Goal: Task Accomplishment & Management: Manage account settings

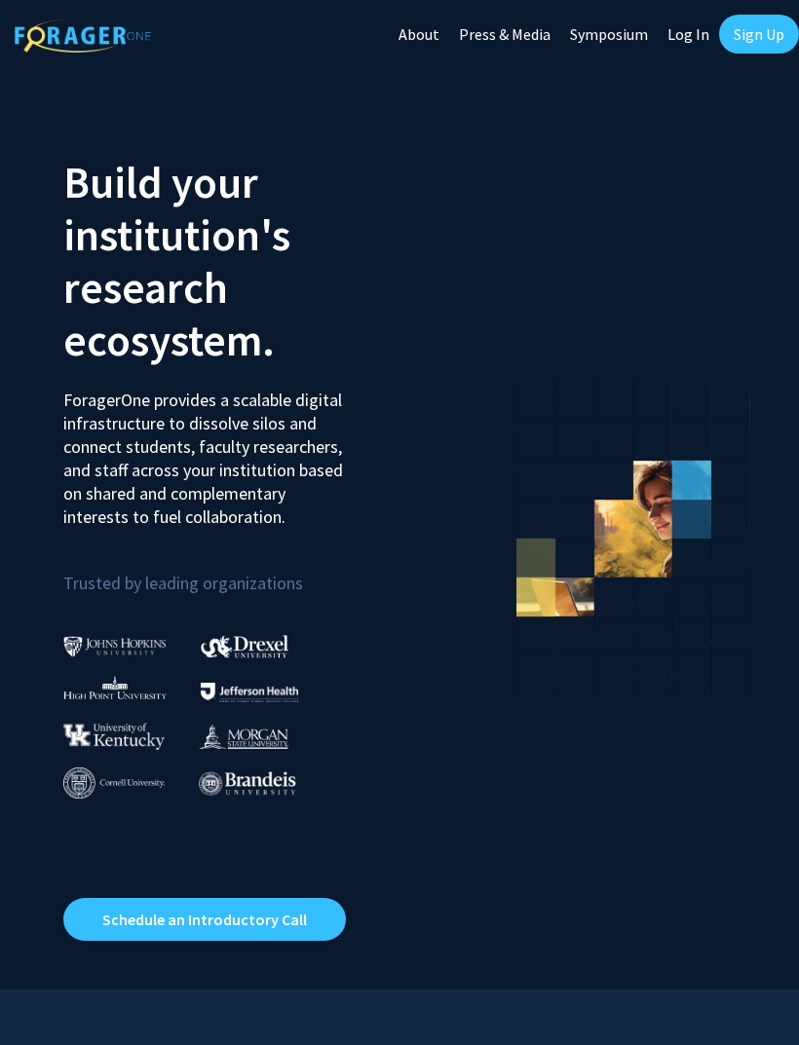
click at [758, 51] on link "Sign Up" at bounding box center [759, 34] width 80 height 39
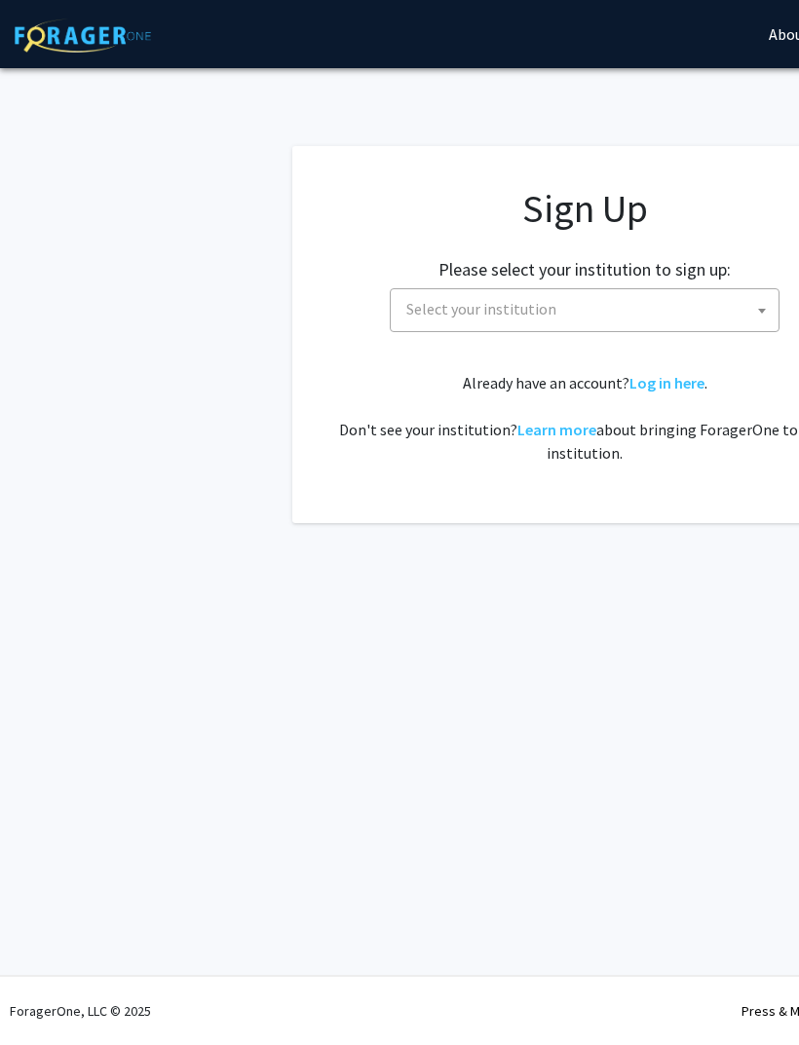
click at [577, 320] on span "Select your institution" at bounding box center [588, 309] width 380 height 40
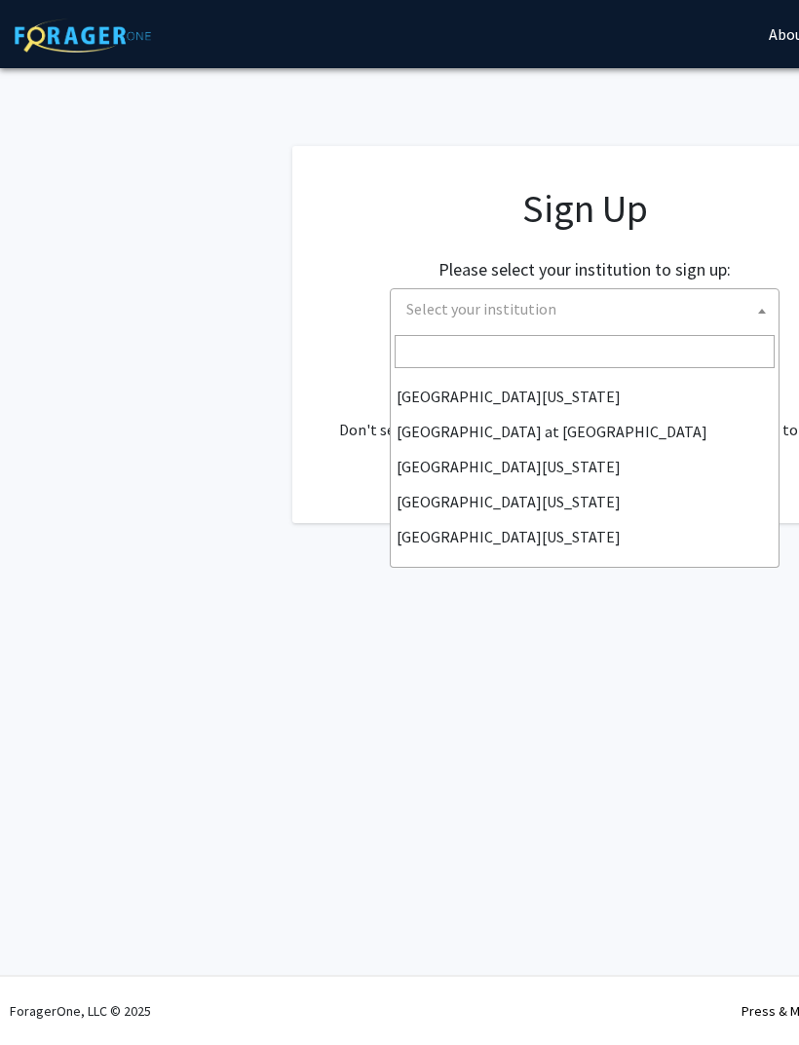
scroll to position [682, 0]
select select "31"
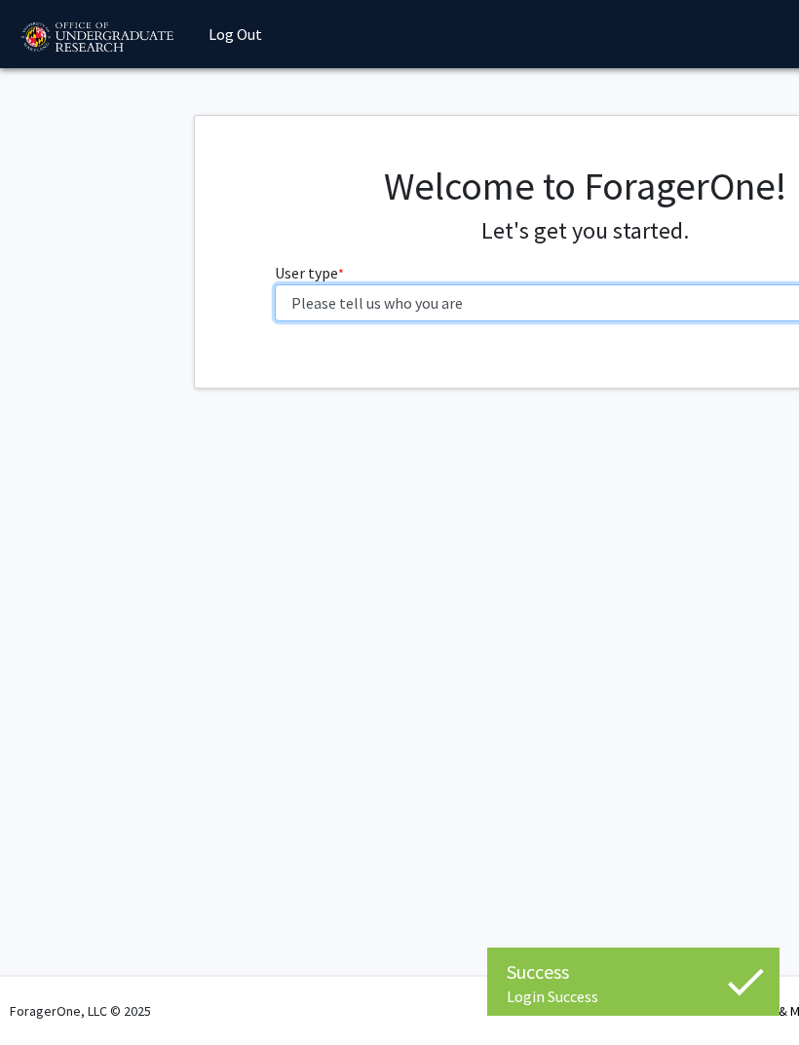
click at [492, 298] on select "Please tell us who you are Undergraduate Student Master's Student Doctoral Cand…" at bounding box center [585, 302] width 620 height 37
select select "1: undergrad"
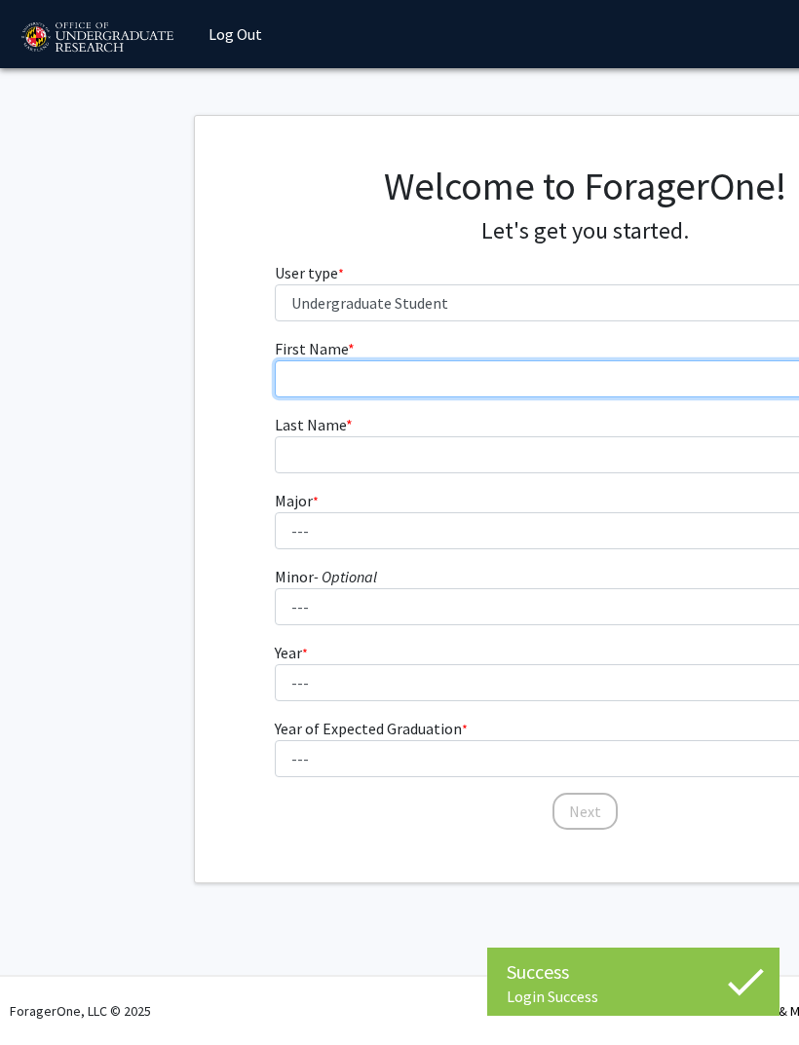
click at [520, 367] on input "First Name * required" at bounding box center [585, 378] width 620 height 37
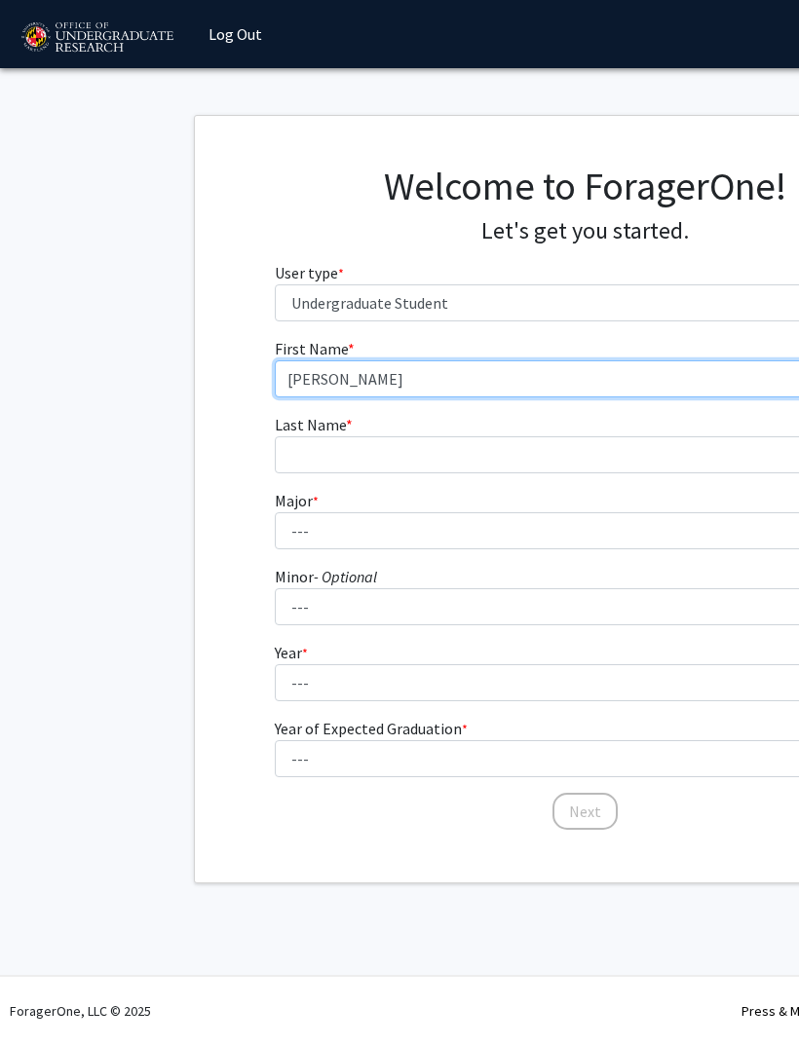
type input "[PERSON_NAME]"
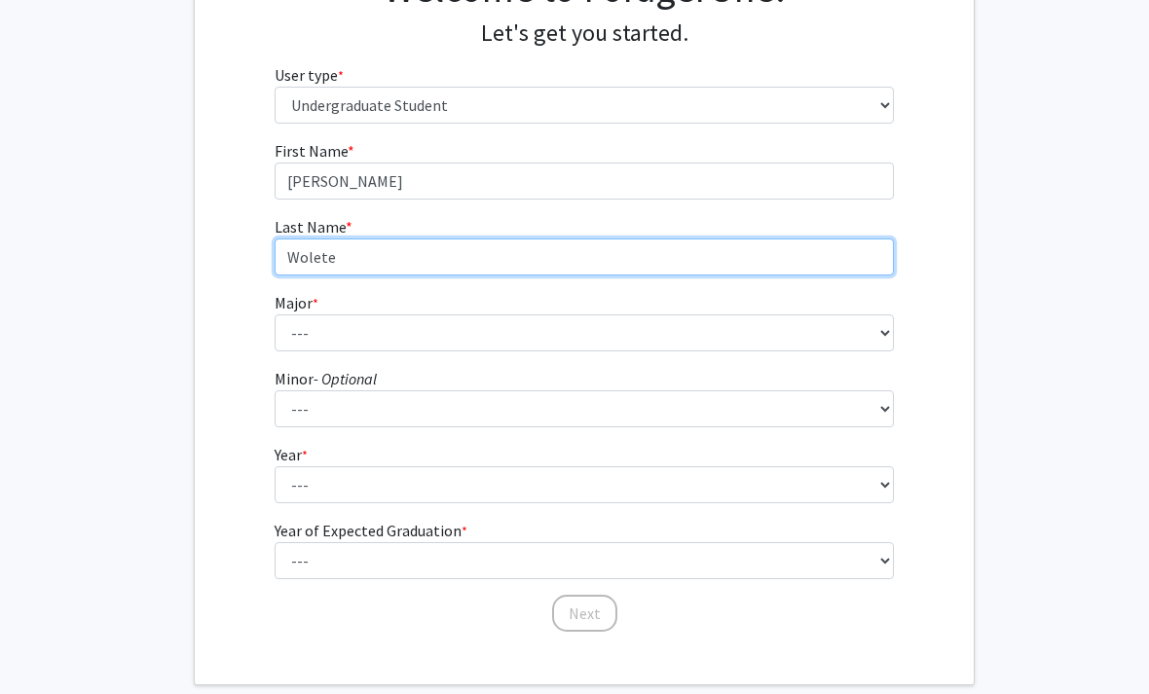
scroll to position [203, 0]
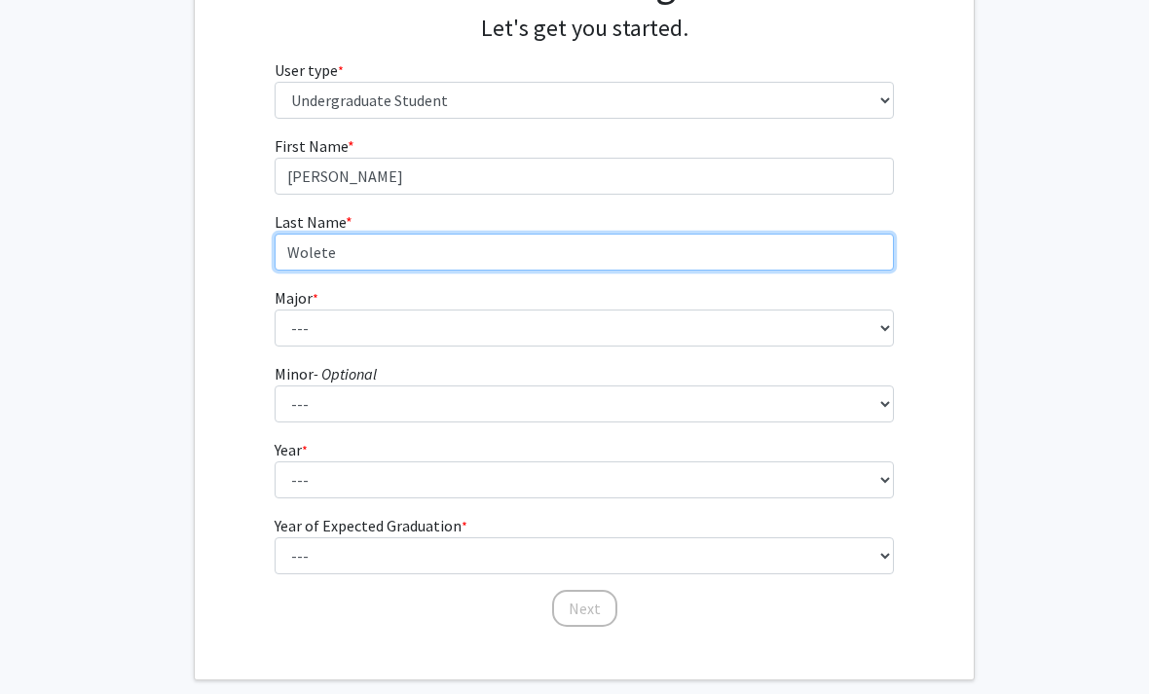
type input "Wolete"
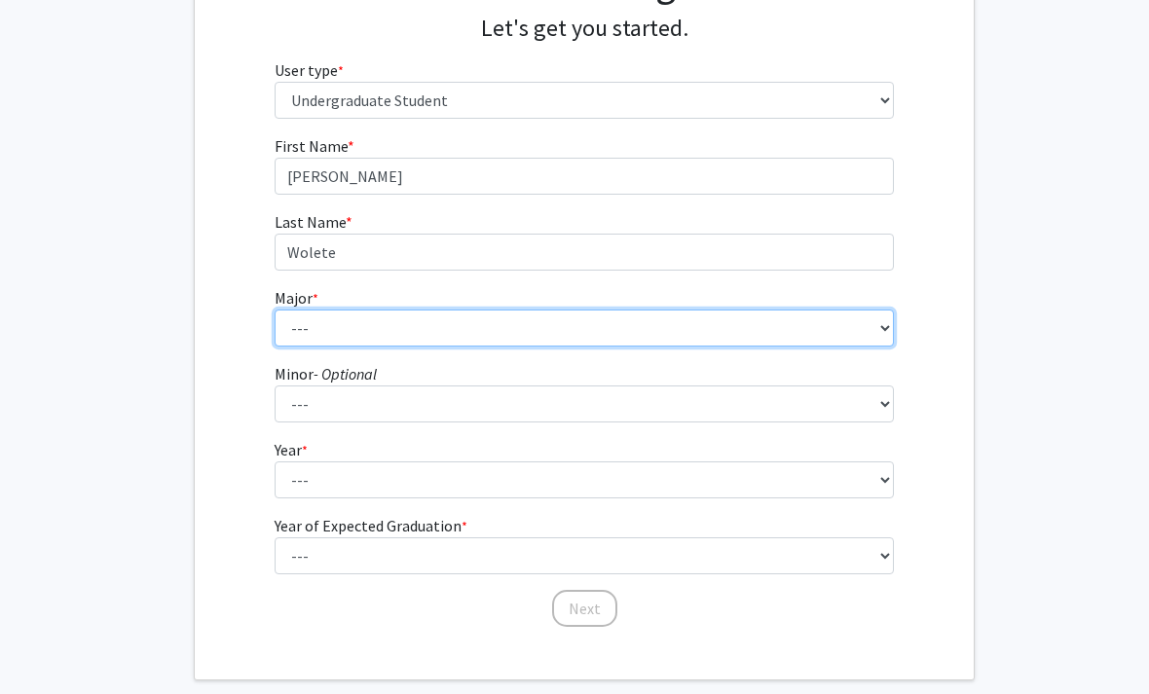
click at [763, 336] on select "--- Accounting Aerospace Engineering African American and Africana Studies Agri…" at bounding box center [585, 328] width 620 height 37
select select "85: 2386"
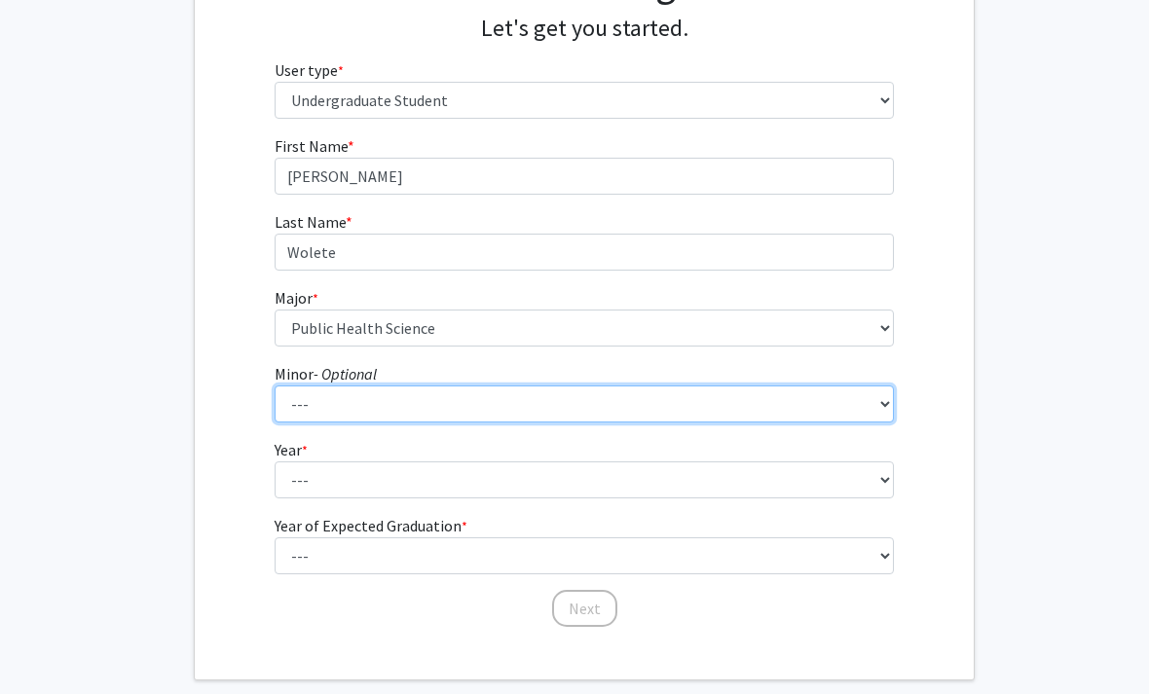
click at [561, 402] on select "--- Actuarial Mathematics Advanced Cybersecurity Experience for Students Africa…" at bounding box center [585, 404] width 620 height 37
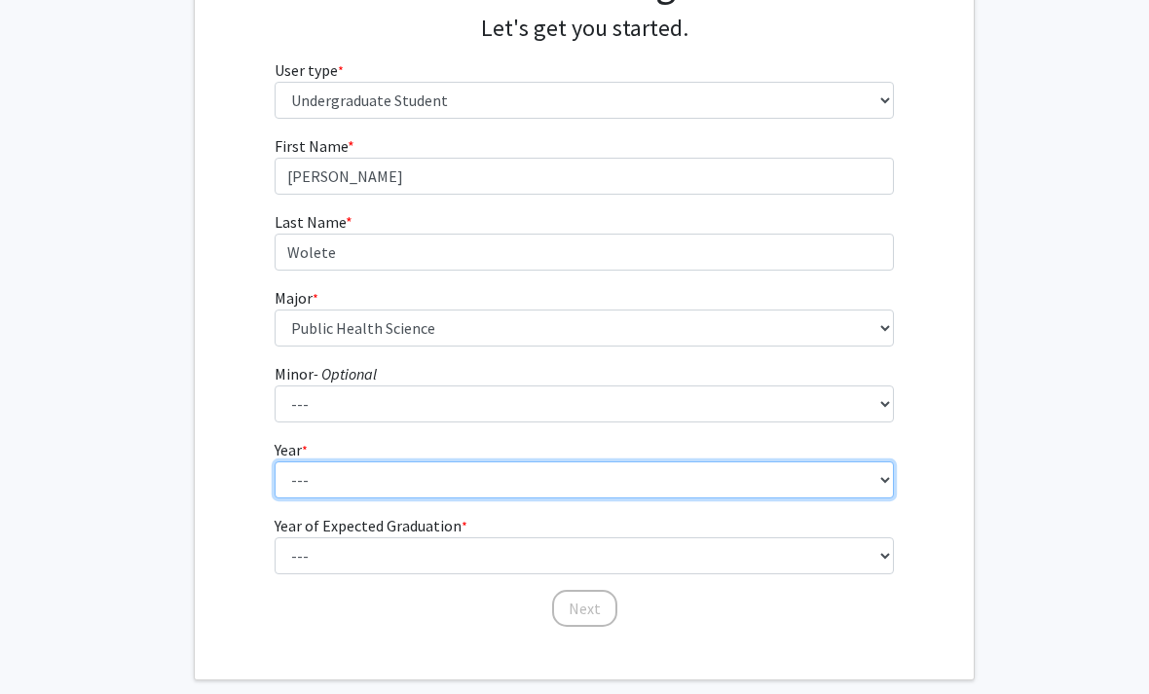
click at [596, 493] on select "--- First-year Sophomore Junior Senior Postbaccalaureate Certificate" at bounding box center [585, 480] width 620 height 37
click at [605, 481] on select "--- First-year Sophomore Junior Senior Postbaccalaureate Certificate" at bounding box center [585, 480] width 620 height 37
select select "1: first-year"
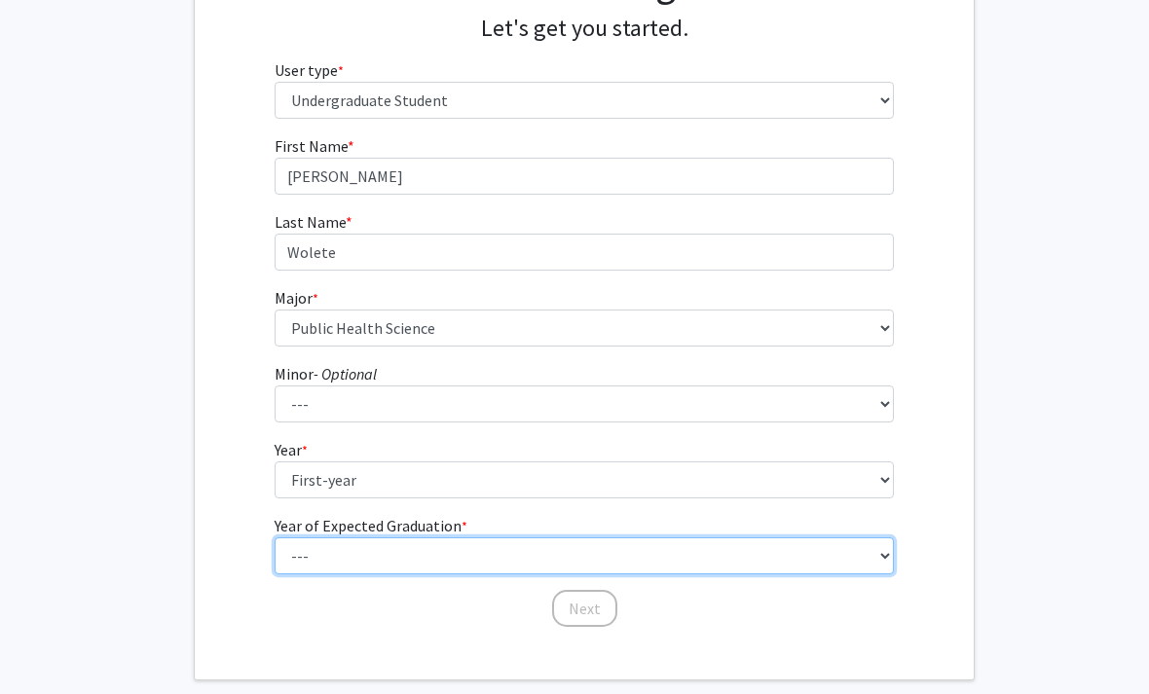
click at [463, 557] on select "--- 2025 2026 2027 2028 2029 2030 2031 2032 2033 2034" at bounding box center [585, 556] width 620 height 37
select select "5: 2029"
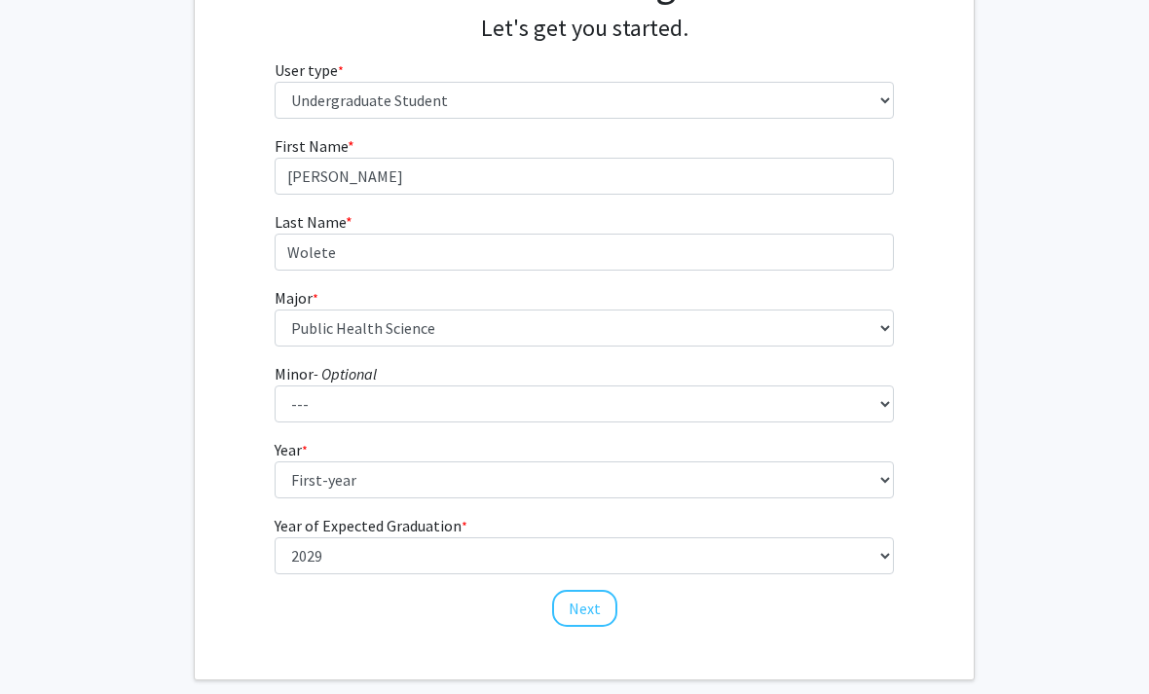
click at [578, 611] on button "Next" at bounding box center [584, 608] width 65 height 37
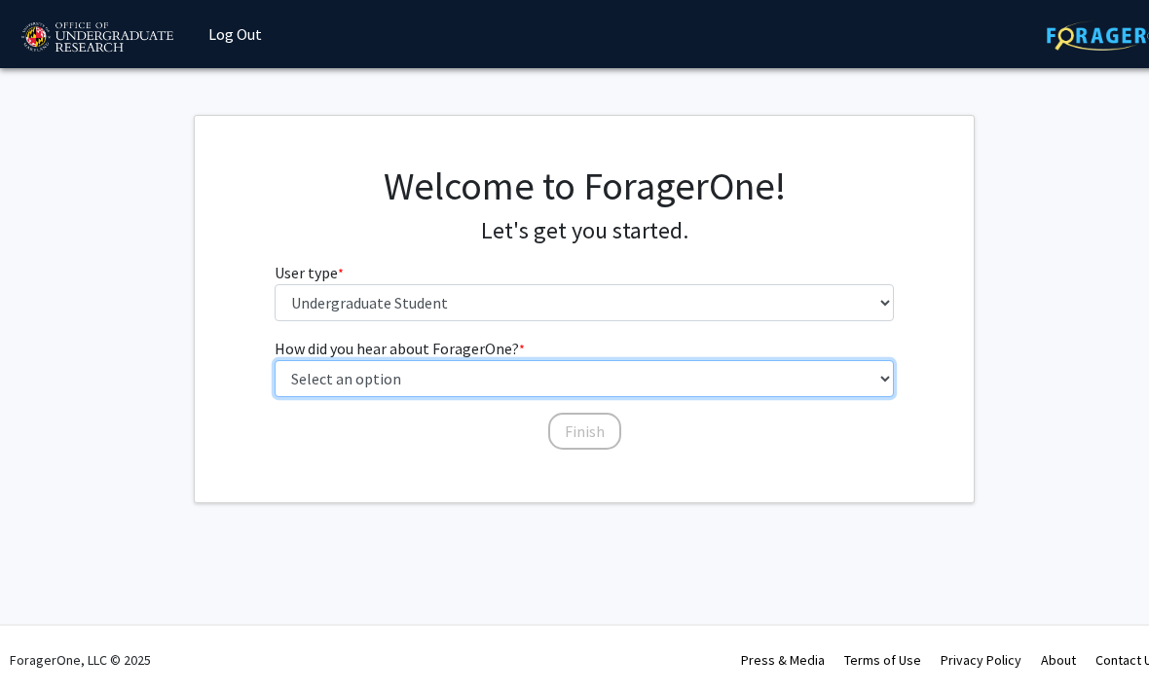
click at [596, 371] on select "Select an option Peer/student recommendation Faculty/staff recommendation Unive…" at bounding box center [585, 378] width 620 height 37
select select "3: university_website"
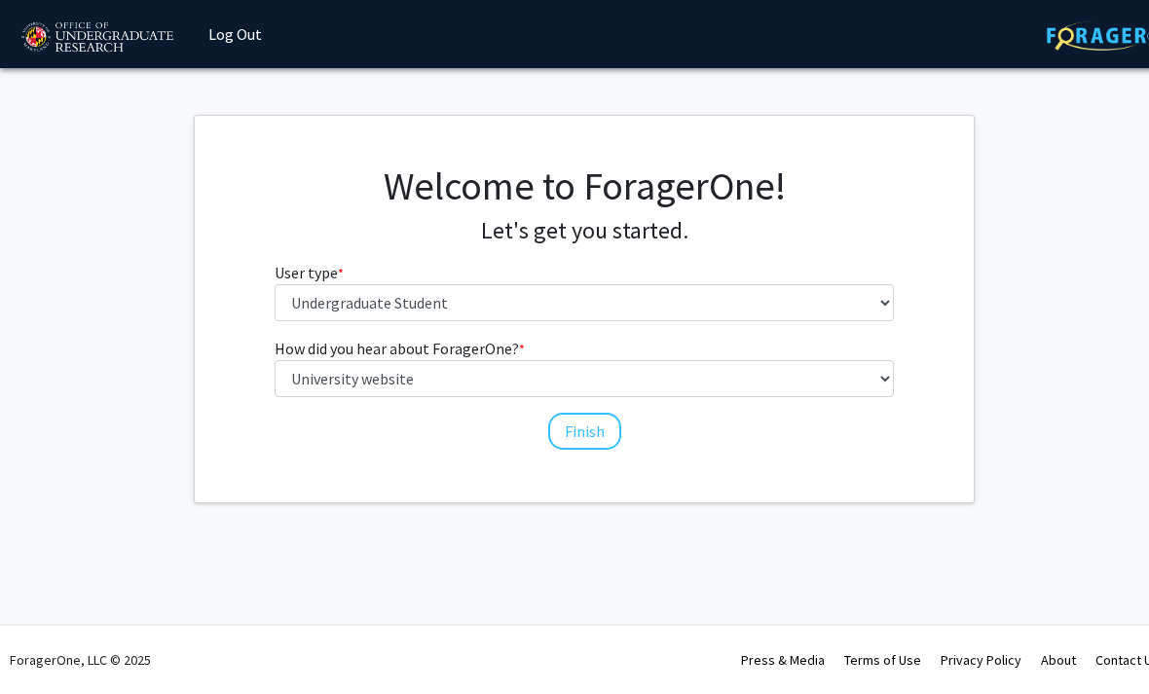
click at [578, 446] on button "Finish" at bounding box center [584, 431] width 73 height 37
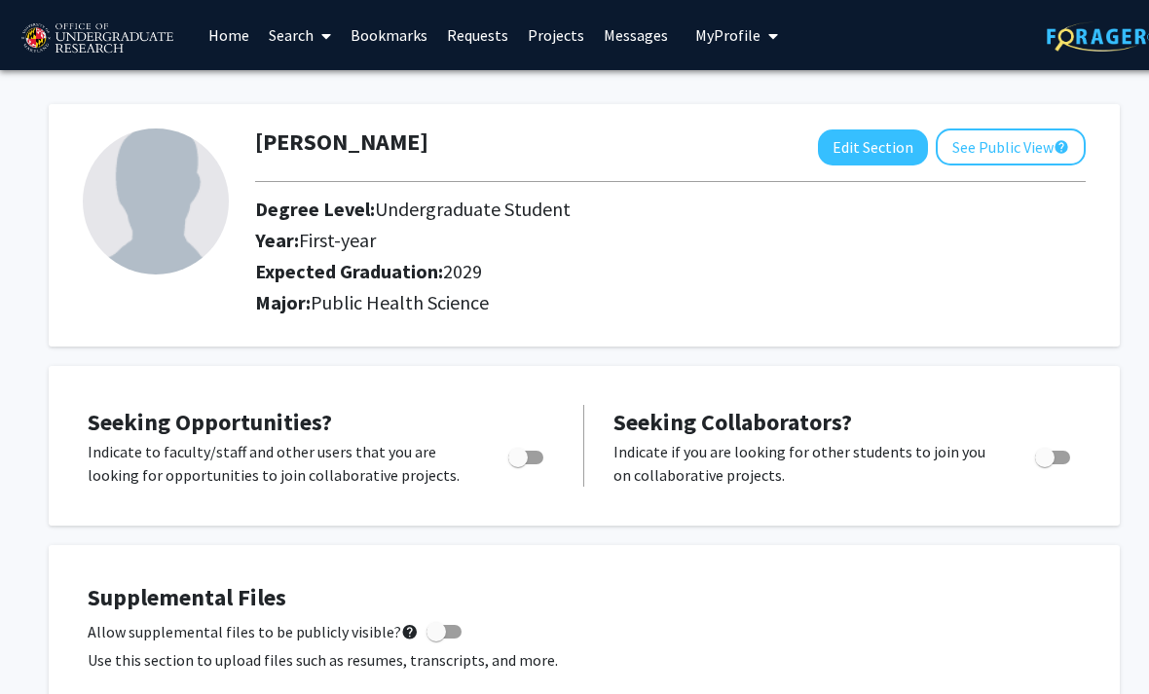
click at [527, 456] on span "Toggle" at bounding box center [517, 457] width 19 height 19
click at [518, 465] on input "Are you actively seeking opportunities?" at bounding box center [517, 465] width 1 height 1
checkbox input "true"
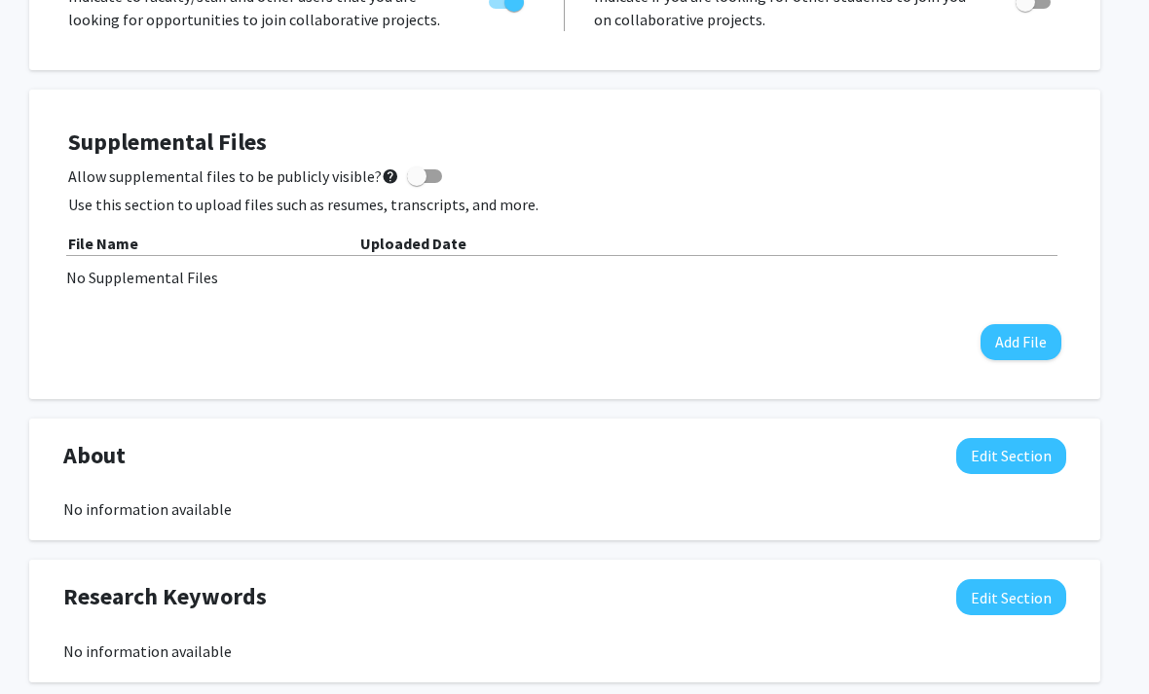
click at [798, 342] on button "Add File" at bounding box center [1021, 343] width 81 height 36
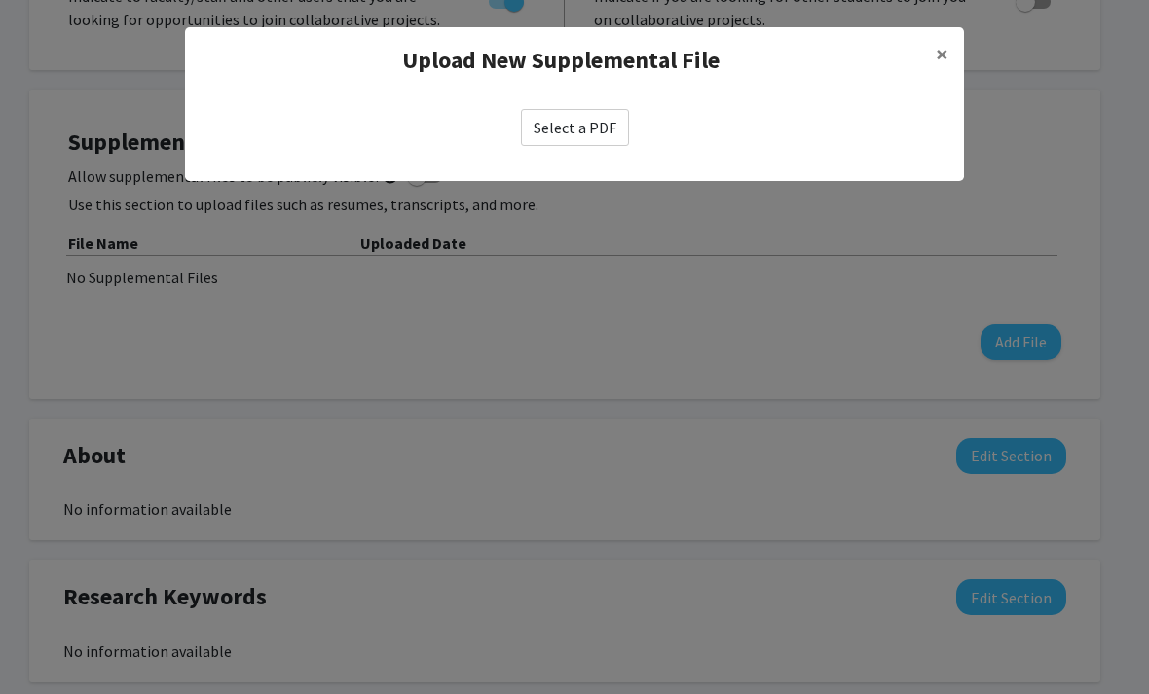
click at [615, 121] on label "Select a PDF" at bounding box center [575, 127] width 108 height 37
click at [0, 0] on input "Select a PDF" at bounding box center [0, 0] width 0 height 0
click at [798, 79] on div "Upload New Supplemental File ×" at bounding box center [574, 60] width 779 height 66
click at [798, 63] on span "×" at bounding box center [942, 54] width 13 height 30
click at [798, 52] on button "×" at bounding box center [942, 54] width 44 height 55
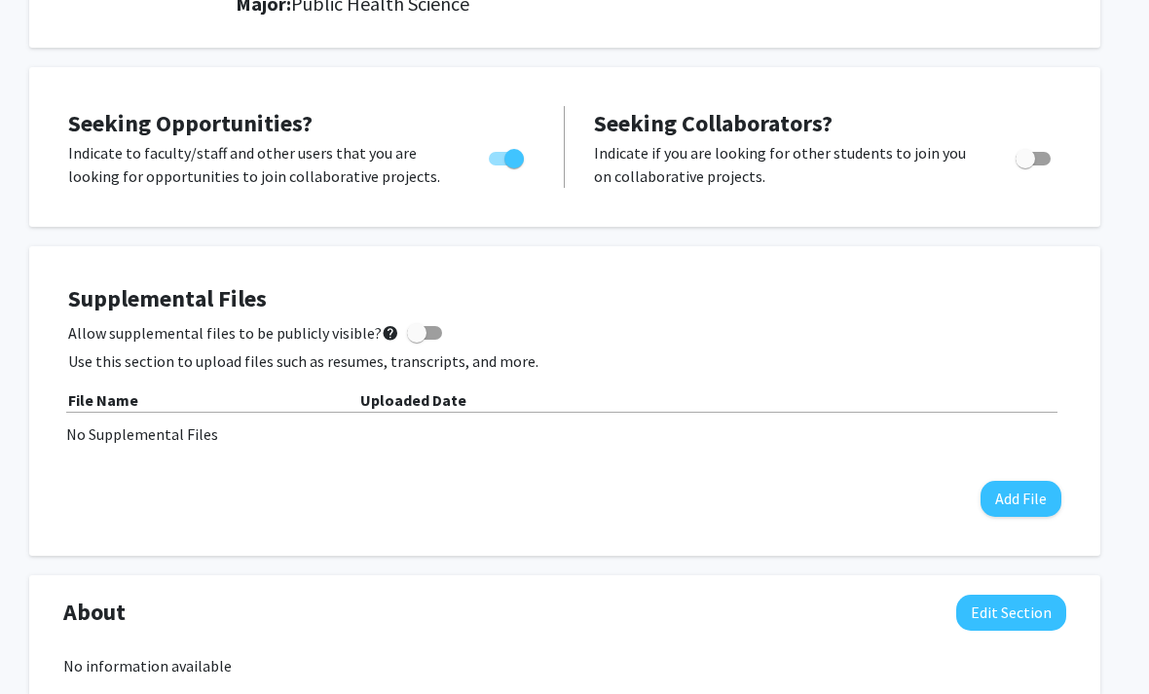
scroll to position [0, 19]
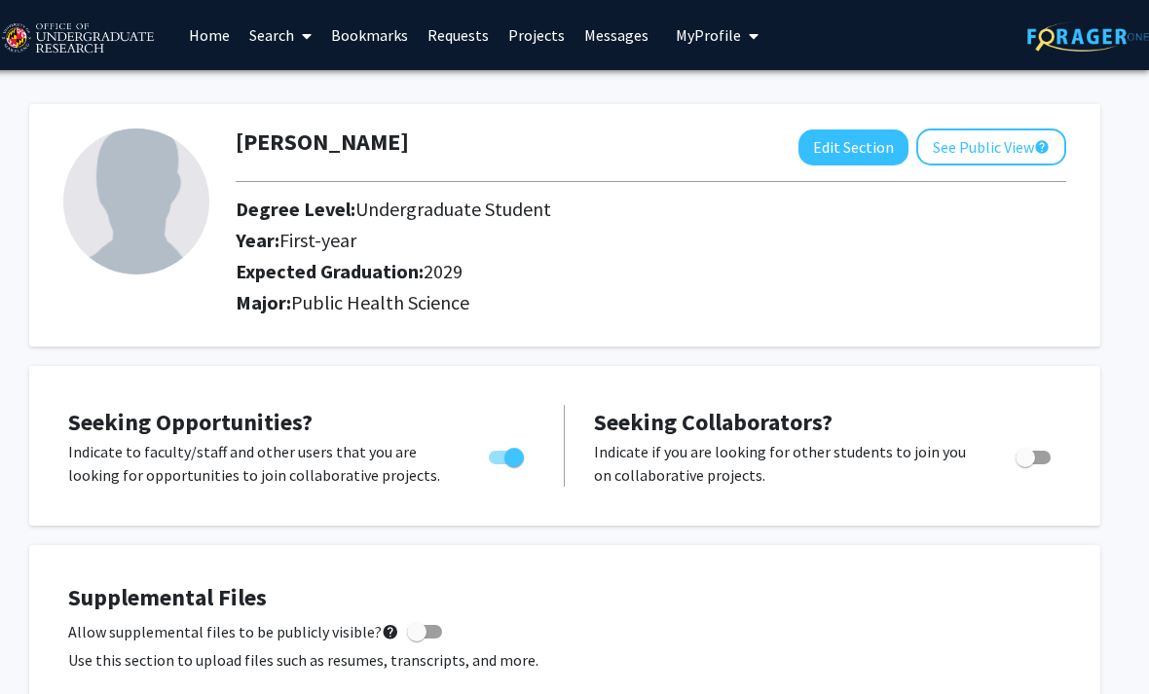
click at [291, 40] on link "Search" at bounding box center [281, 35] width 82 height 68
click at [208, 41] on link "Home" at bounding box center [209, 35] width 60 height 68
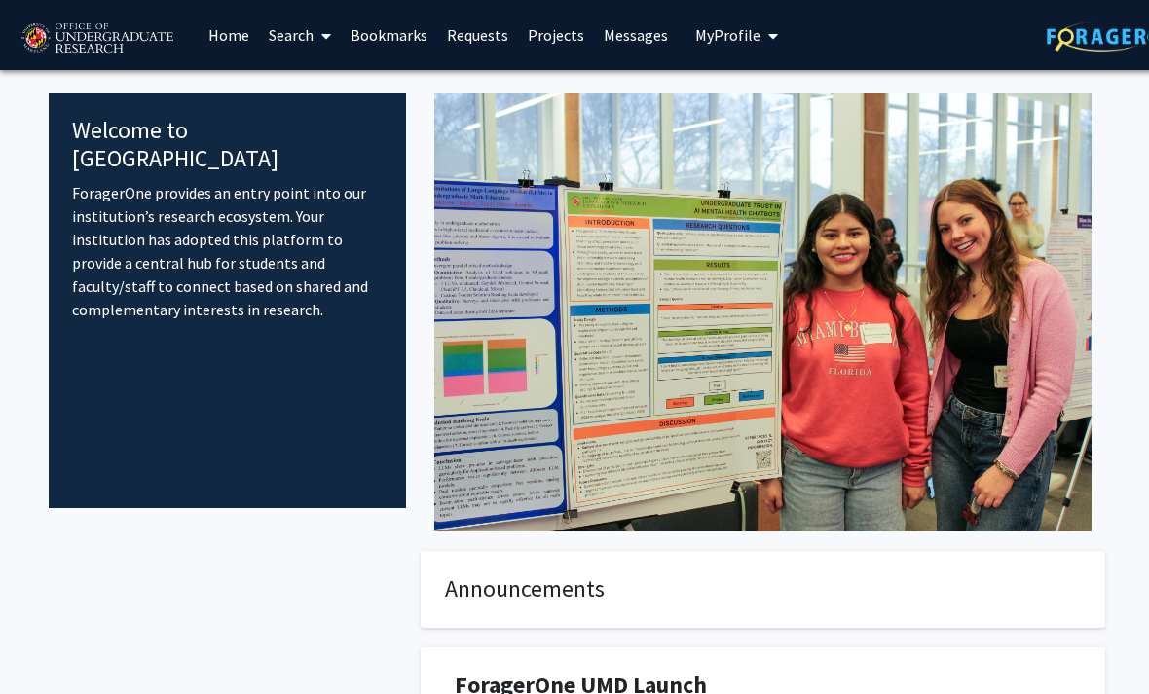
click at [567, 44] on link "Projects" at bounding box center [556, 35] width 76 height 68
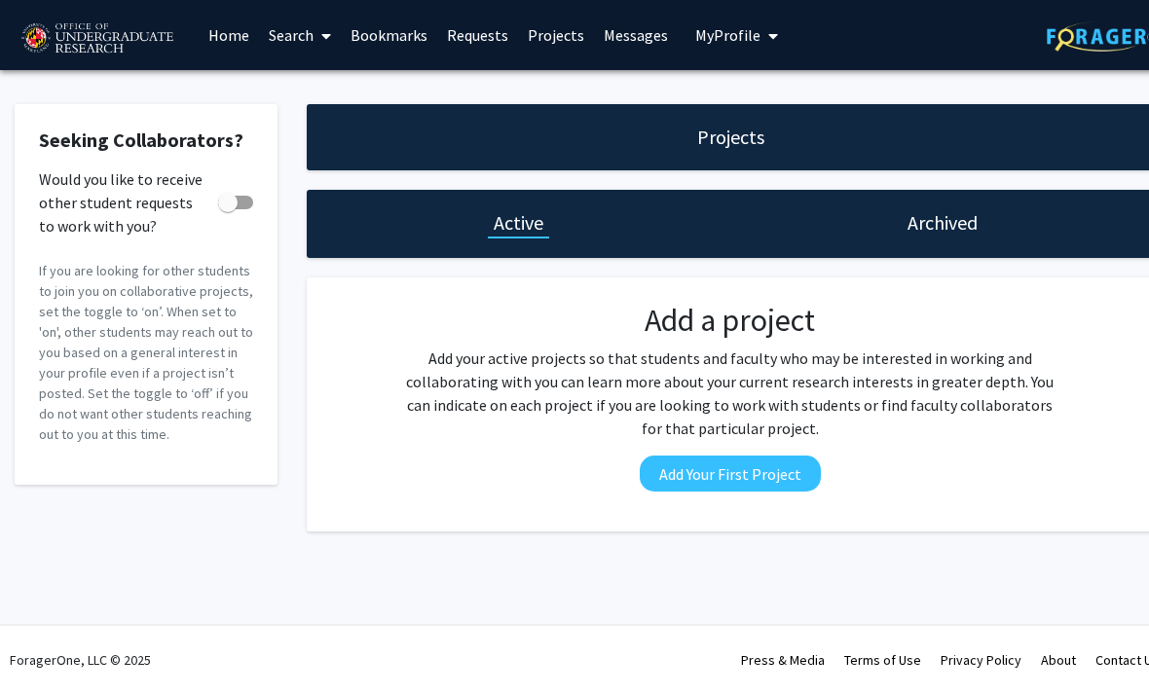
click at [496, 25] on link "Requests" at bounding box center [477, 35] width 81 height 68
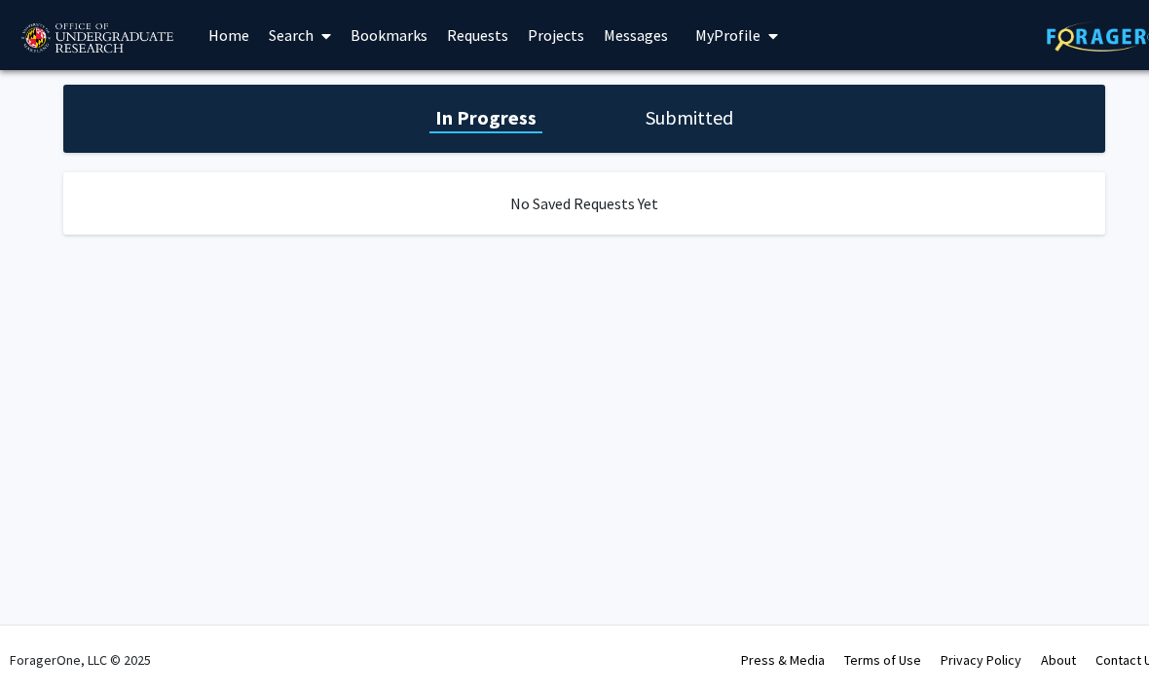
click at [314, 48] on link "Search" at bounding box center [300, 35] width 82 height 68
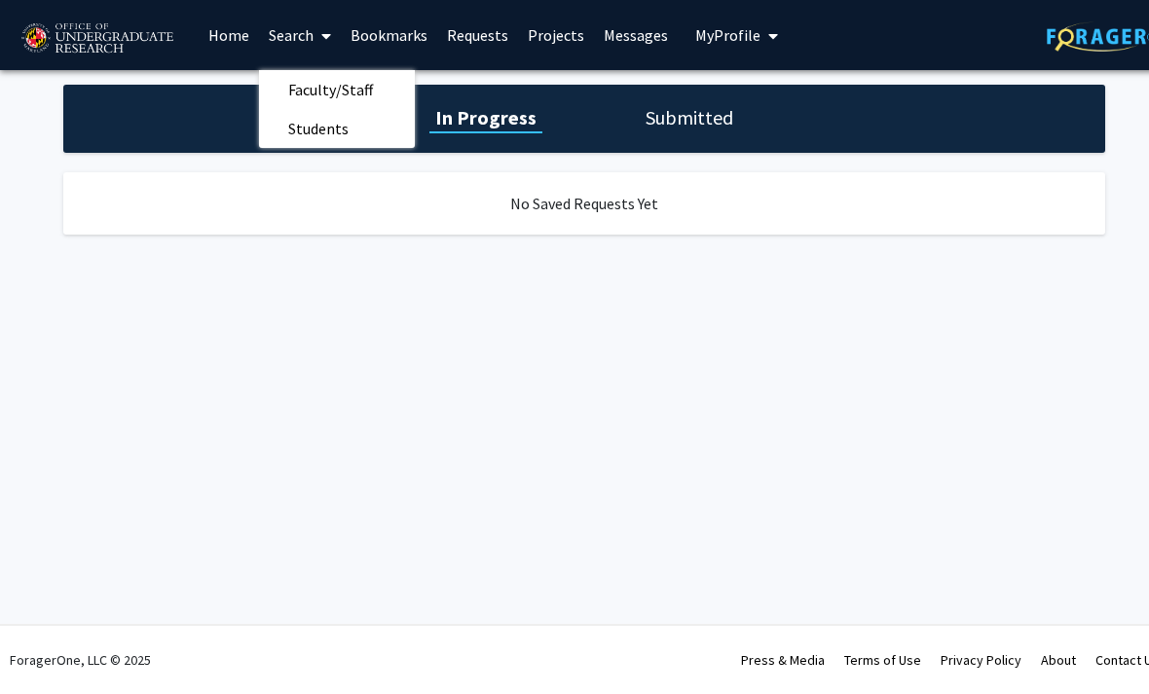
click at [334, 141] on span "Students" at bounding box center [318, 128] width 119 height 39
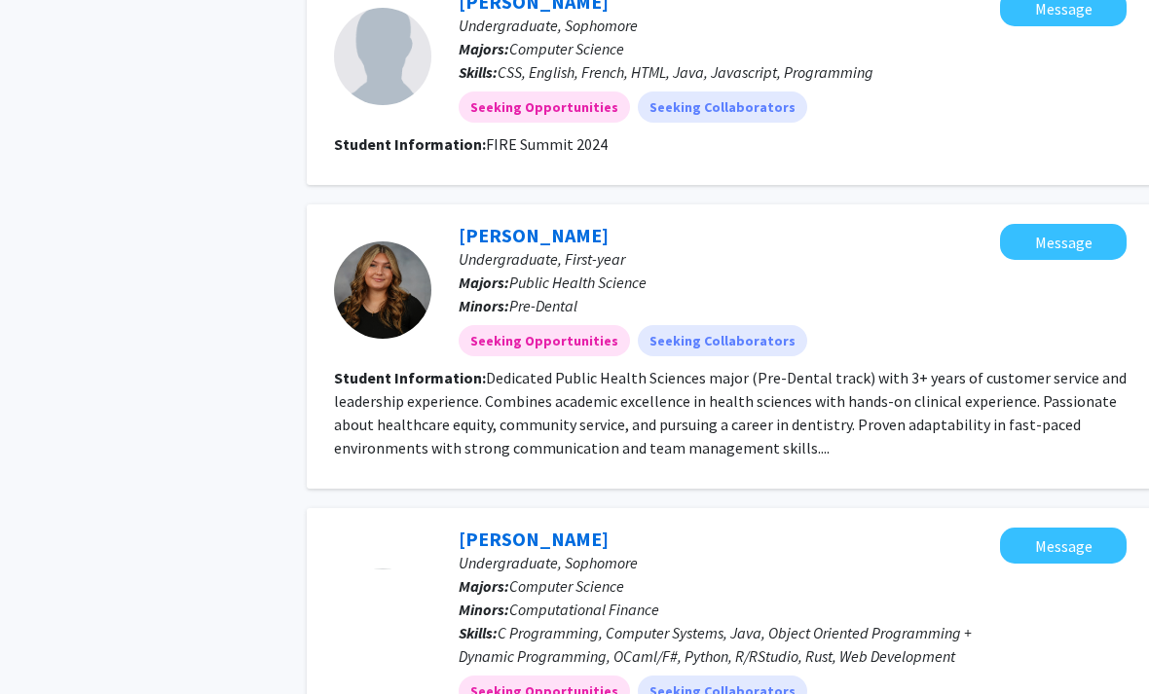
scroll to position [2402, 0]
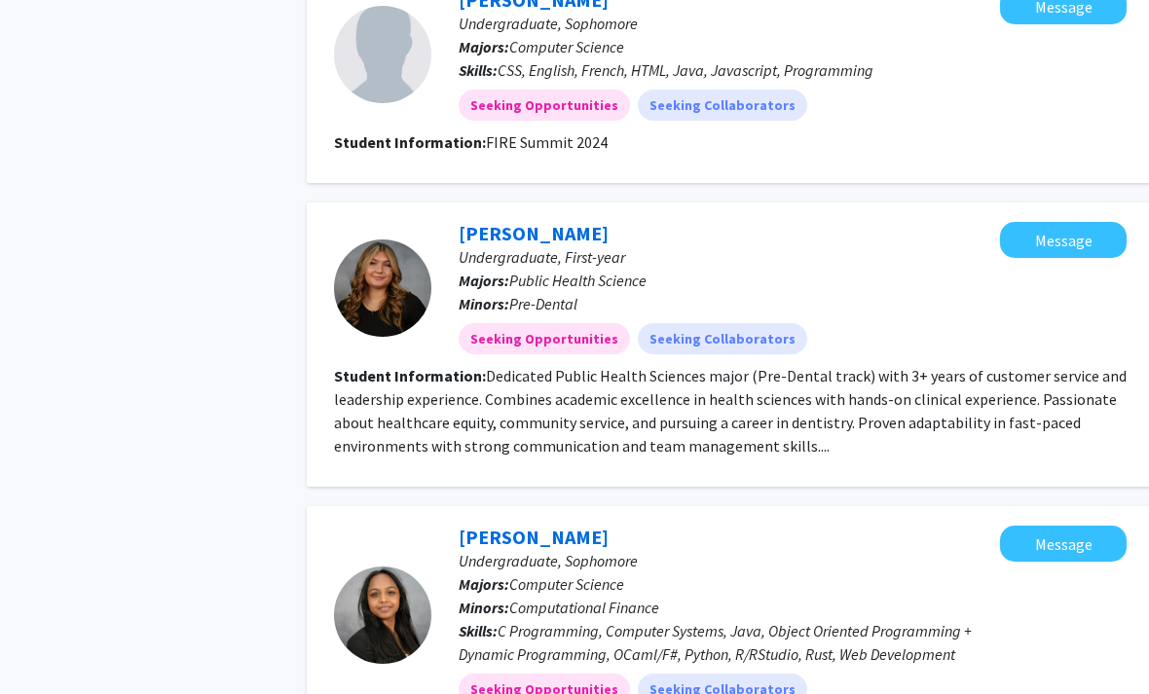
click at [471, 366] on fg-read-more "Dedicated Public Health Sciences major (Pre-Dental track) with 3+ years of cust…" at bounding box center [730, 411] width 793 height 90
click at [390, 240] on div at bounding box center [382, 288] width 97 height 97
click at [481, 247] on span "Undergraduate, First-year" at bounding box center [542, 256] width 167 height 19
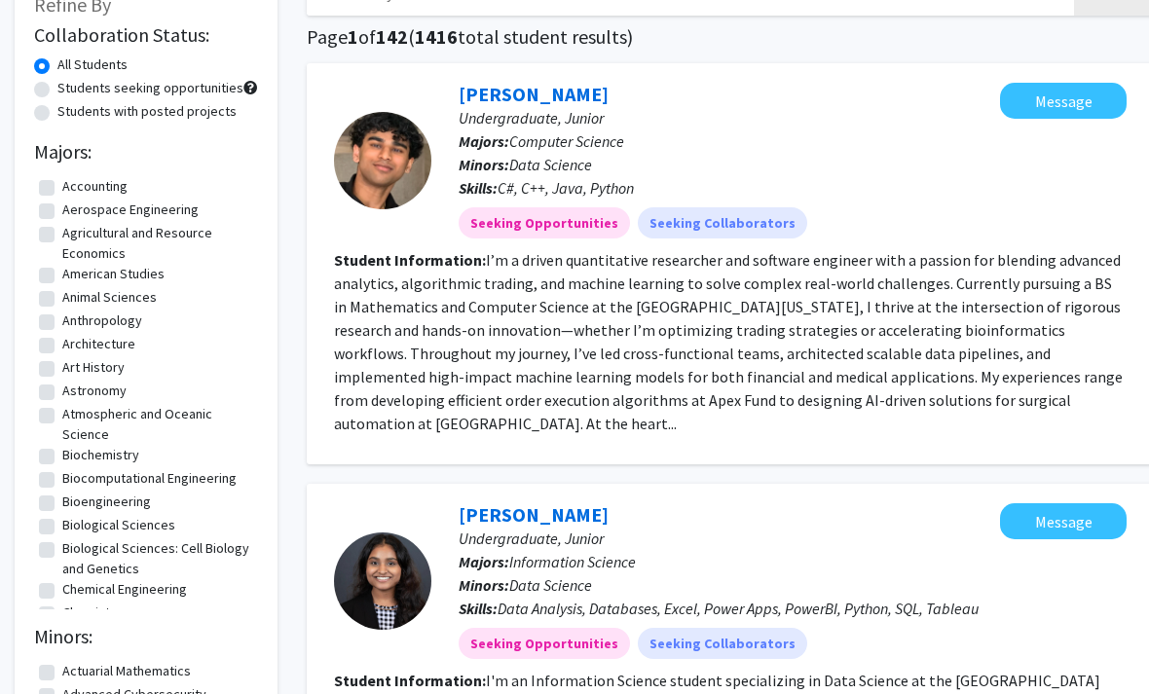
scroll to position [0, 0]
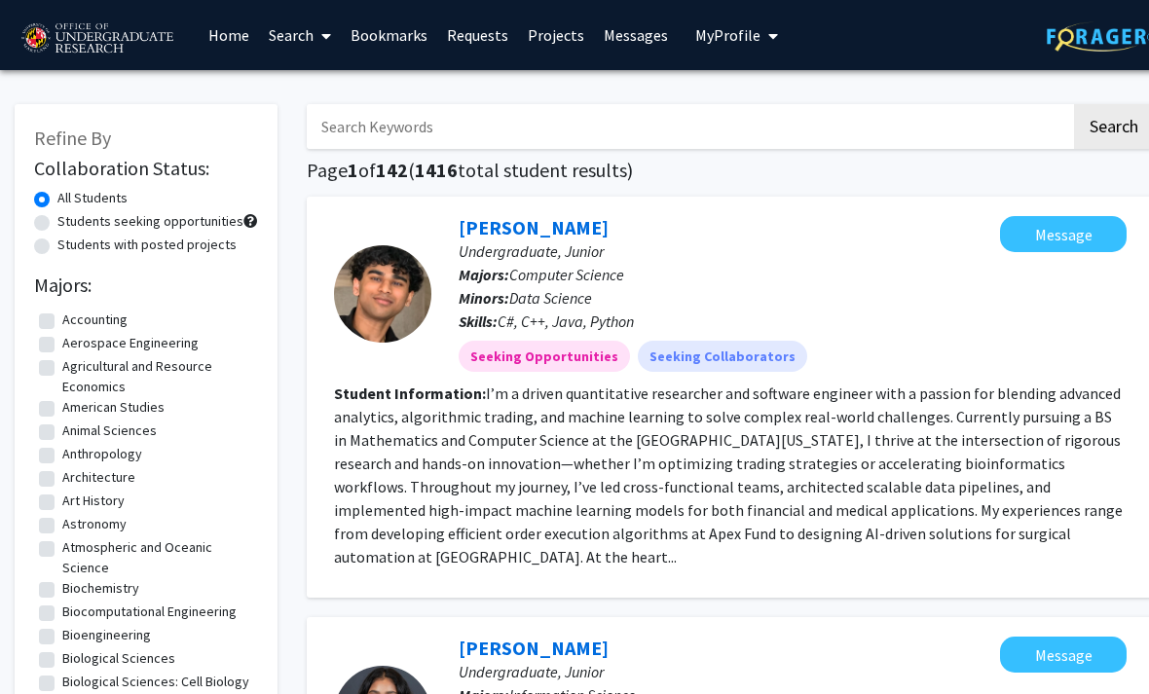
click at [341, 28] on link "Search" at bounding box center [300, 35] width 82 height 68
click at [341, 93] on span "Faculty/Staff" at bounding box center [330, 89] width 143 height 39
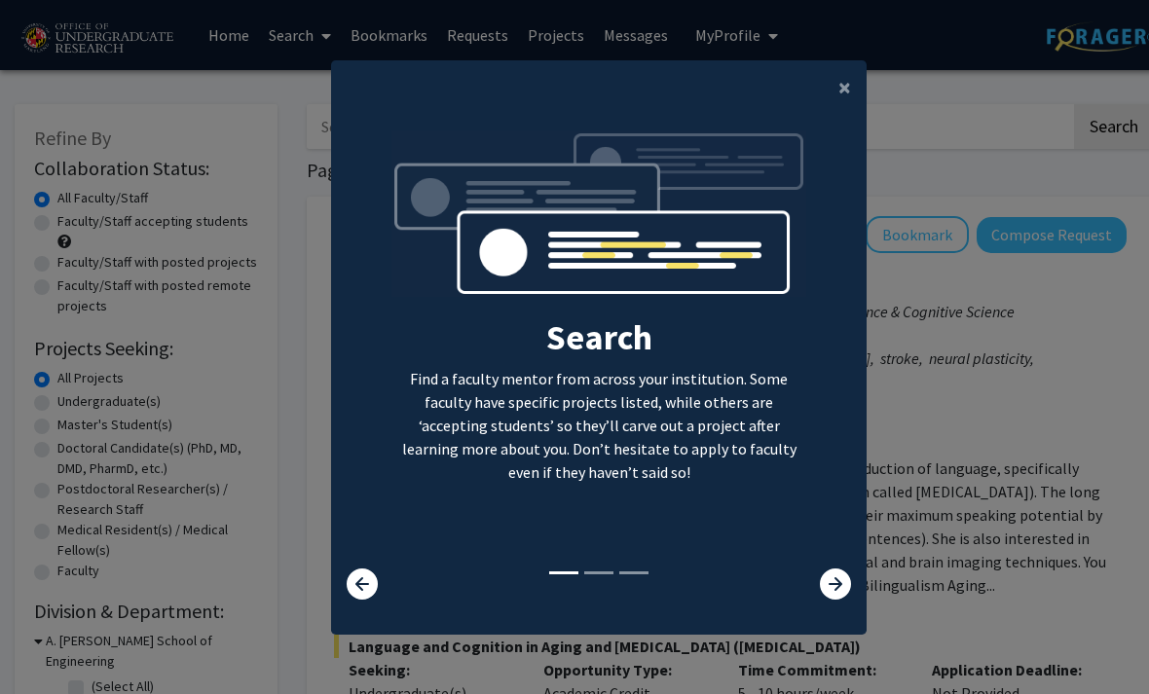
click at [798, 102] on span "×" at bounding box center [845, 87] width 13 height 30
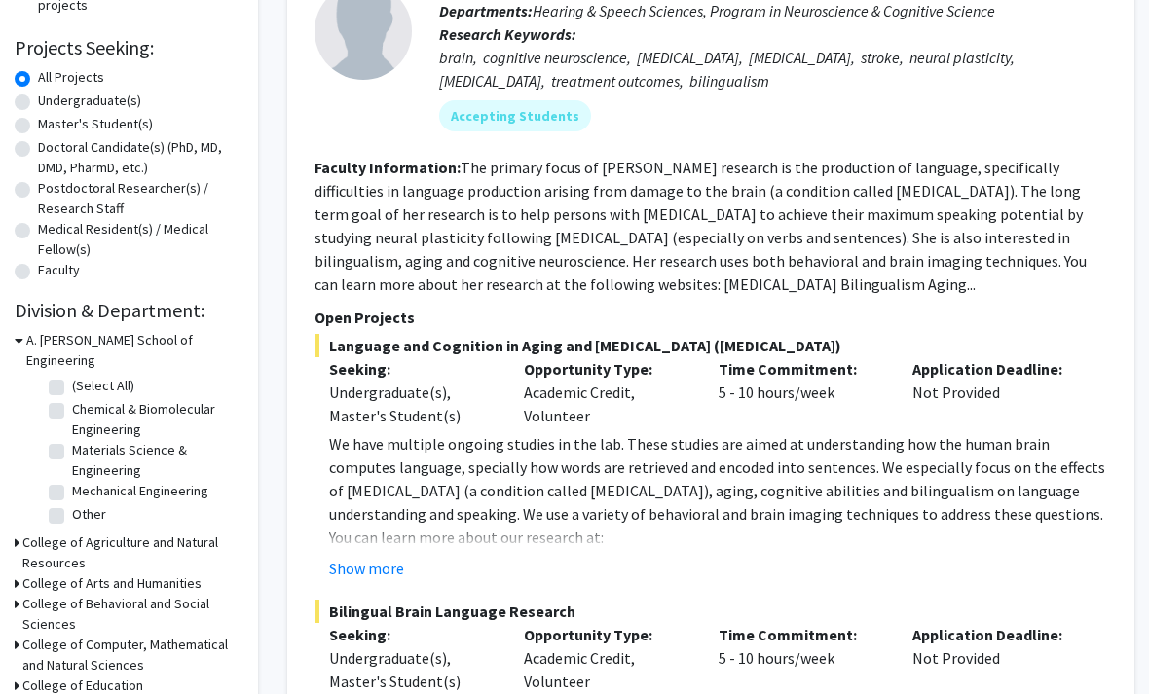
scroll to position [0, 19]
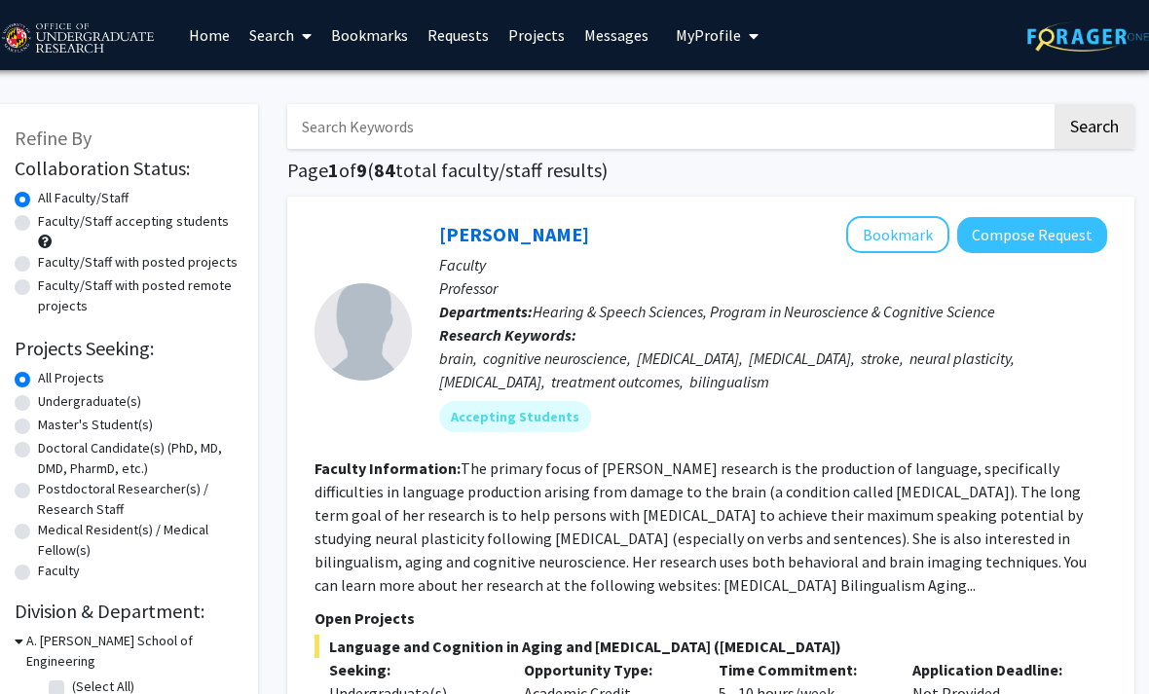
click at [752, 40] on button "My Profile" at bounding box center [717, 35] width 94 height 70
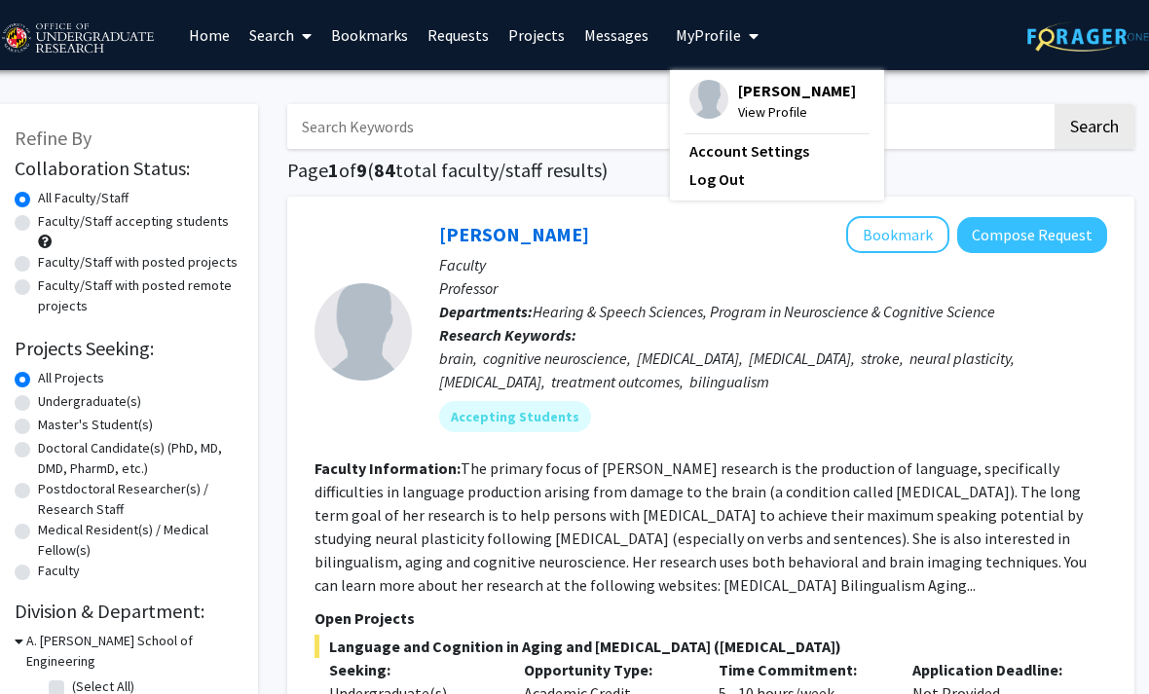
click at [776, 94] on span "Elizabeth Wolete" at bounding box center [797, 90] width 118 height 21
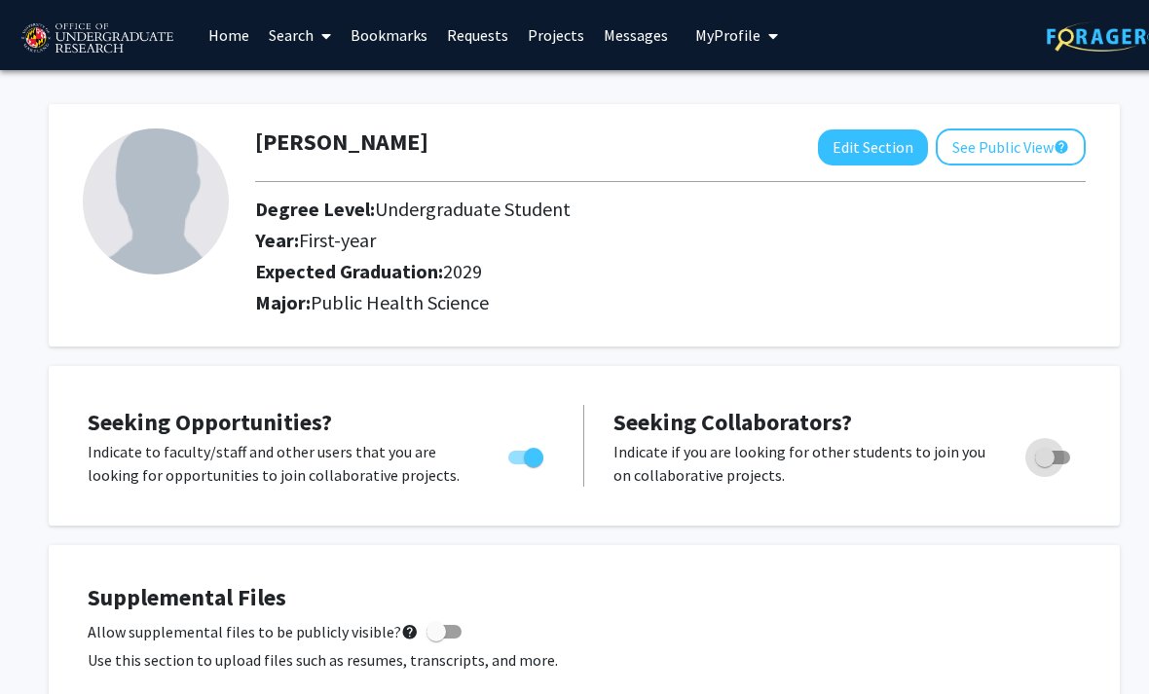
click at [798, 448] on span "Toggle" at bounding box center [1044, 457] width 19 height 19
click at [798, 465] on input "Would you like to receive other student requests to work with you?" at bounding box center [1044, 465] width 1 height 1
checkbox input "true"
click at [798, 155] on button "Edit Section" at bounding box center [873, 148] width 110 height 36
select select "first-year"
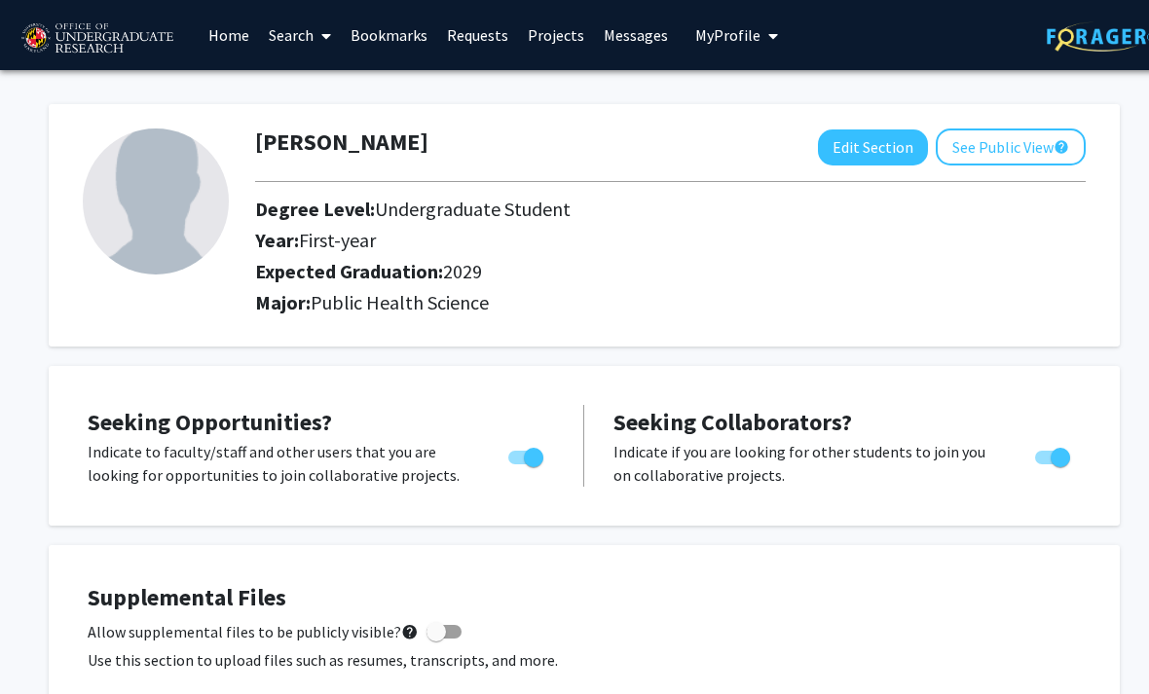
select select "2029"
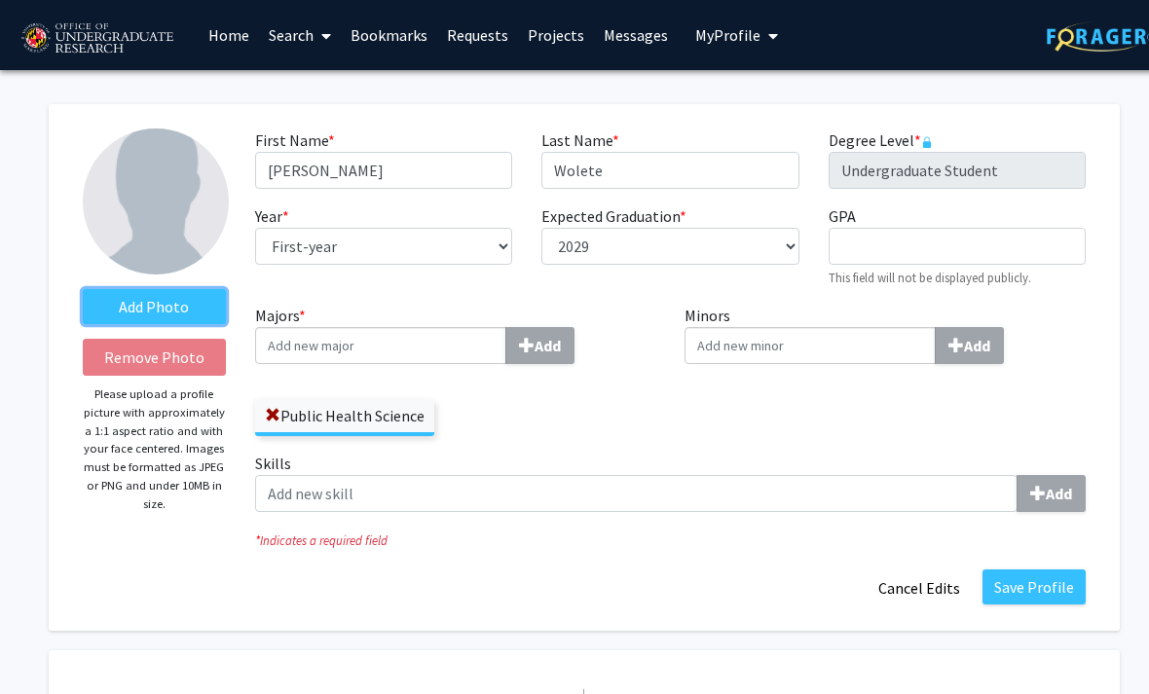
click at [207, 299] on label "Add Photo" at bounding box center [154, 306] width 143 height 35
click at [0, 0] on input "Add Photo" at bounding box center [0, 0] width 0 height 0
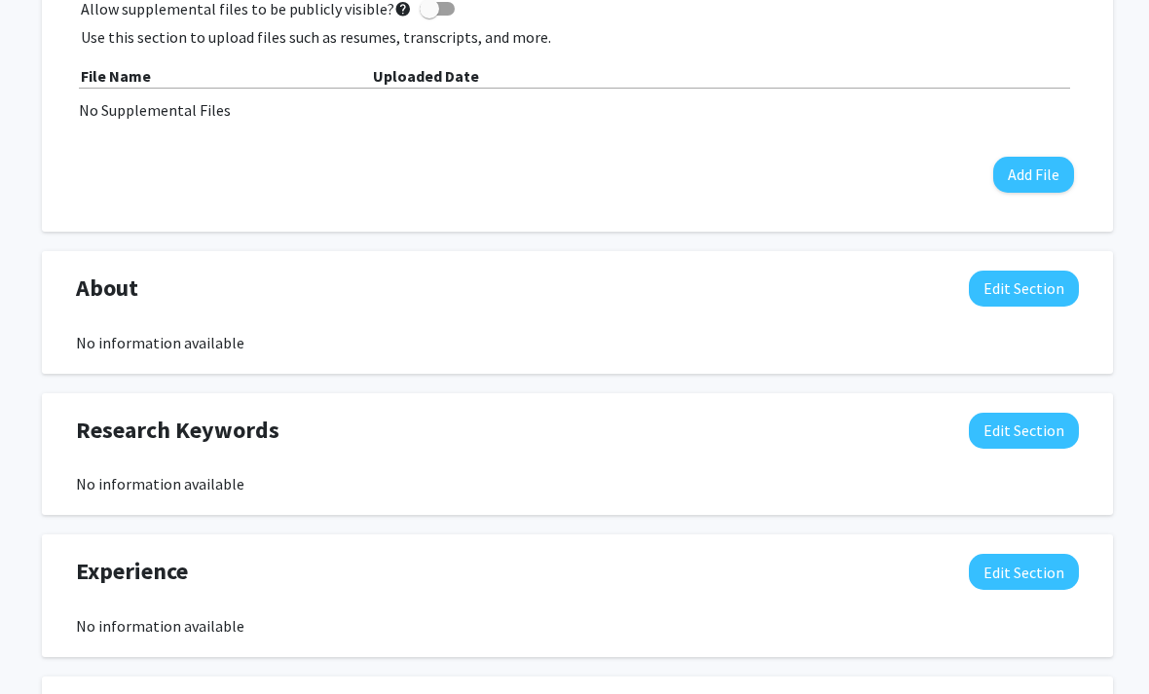
scroll to position [747, 7]
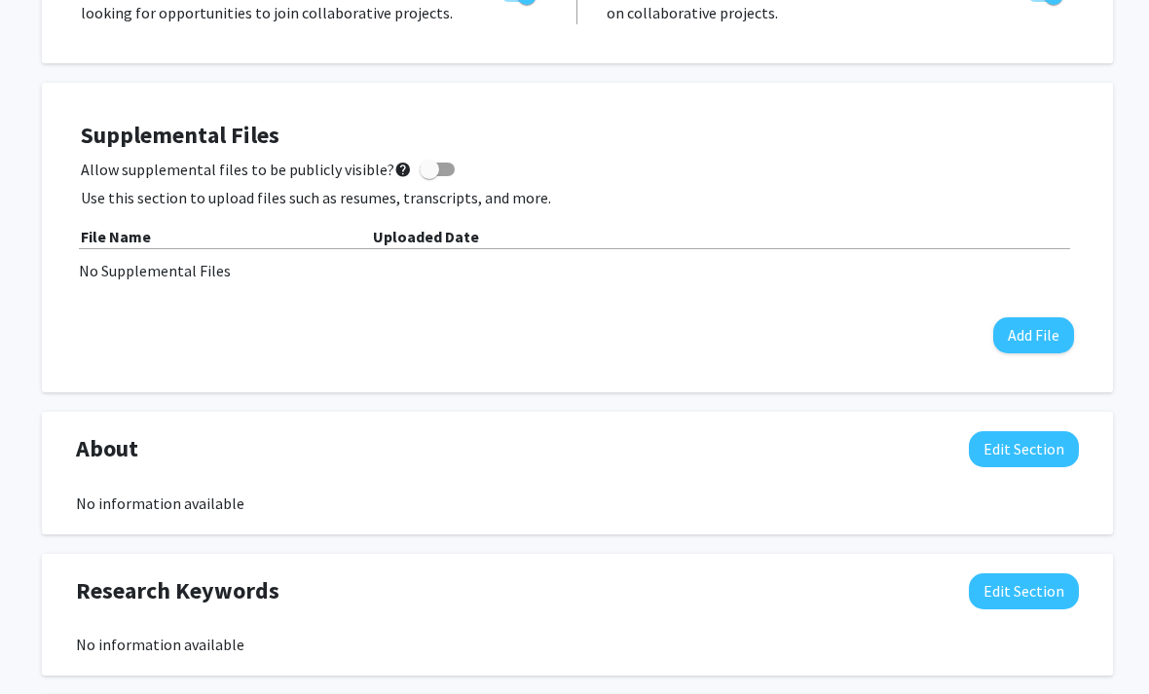
click at [798, 459] on button "Edit Section" at bounding box center [1024, 449] width 110 height 36
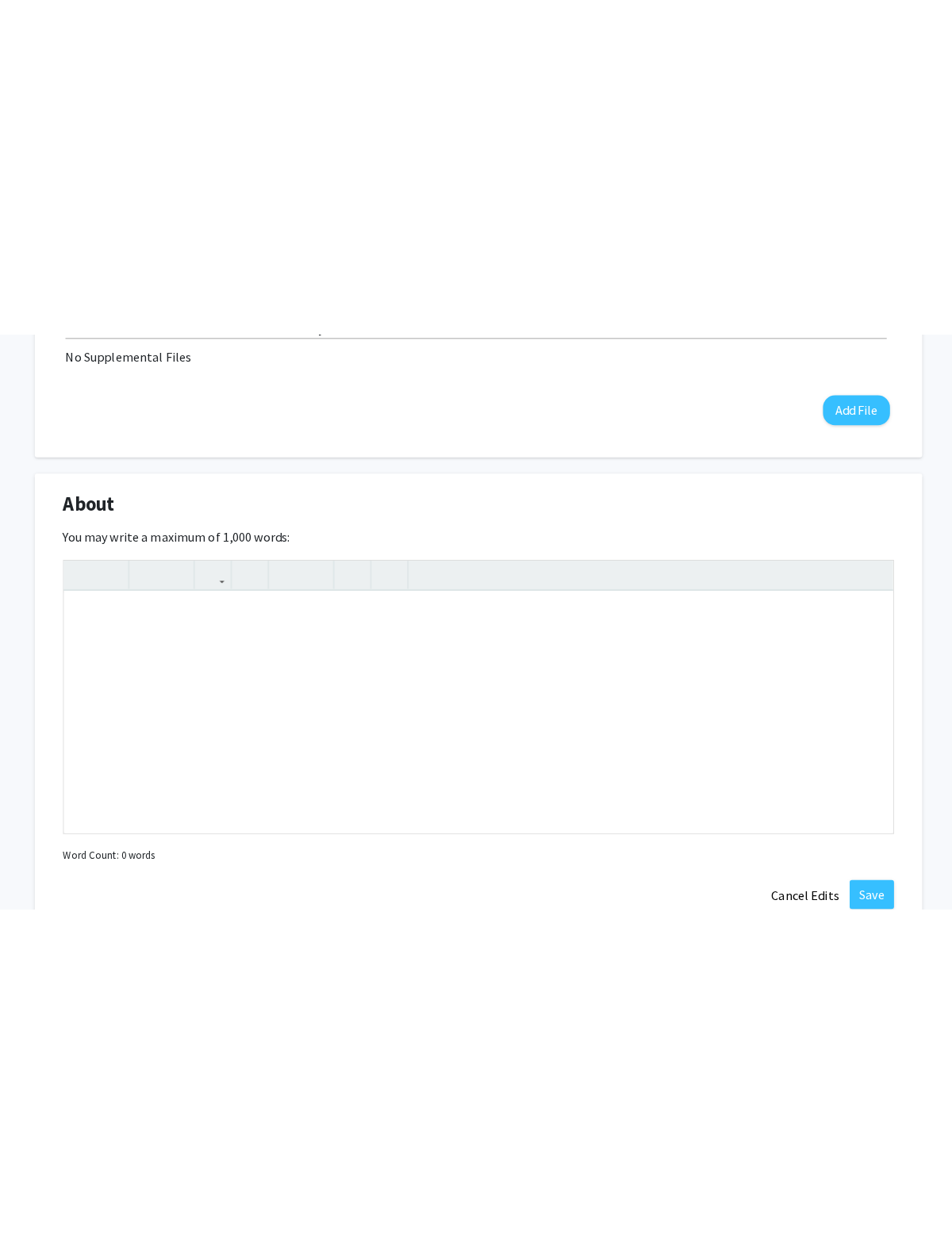
scroll to position [807, 6]
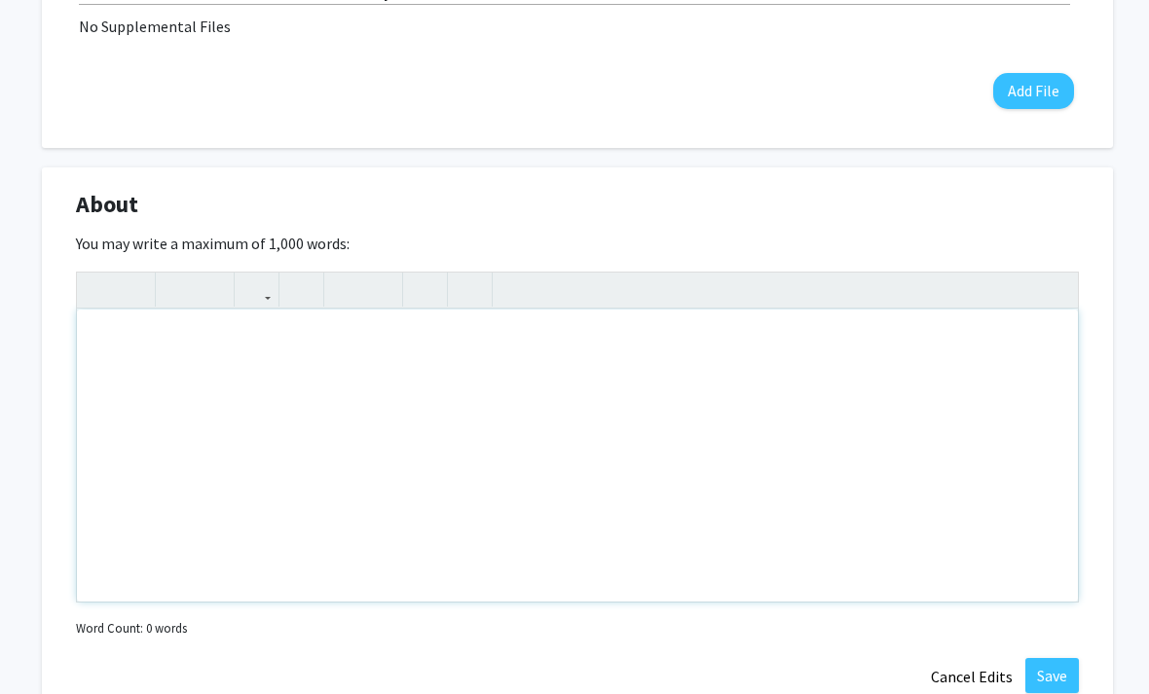
click at [798, 420] on div "Note to users with screen readers: Please deactivate our accessibility plugin f…" at bounding box center [577, 456] width 1001 height 292
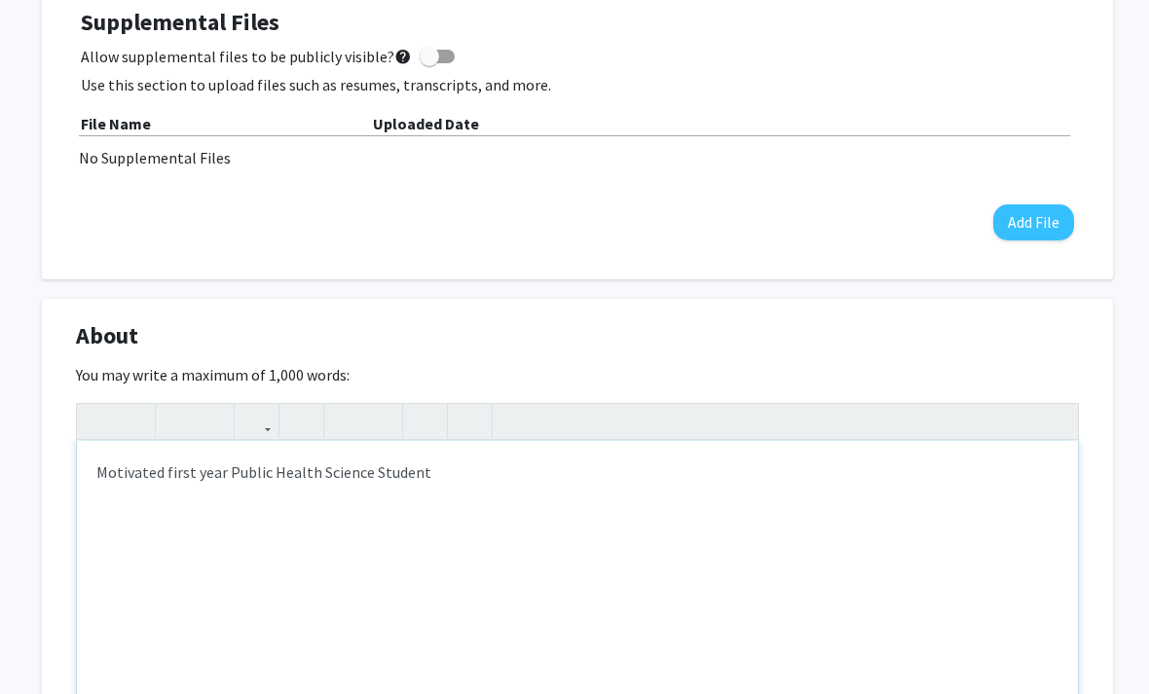
scroll to position [1007, 7]
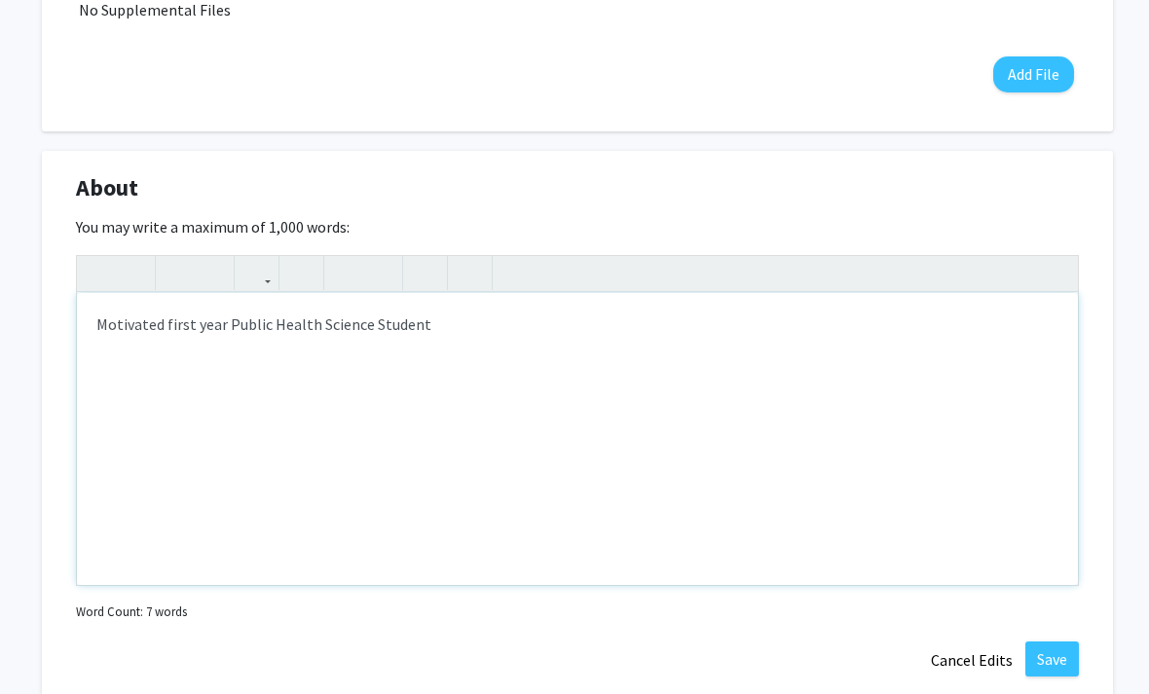
click at [127, 324] on div "Motivated first year Public Health Science Student" at bounding box center [577, 440] width 1001 height 292
click at [128, 328] on div "Motivated first year Public Health Science Student" at bounding box center [577, 440] width 1001 height 292
click at [601, 319] on div "I am a strongly motivated first year Public Health Science Student" at bounding box center [577, 439] width 1001 height 292
click at [308, 325] on div "I am a strongly motivated first year Public Health Science Student" at bounding box center [577, 439] width 1001 height 292
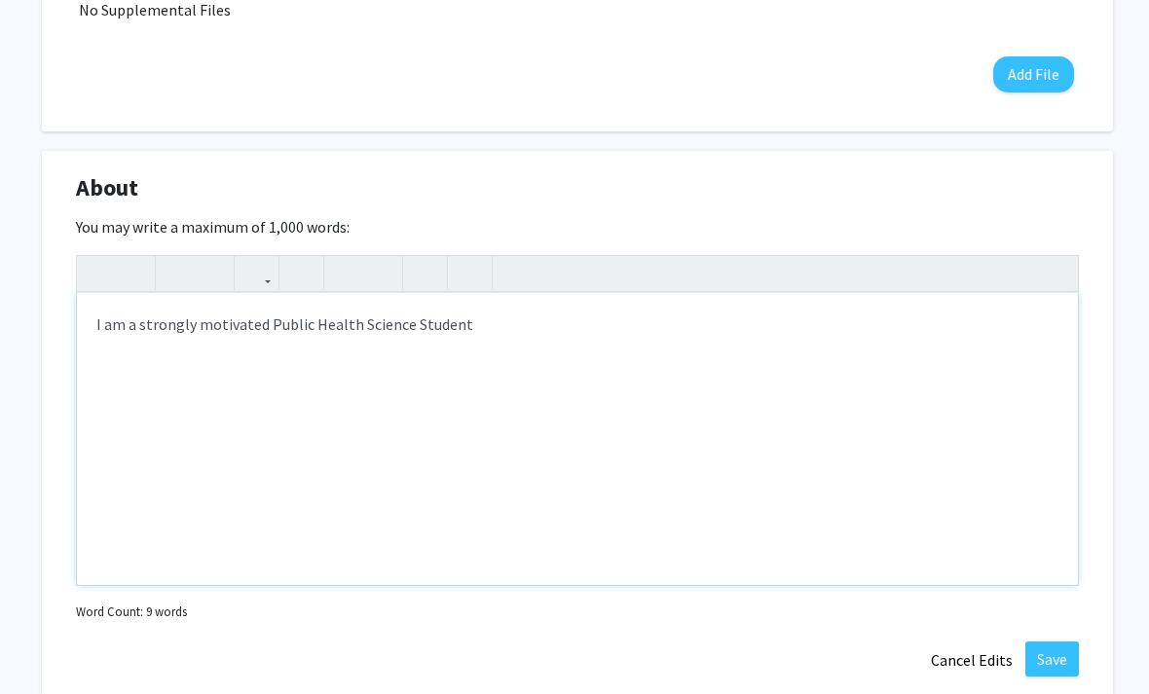
click at [599, 311] on div "I am a strongly motivated Public Health Science Student" at bounding box center [577, 439] width 1001 height 292
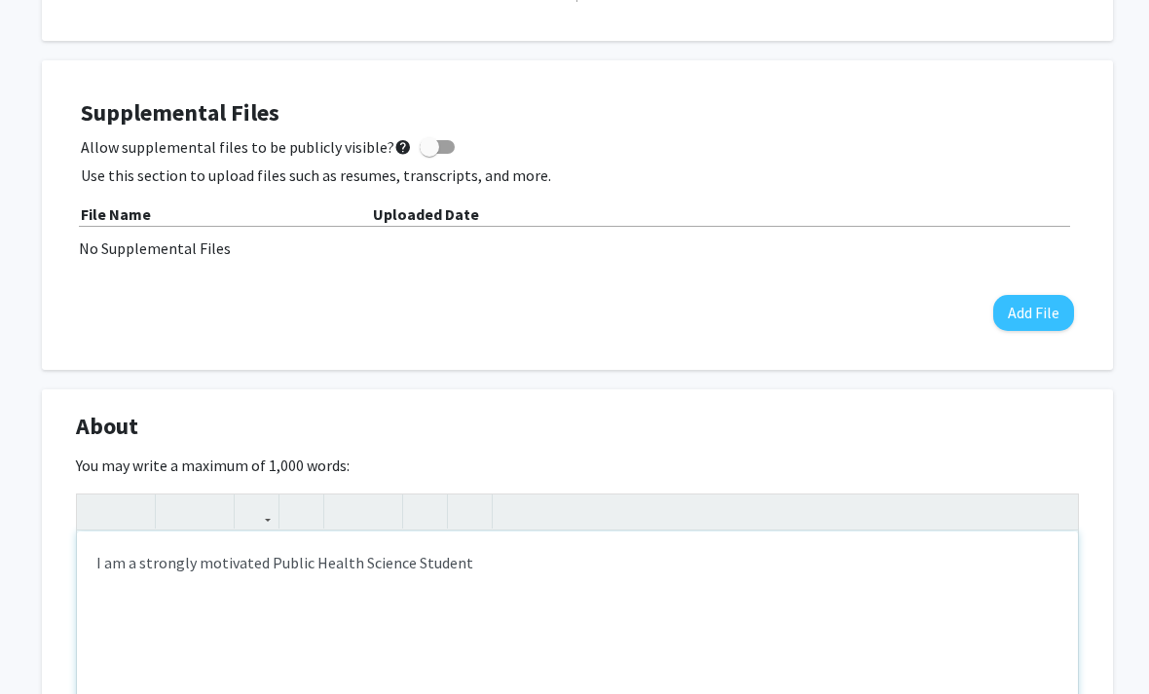
scroll to position [783, 7]
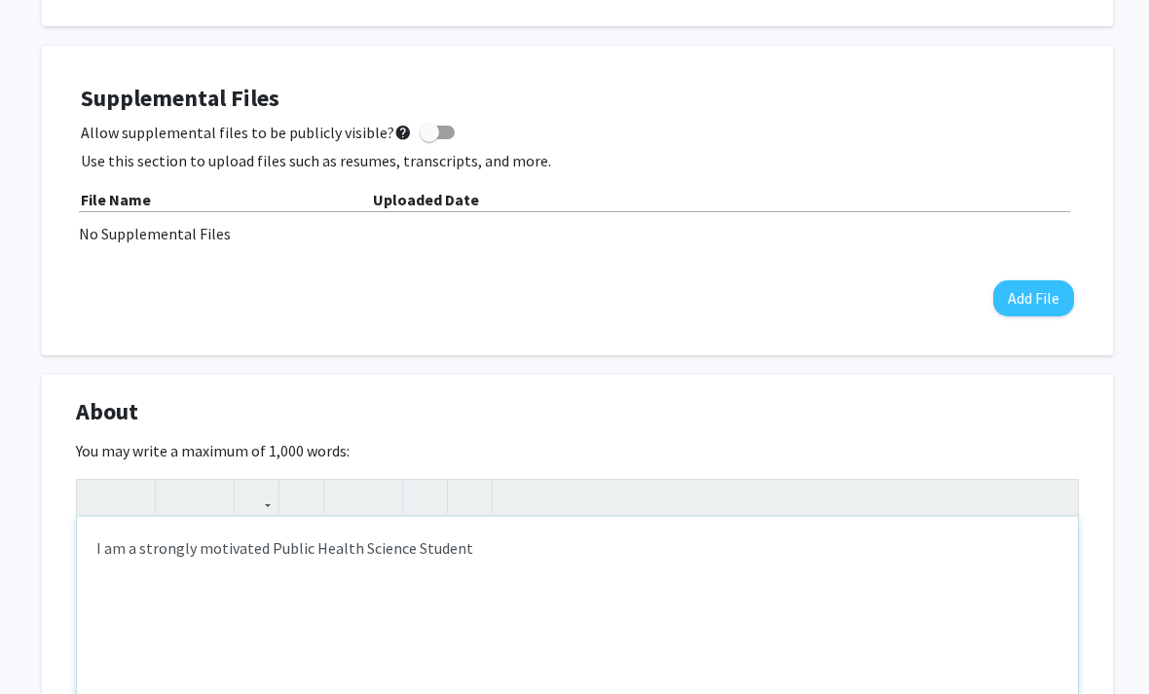
click at [629, 547] on div "I am a strongly motivated Public Health Science Student" at bounding box center [577, 664] width 1001 height 292
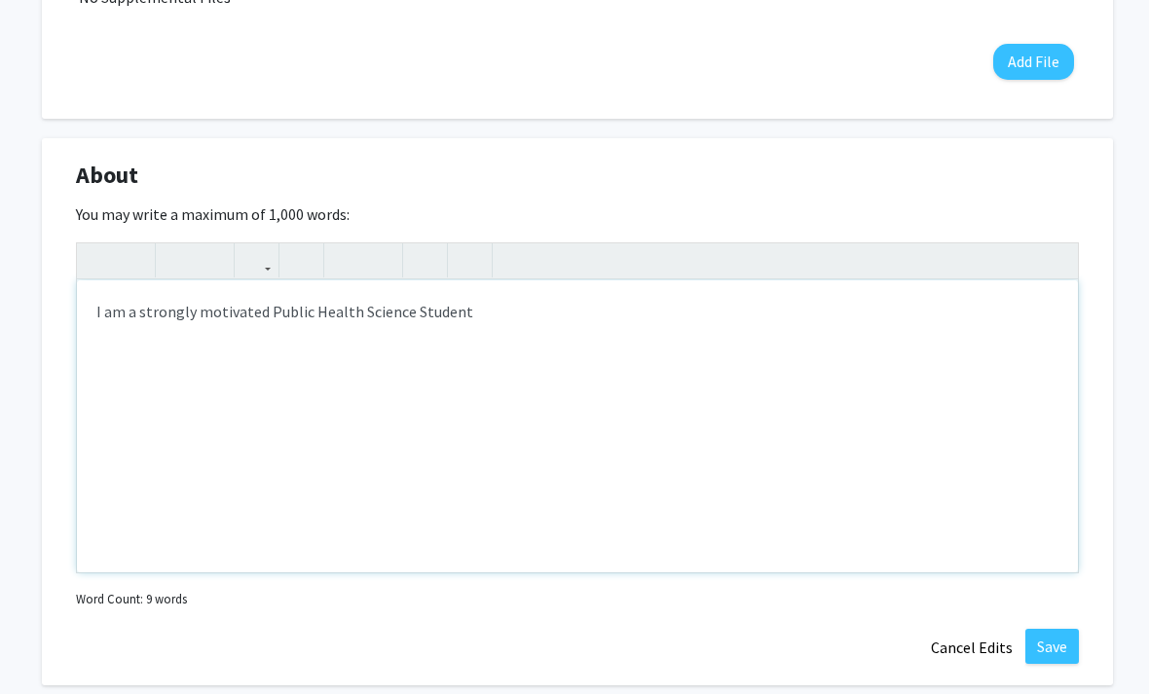
scroll to position [1021, 7]
click at [707, 314] on div "I am a strongly motivated Public Health Science Student with passion and intere…" at bounding box center [577, 426] width 1001 height 292
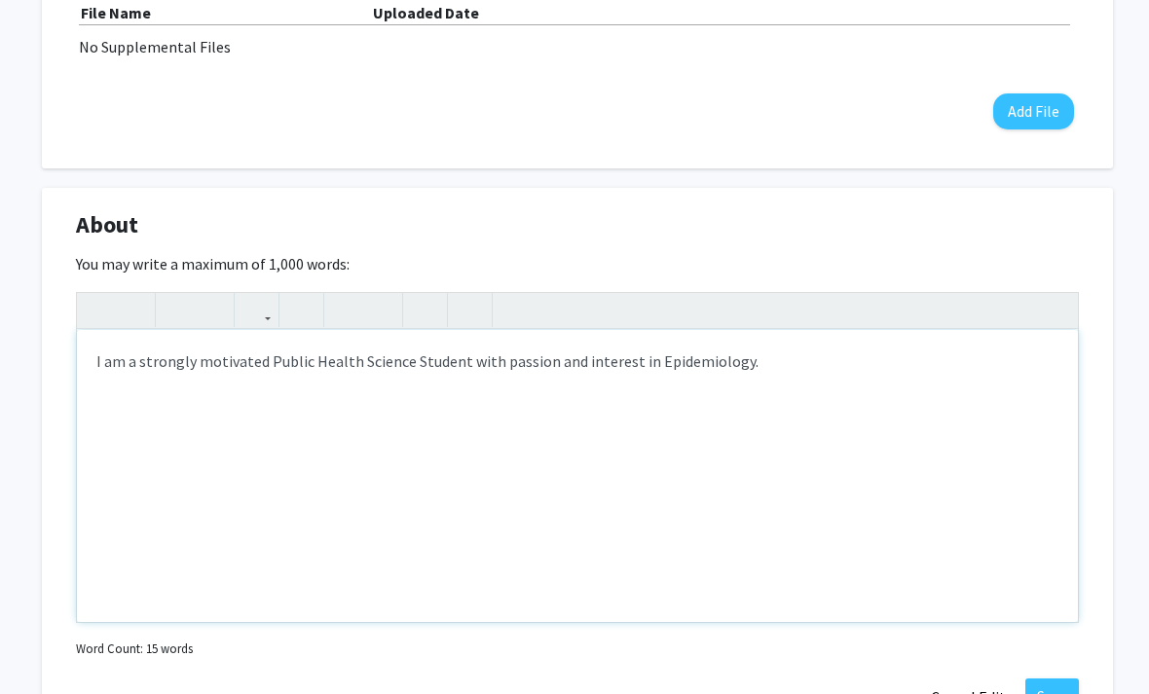
scroll to position [971, 7]
click at [798, 350] on div "I am a strongly motivated Public Health Science Student with passion and intere…" at bounding box center [577, 476] width 1001 height 292
click at [563, 353] on div "I am a strongly motivated Public Health Science Student with passion and intere…" at bounding box center [577, 476] width 1001 height 292
click at [551, 356] on div "I am a strongly motivated Public Health Science Student with interest in Epidem…" at bounding box center [577, 476] width 1001 height 292
click at [792, 359] on div "I am a strongly motivated Public Health Science Student with interest specifica…" at bounding box center [577, 476] width 1001 height 292
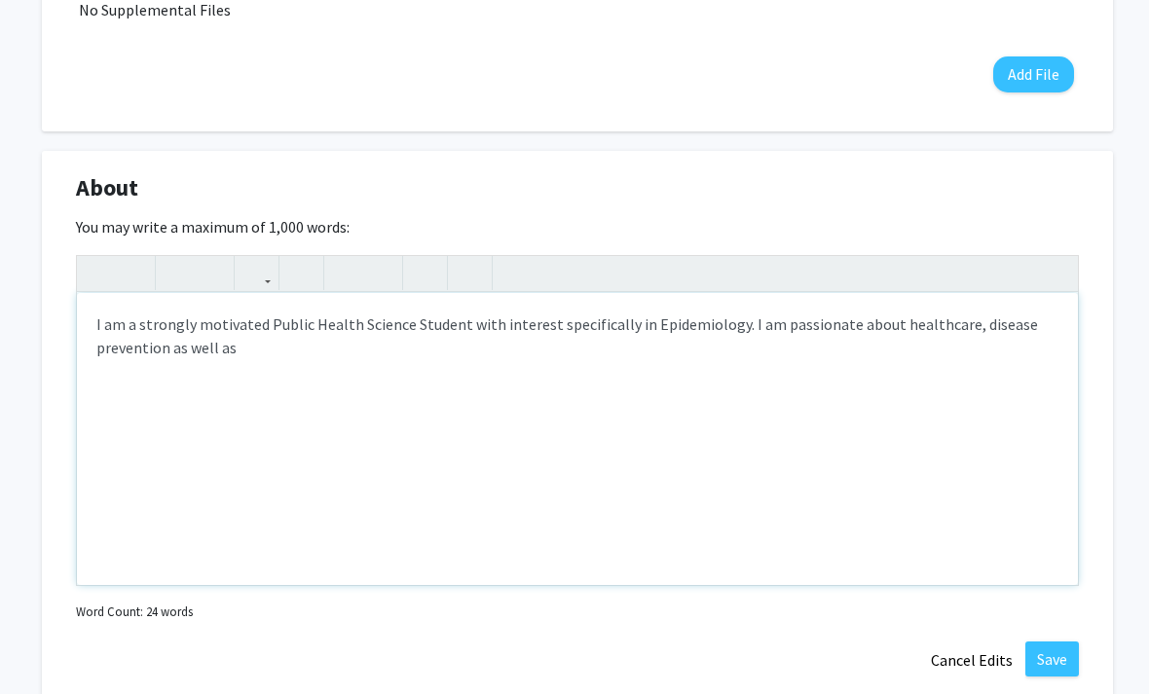
scroll to position [1011, 7]
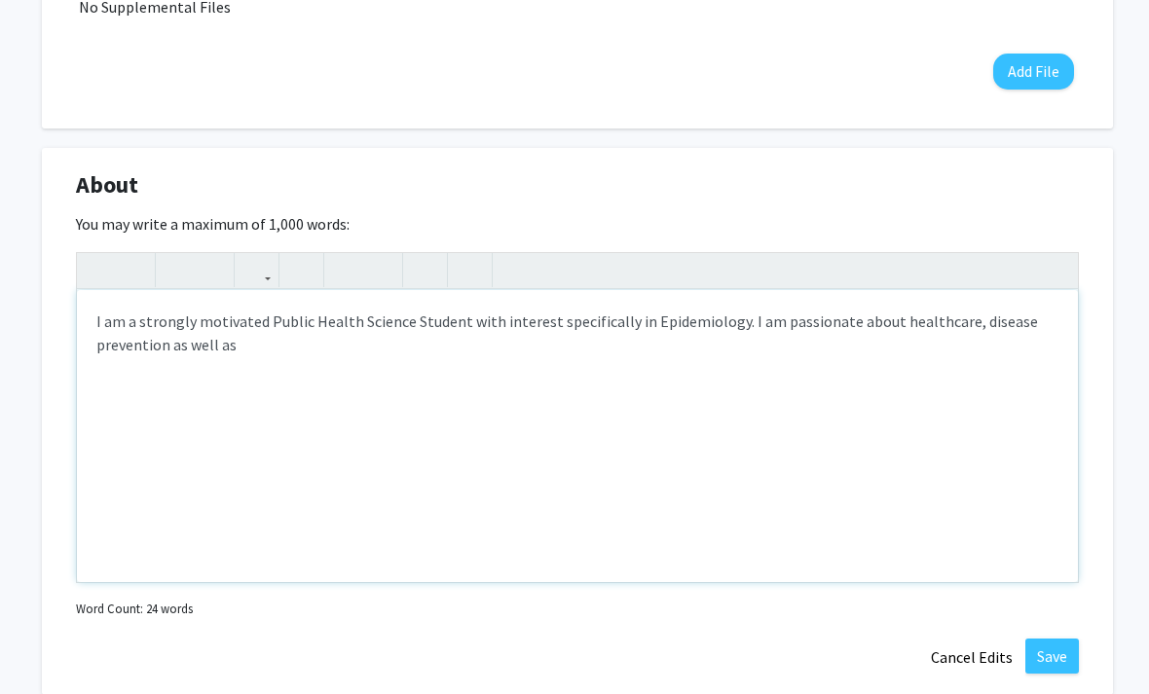
click at [405, 347] on div "I am a strongly motivated Public Health Science Student with interest specifica…" at bounding box center [577, 436] width 1001 height 292
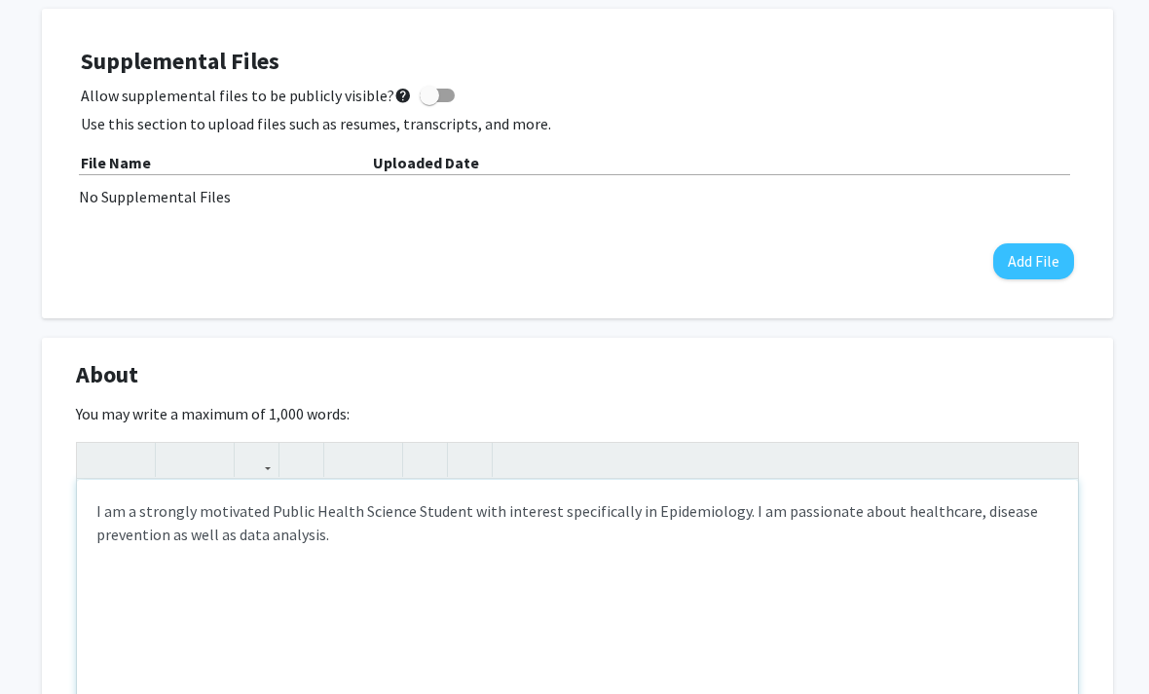
scroll to position [798, 7]
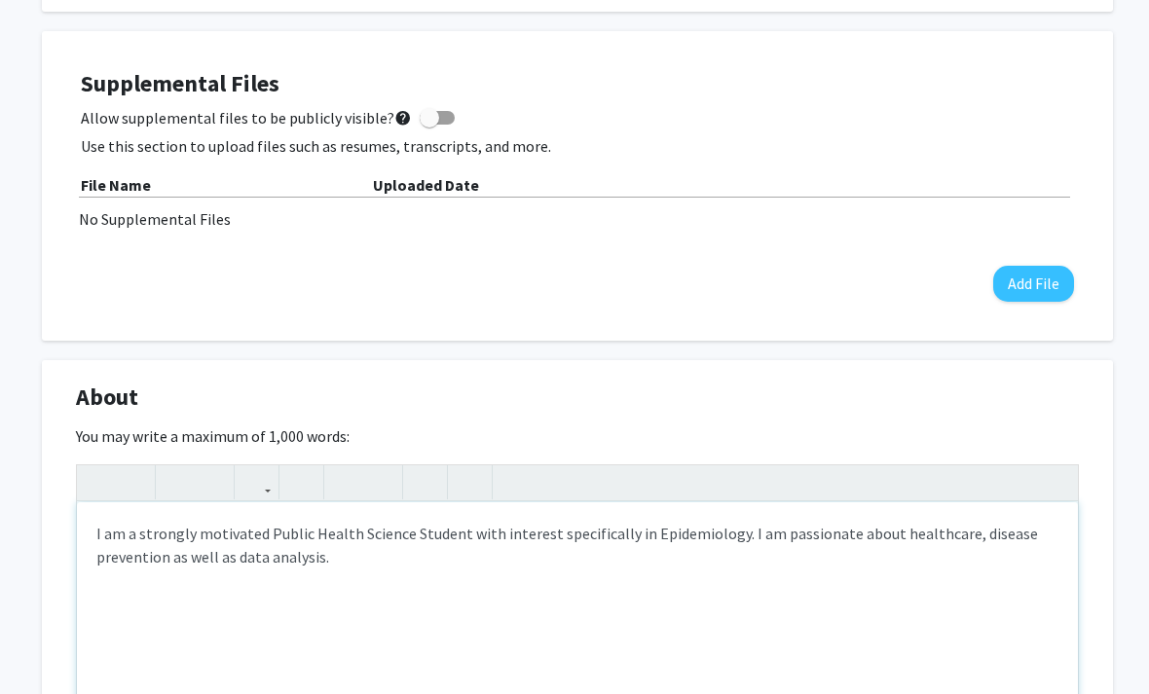
click at [510, 557] on div "I am a strongly motivated Public Health Science Student with interest specifica…" at bounding box center [577, 650] width 1001 height 292
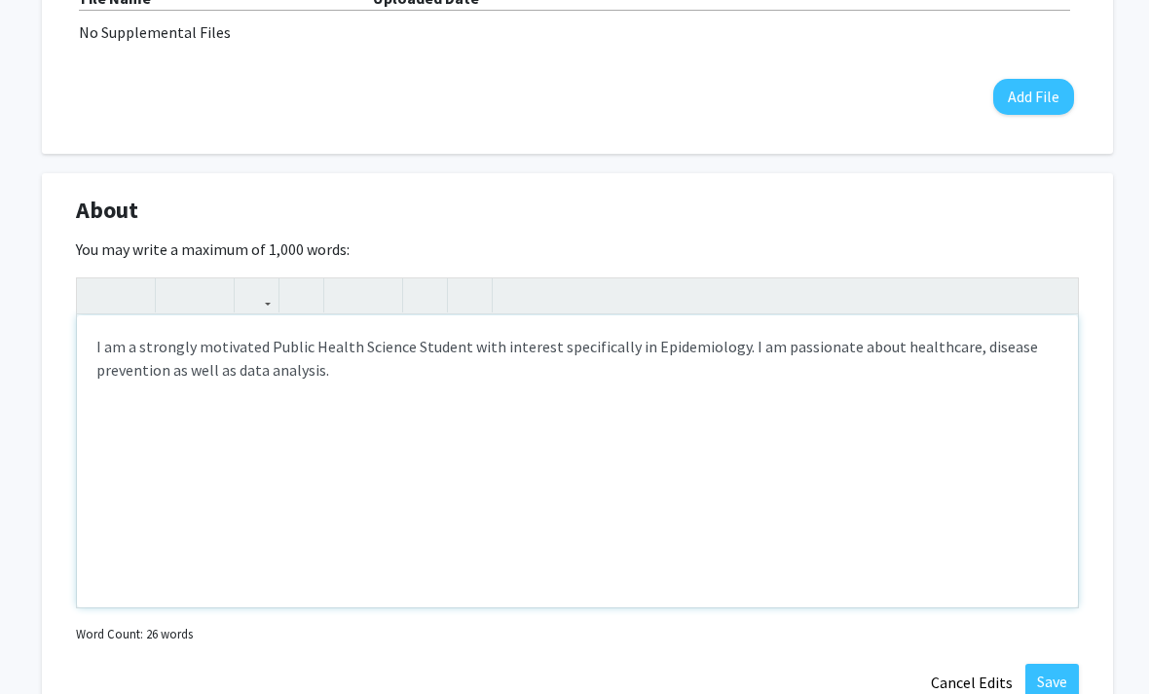
scroll to position [986, 7]
click at [754, 342] on div "I am a strongly motivated Public Health Science Student with interest specifica…" at bounding box center [577, 462] width 1001 height 292
click at [660, 372] on div "I am a strongly motivated Public Health Science Student with interest specifica…" at bounding box center [577, 462] width 1001 height 292
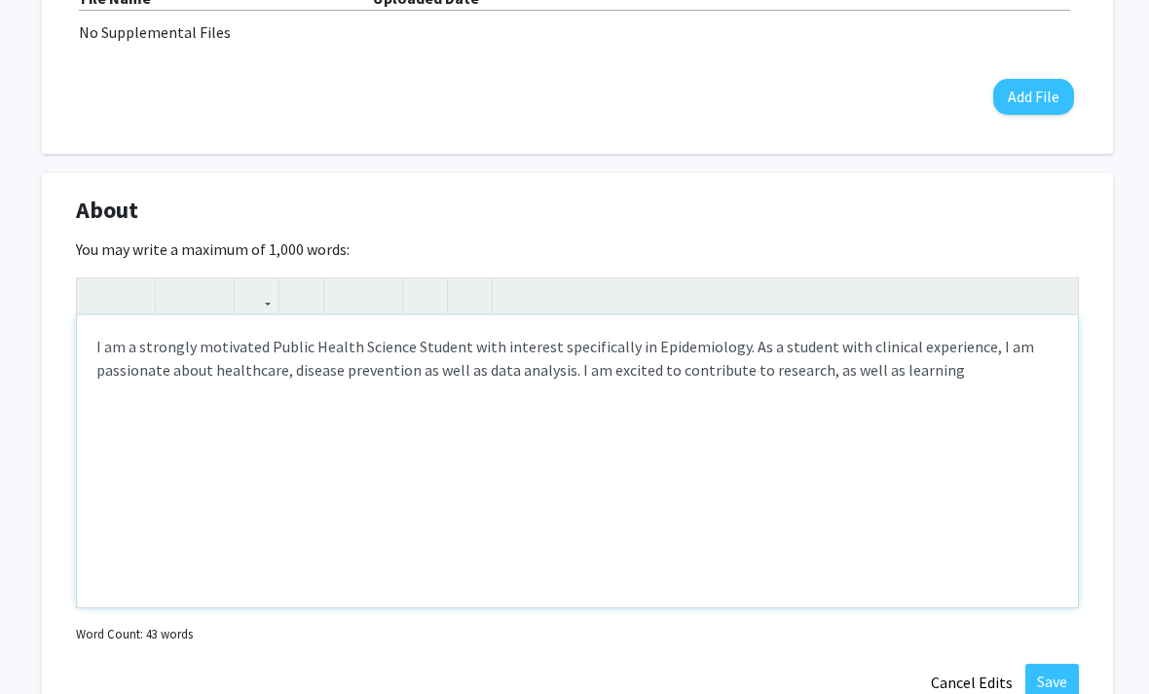
click at [798, 368] on div "I am a strongly motivated Public Health Science Student with interest specifica…" at bounding box center [577, 462] width 1001 height 292
click at [798, 375] on div "I am a strongly motivated Public Health Science Student with interest specifica…" at bounding box center [577, 462] width 1001 height 292
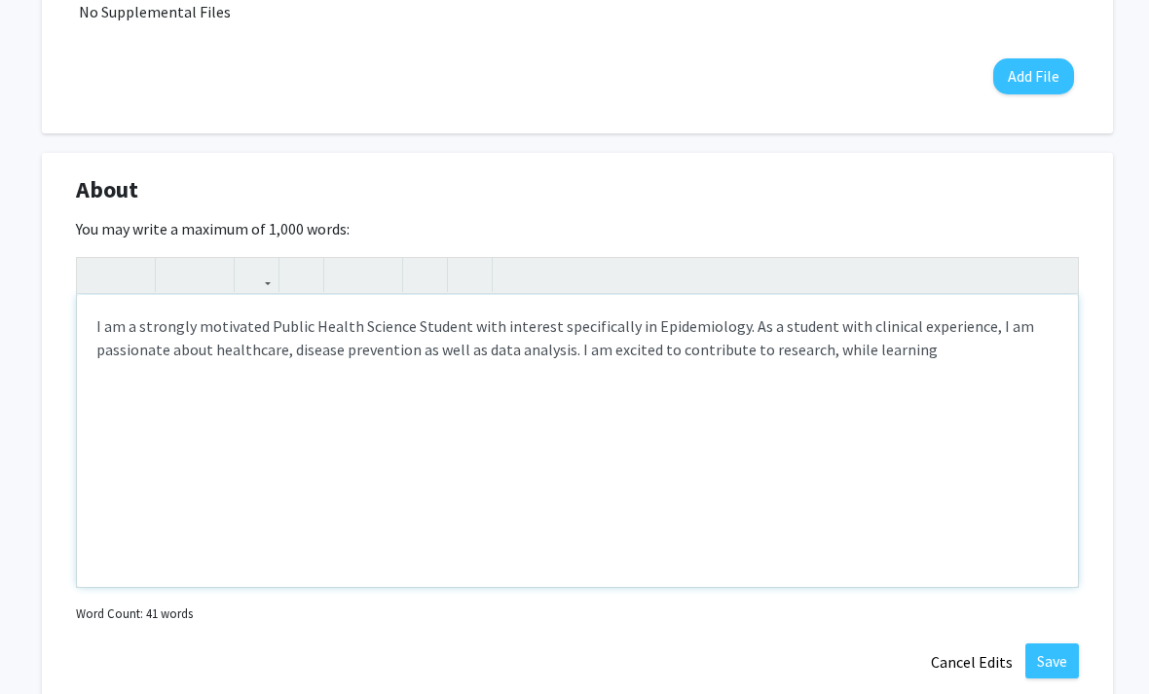
scroll to position [1006, 7]
click at [798, 351] on div "I am a strongly motivated Public Health Science Student with interest specifica…" at bounding box center [577, 441] width 1001 height 292
type textarea "I am a strongly motivated Public Health Science Student with interest specifica…"
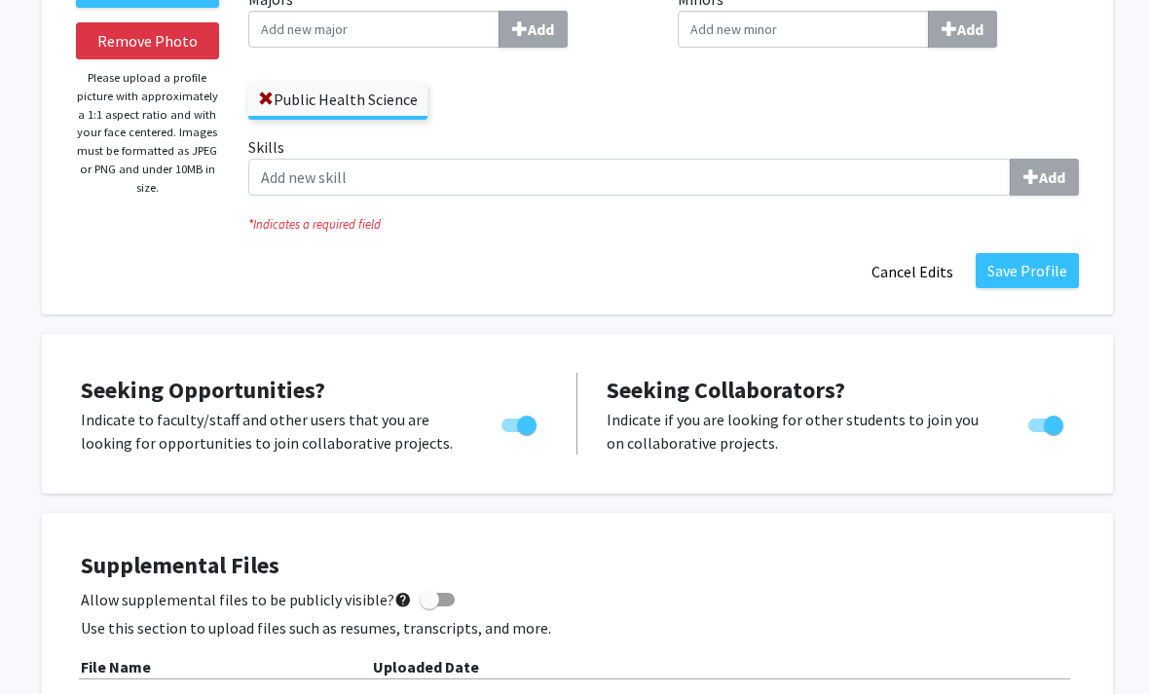
scroll to position [263, 7]
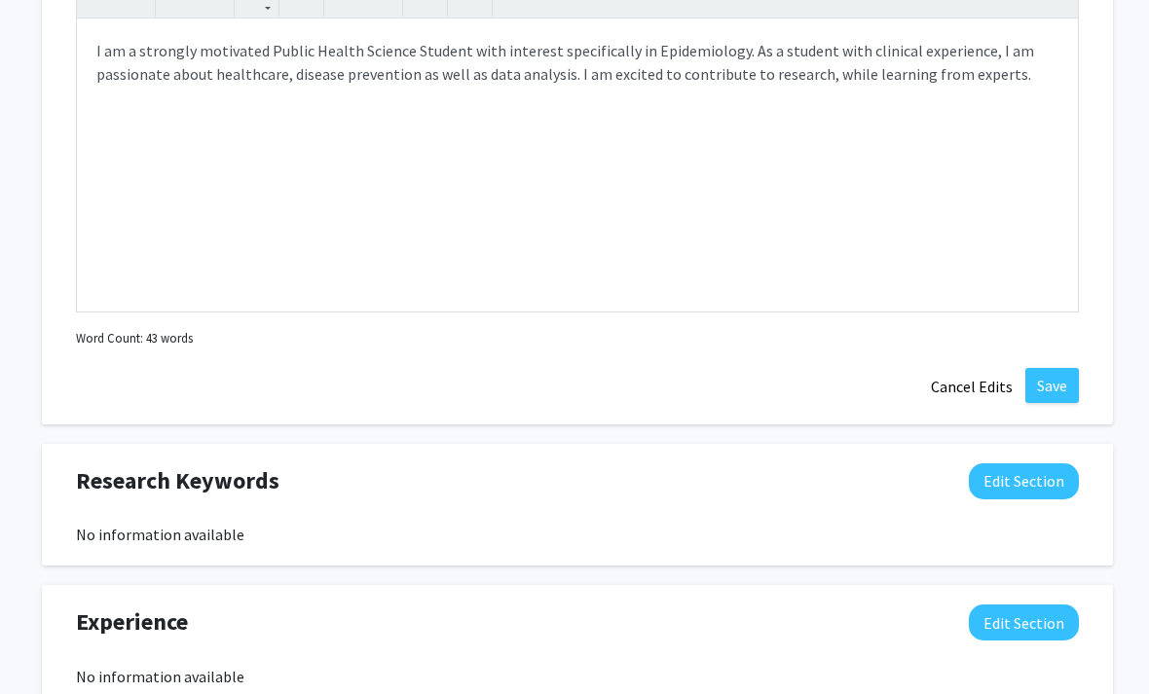
click at [798, 386] on button "Save" at bounding box center [1053, 386] width 54 height 35
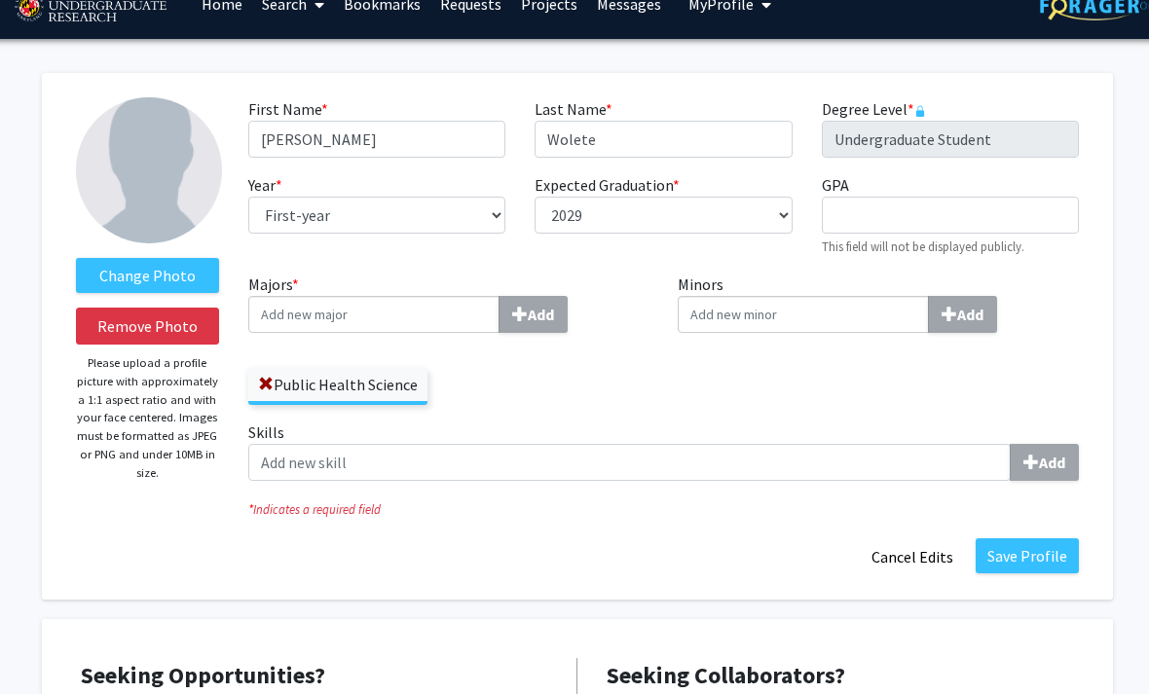
scroll to position [31, 7]
click at [180, 269] on label "Change Photo" at bounding box center [147, 275] width 143 height 35
click at [0, 0] on input "Change Photo" at bounding box center [0, 0] width 0 height 0
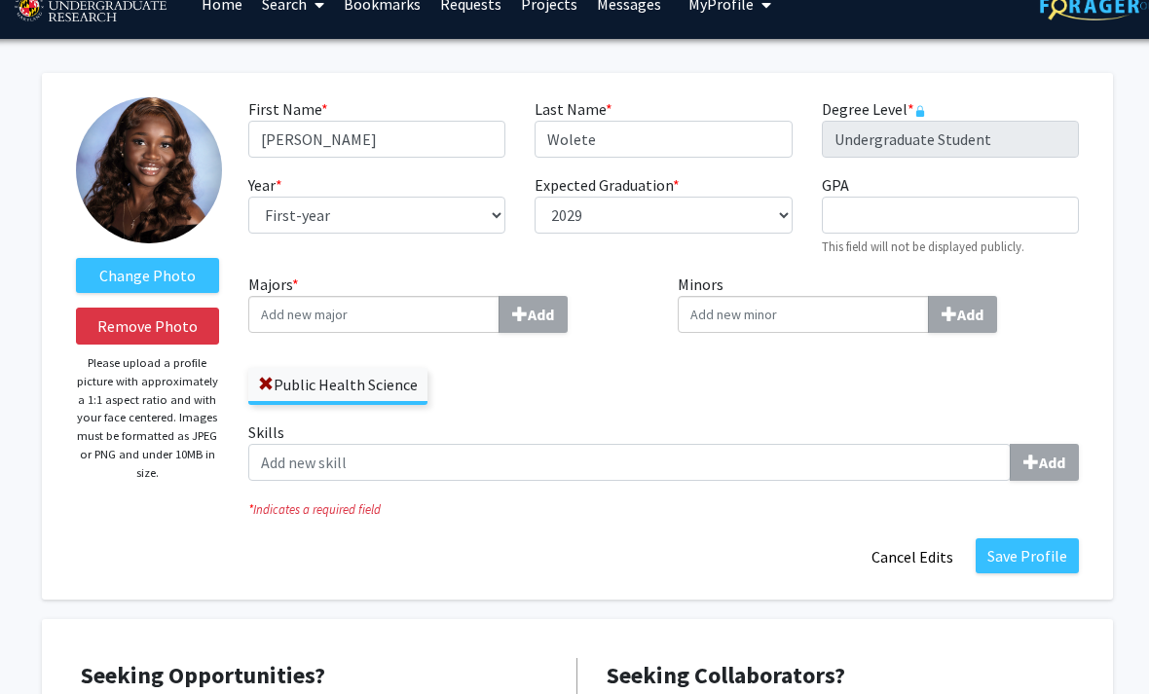
click at [798, 560] on button "Save Profile" at bounding box center [1027, 556] width 103 height 35
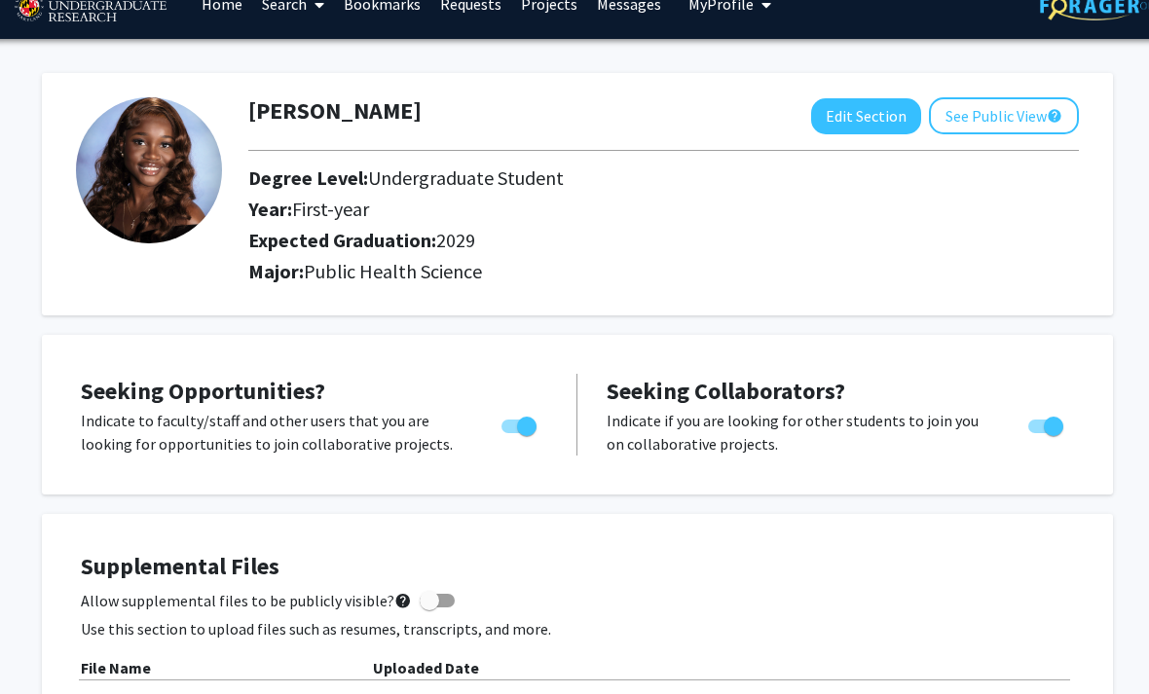
scroll to position [0, 7]
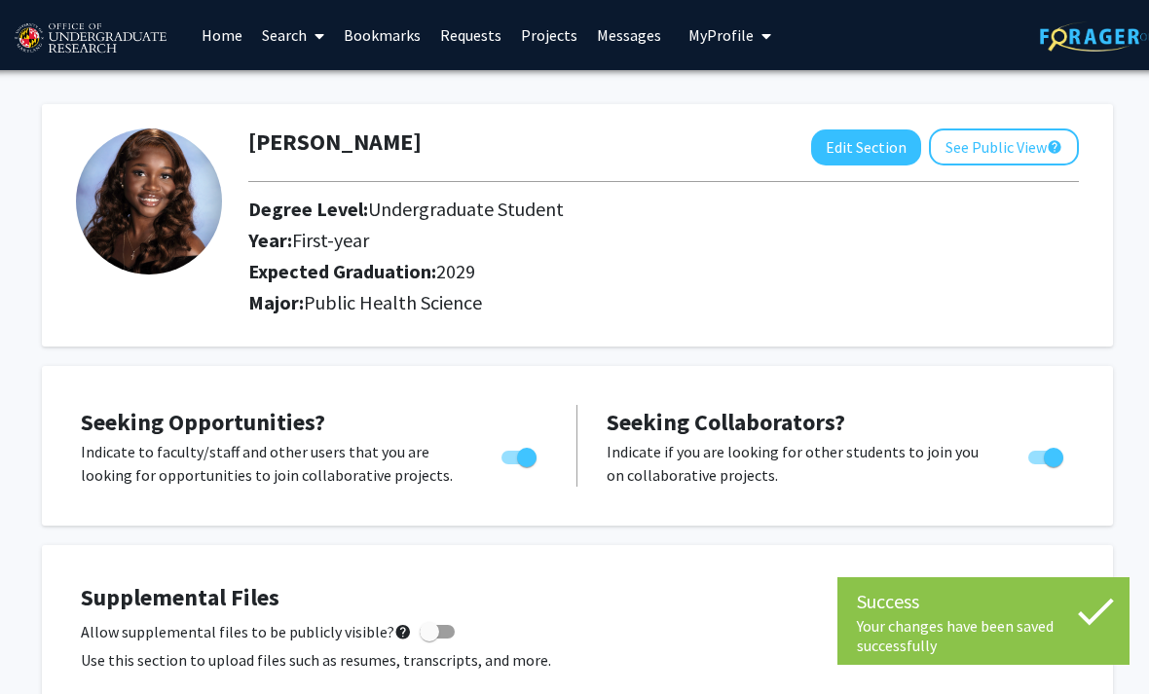
click at [798, 138] on button "See Public View help" at bounding box center [1004, 147] width 150 height 37
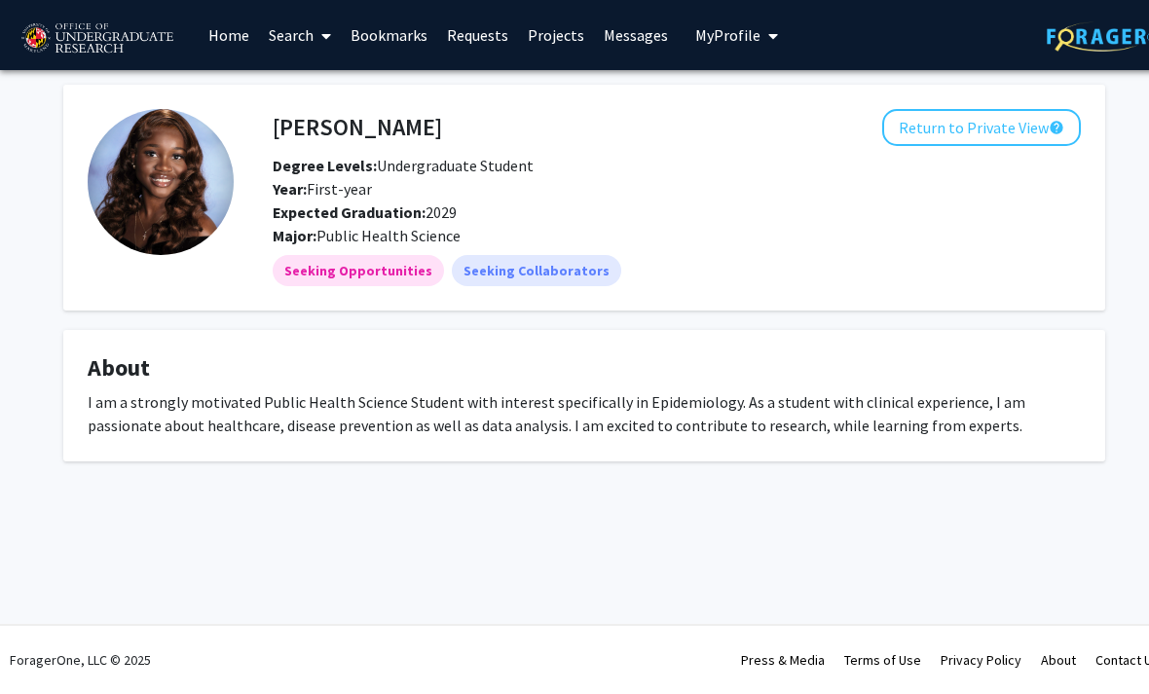
click at [237, 35] on link "Home" at bounding box center [229, 35] width 60 height 68
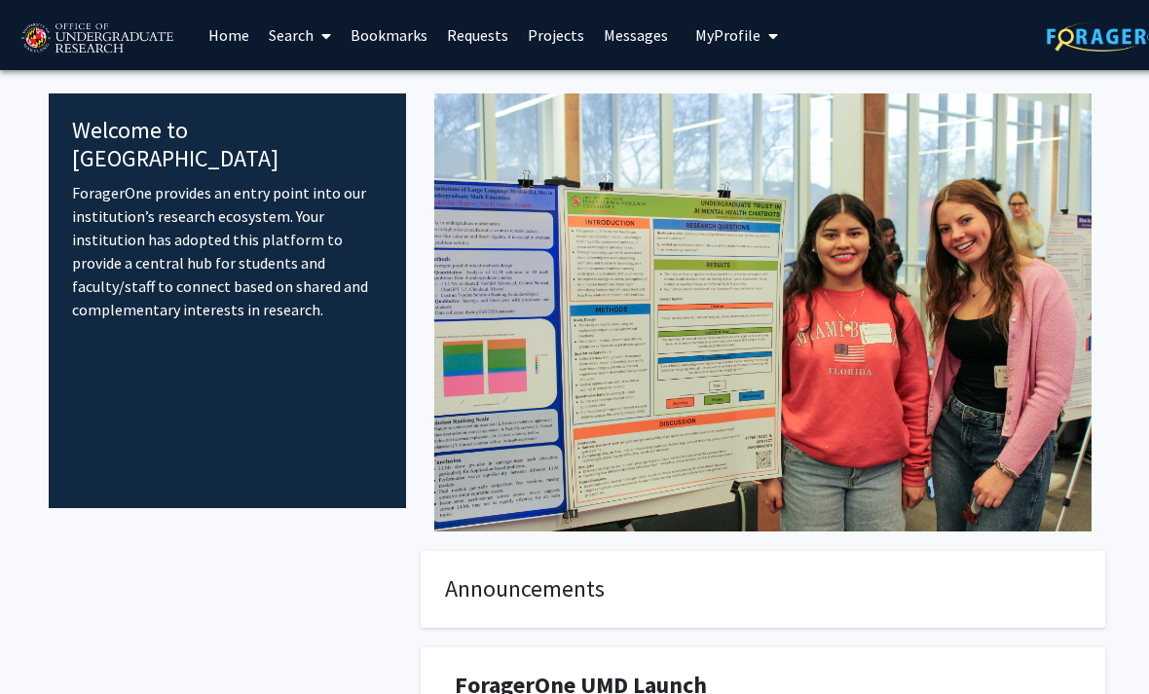
click at [315, 37] on span at bounding box center [323, 36] width 18 height 68
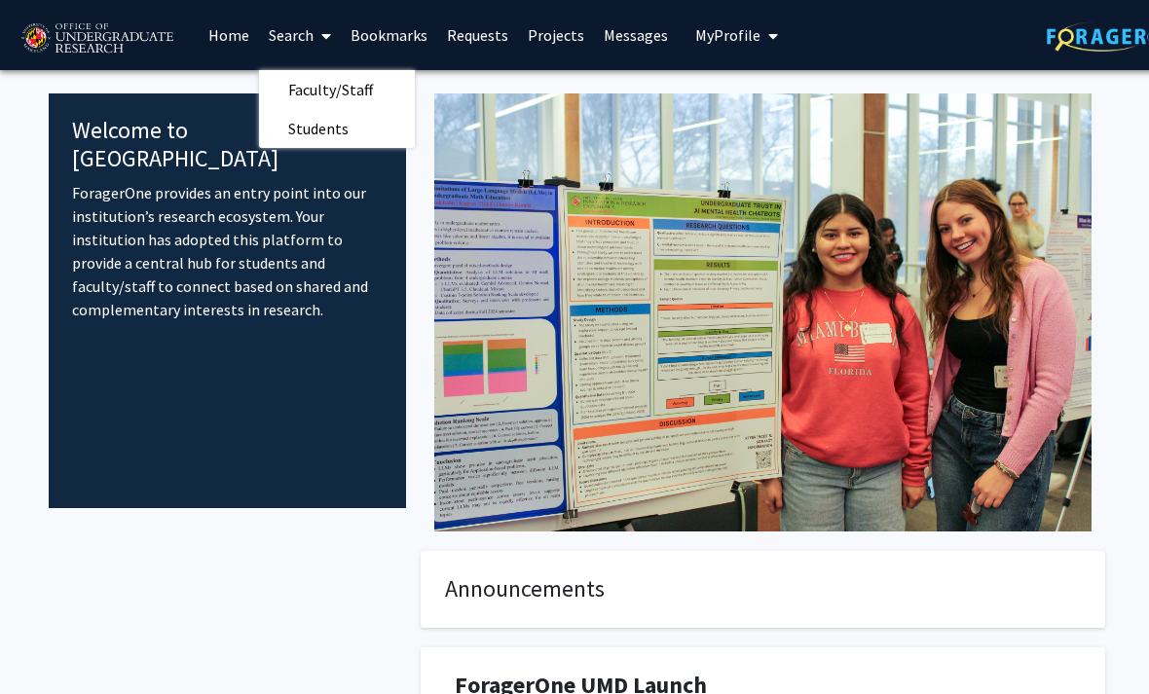
click at [393, 84] on span "Faculty/Staff" at bounding box center [330, 89] width 143 height 39
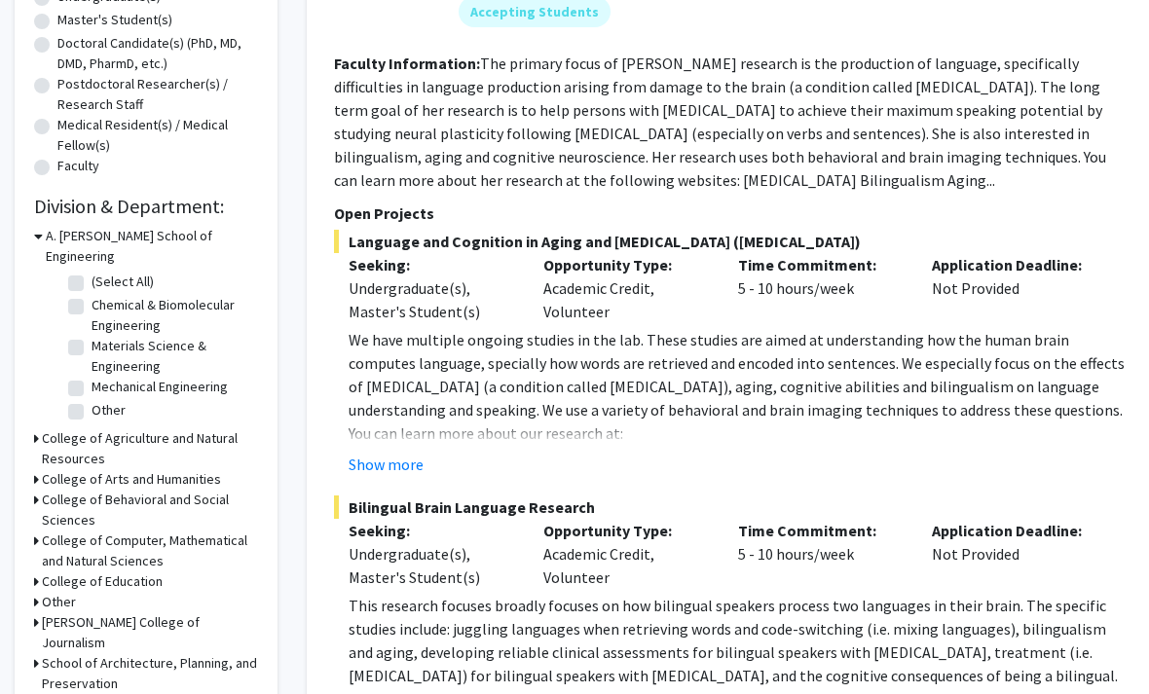
scroll to position [479, 0]
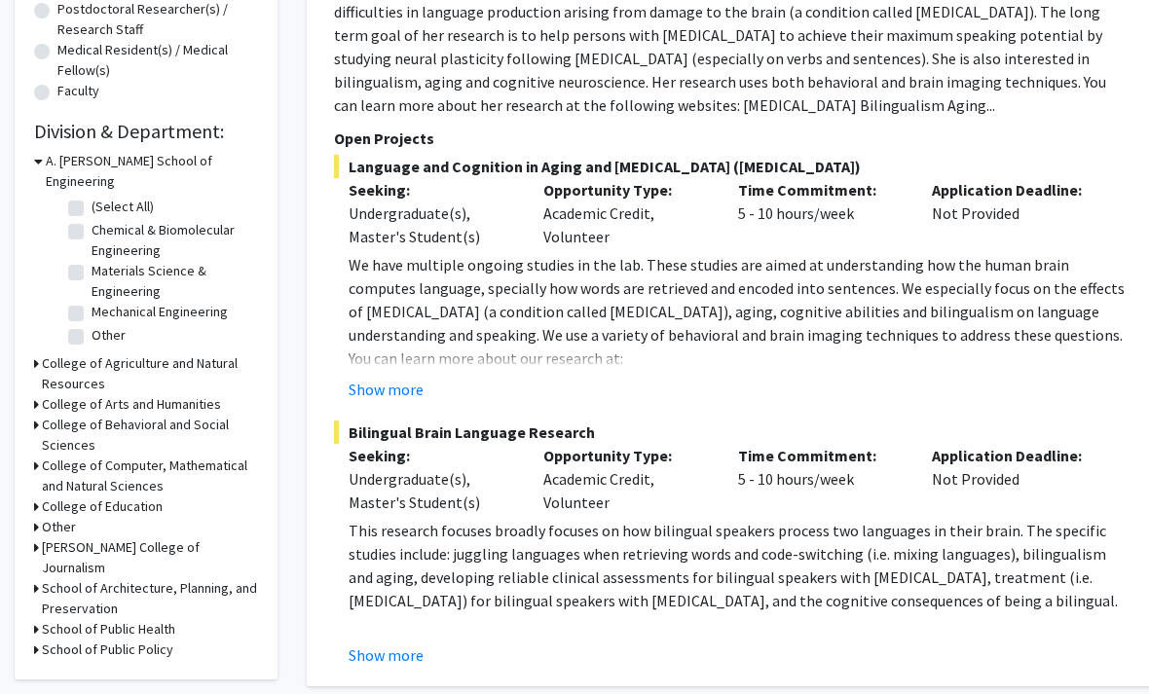
click at [46, 620] on h3 "School of Public Health" at bounding box center [108, 630] width 133 height 20
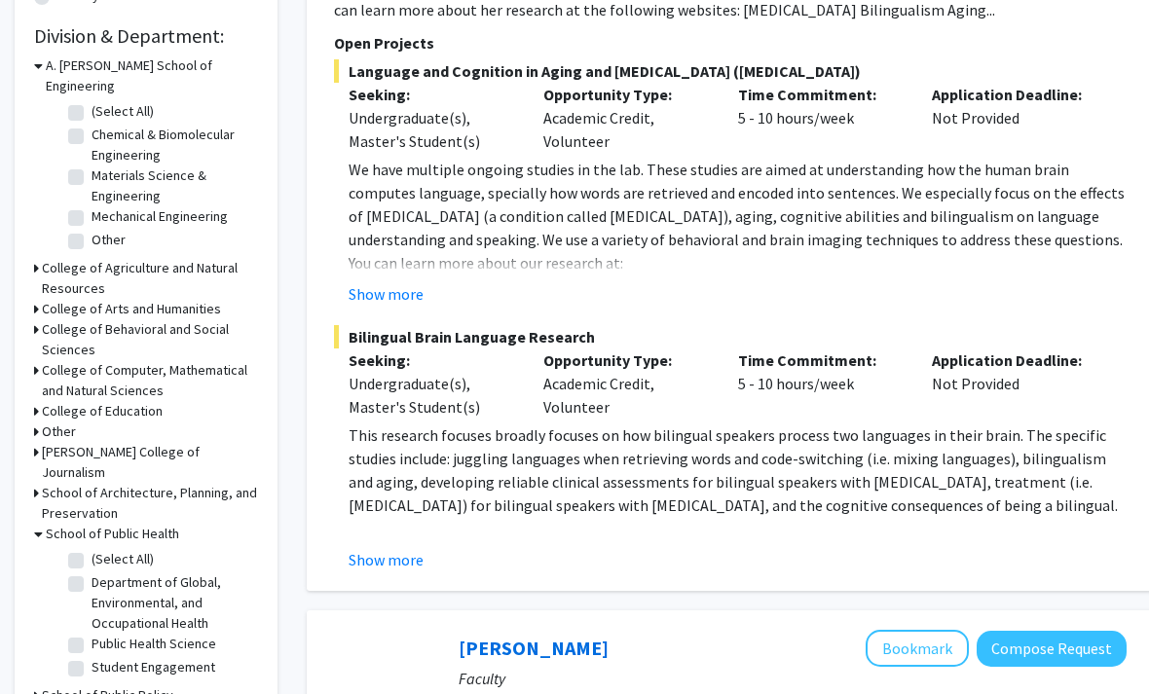
scroll to position [577, 0]
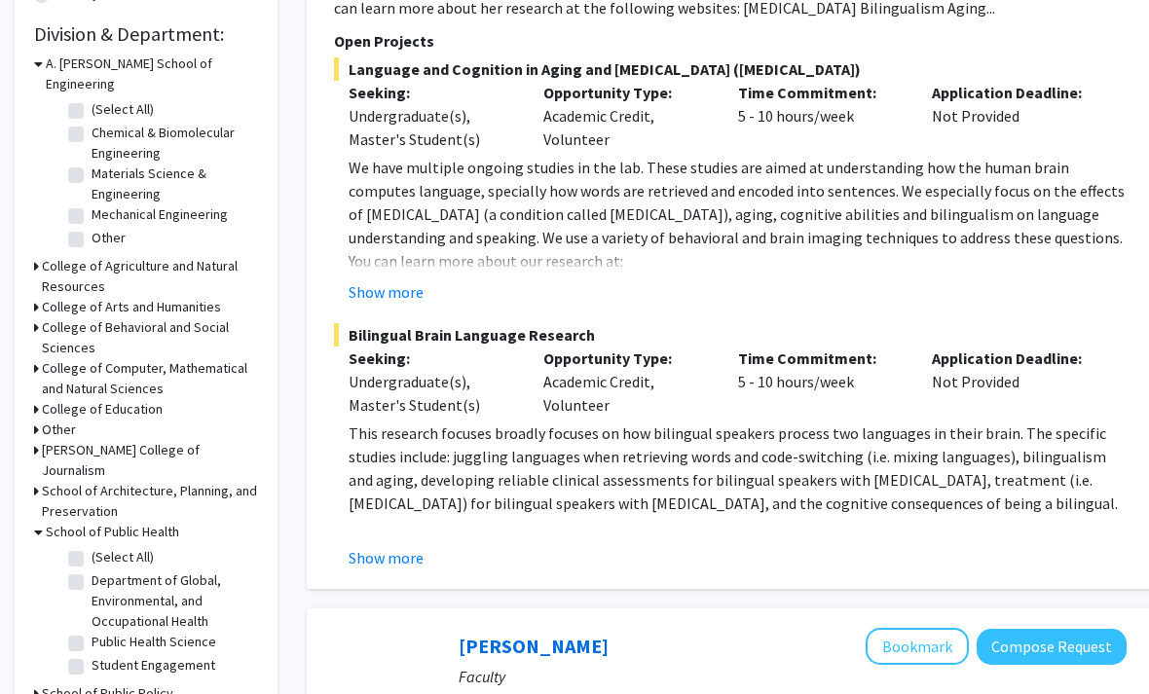
click at [92, 548] on label "(Select All)" at bounding box center [123, 558] width 62 height 20
click at [92, 548] on input "(Select All)" at bounding box center [98, 554] width 13 height 13
checkbox input "true"
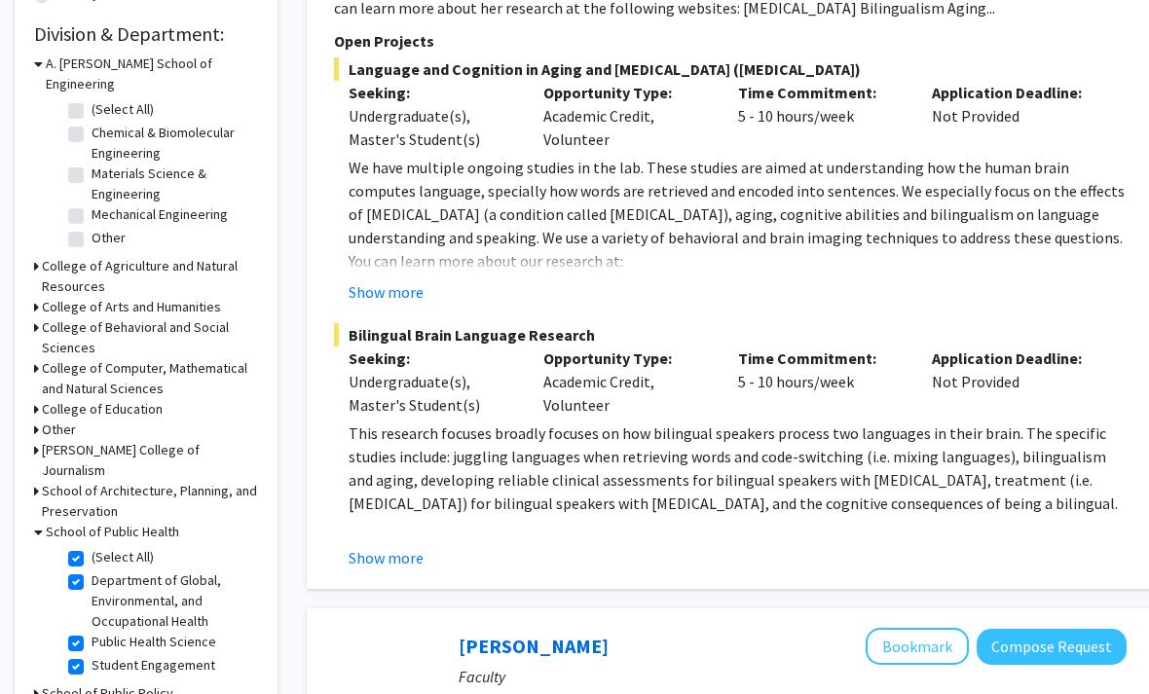
checkbox input "true"
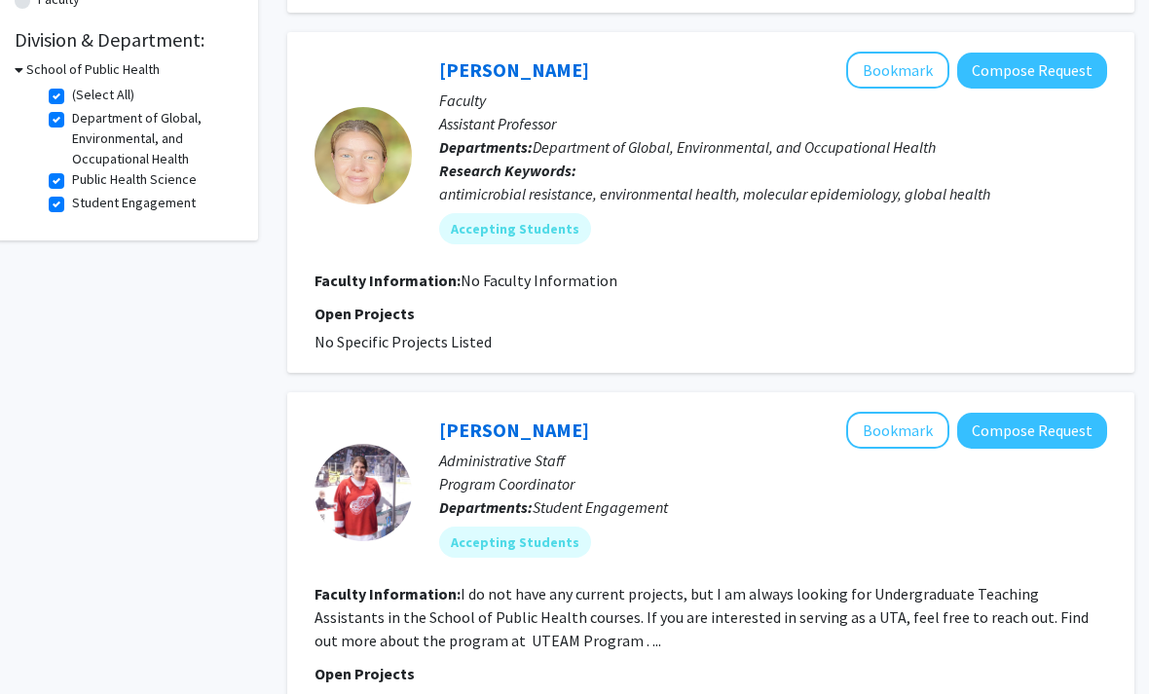
scroll to position [507, 19]
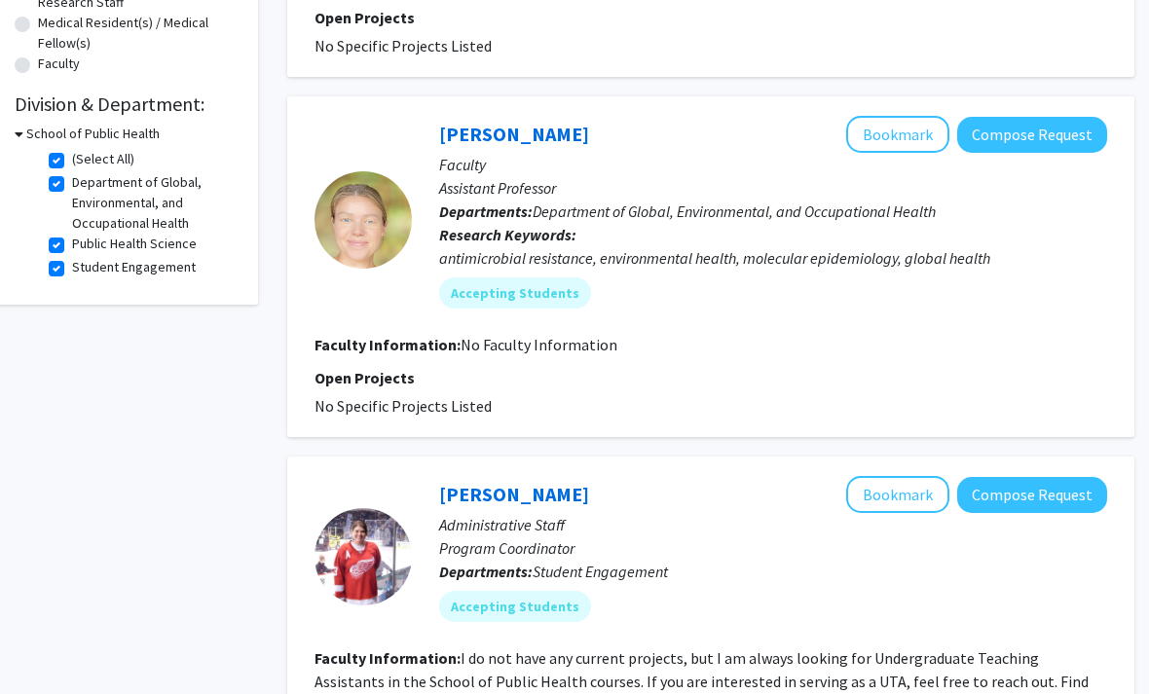
click at [381, 297] on div at bounding box center [364, 219] width 97 height 207
click at [492, 161] on p "Faculty" at bounding box center [774, 164] width 668 height 23
click at [486, 138] on link "Heather Amato" at bounding box center [515, 134] width 150 height 24
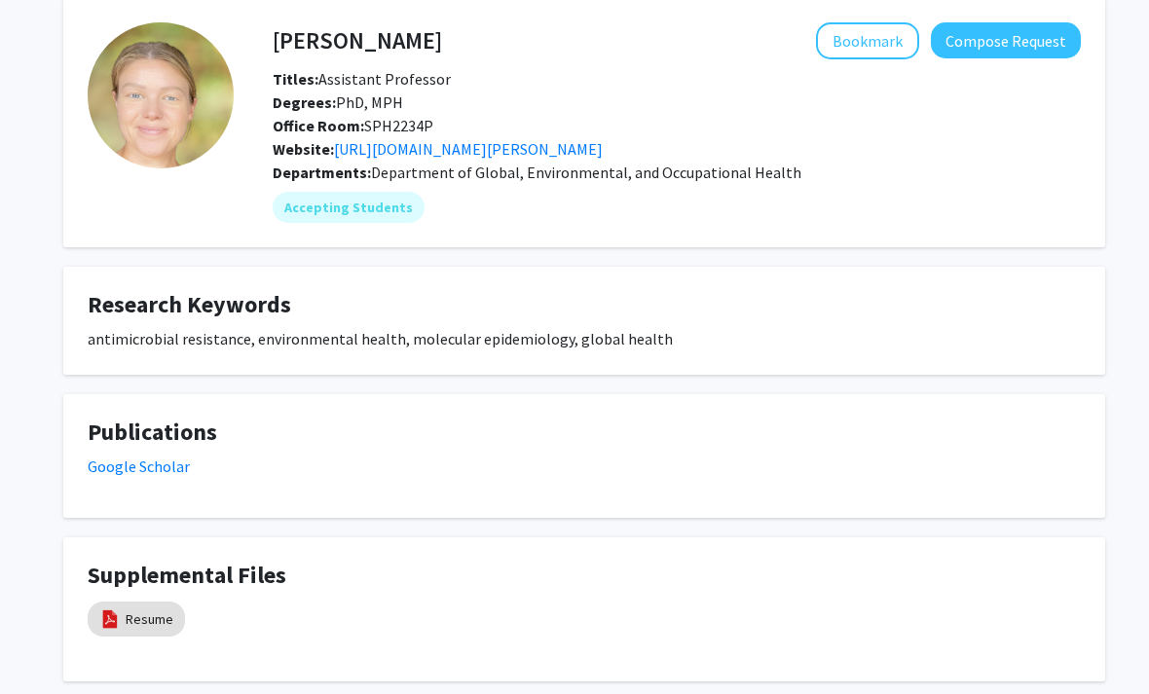
scroll to position [89, 0]
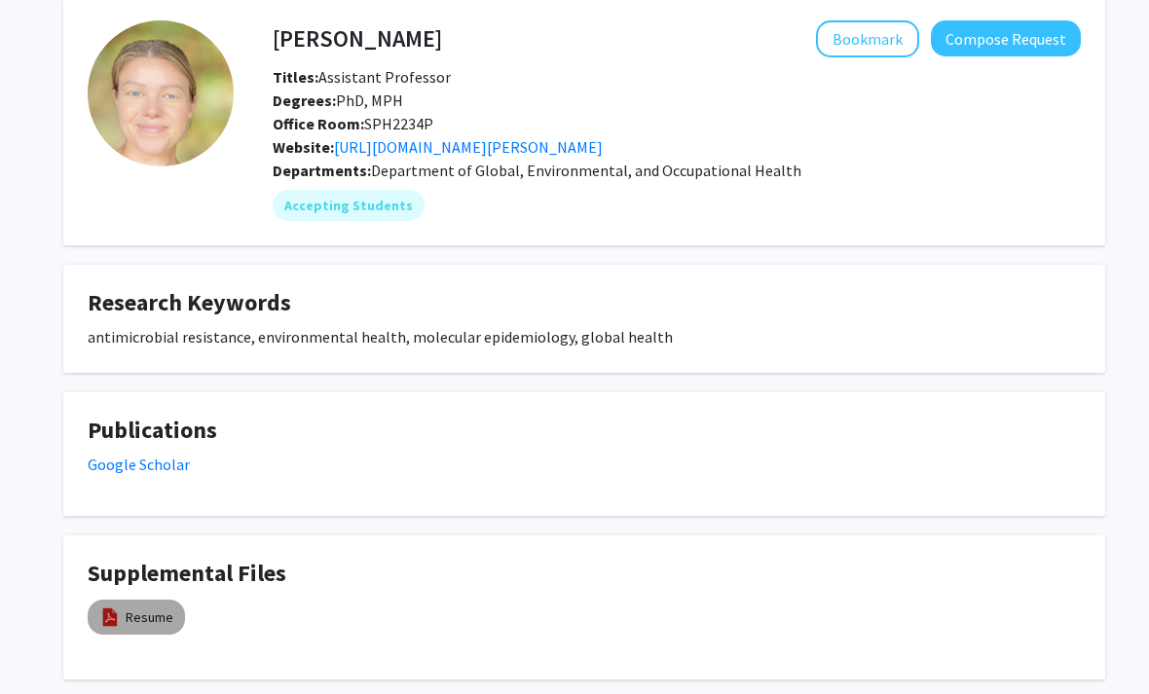
click at [147, 611] on link "Resume" at bounding box center [150, 618] width 48 height 20
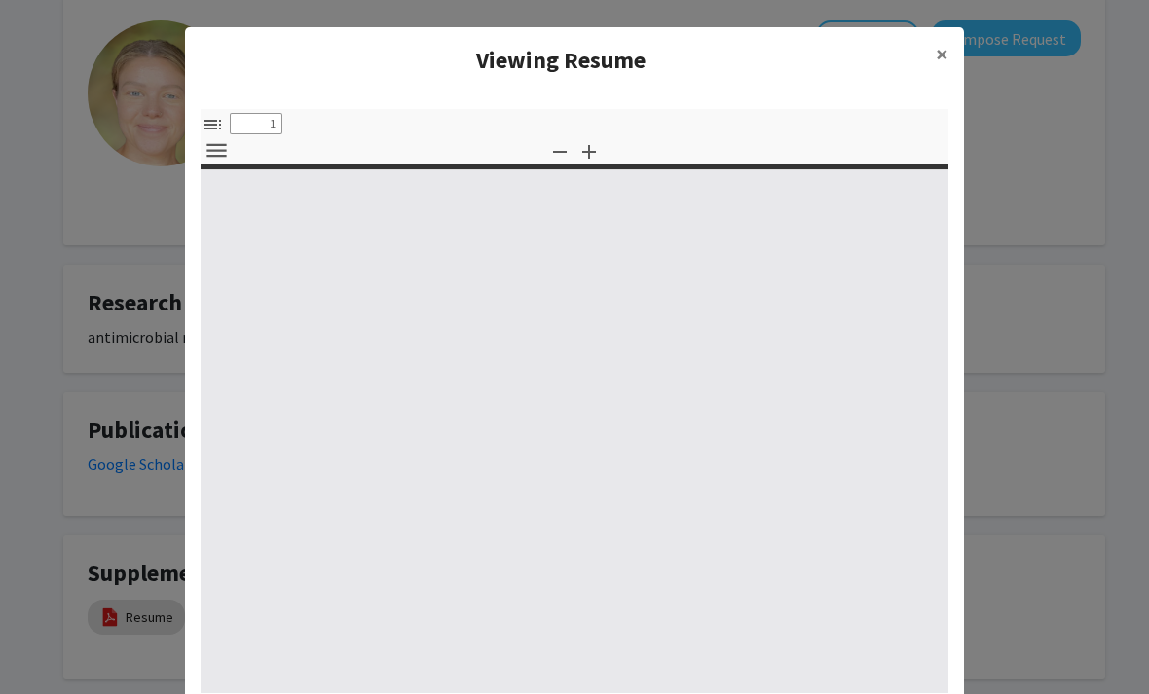
select select "custom"
type input "0"
select select "custom"
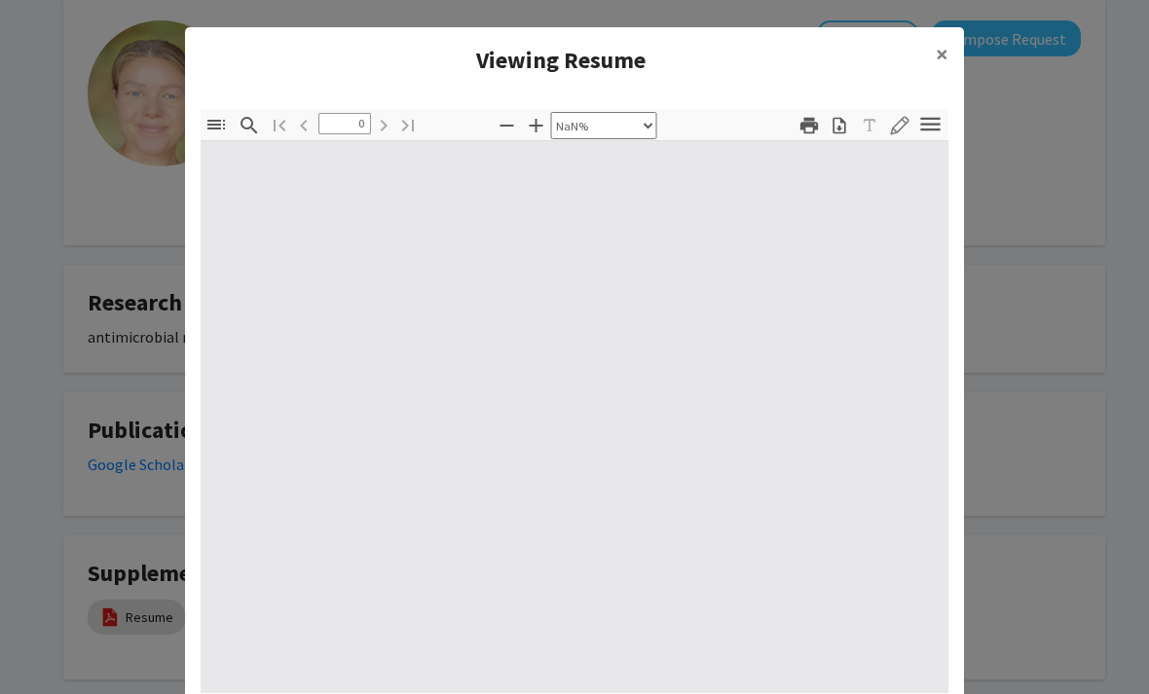
type input "1"
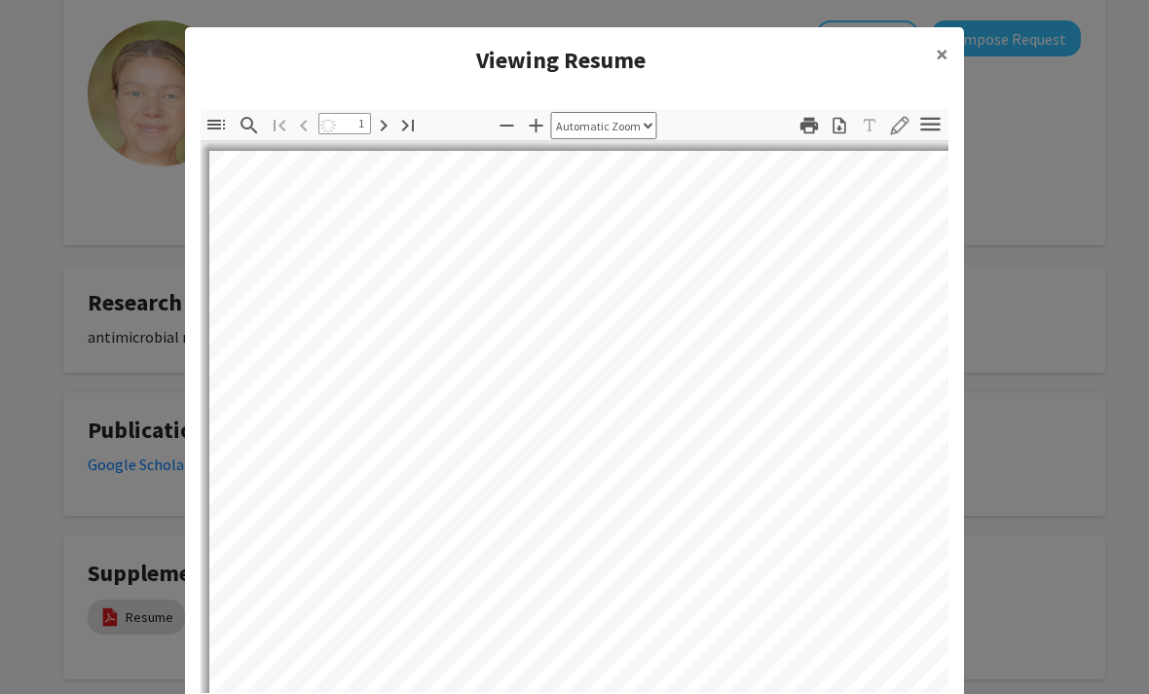
select select "auto"
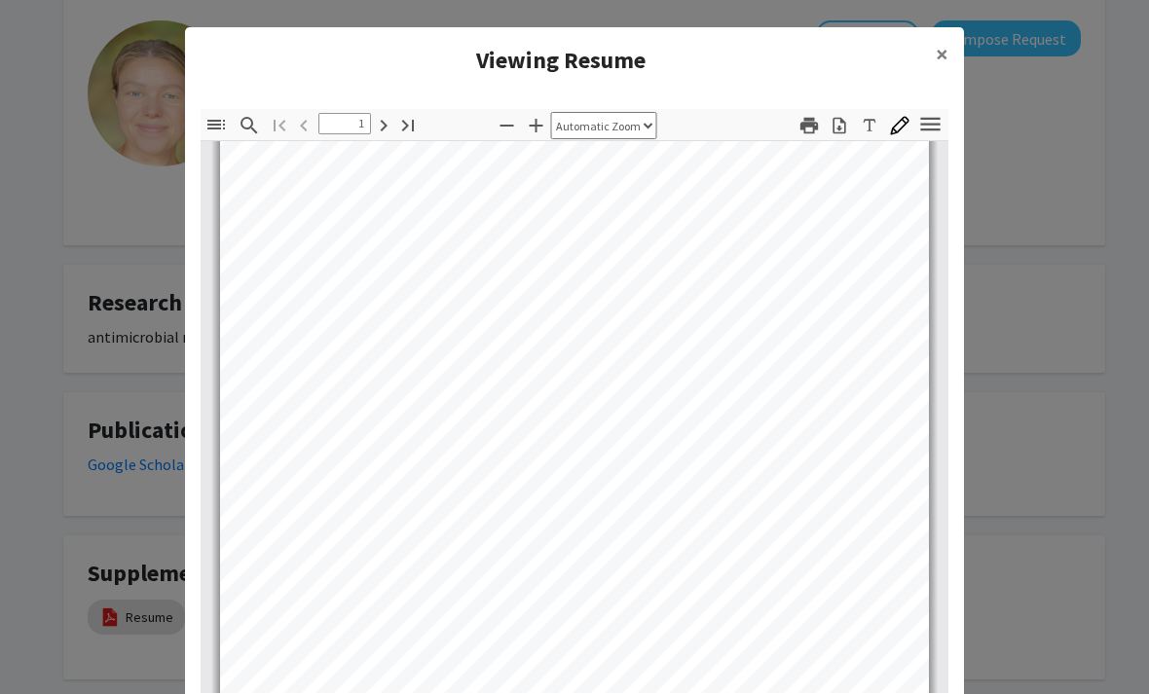
scroll to position [73, 0]
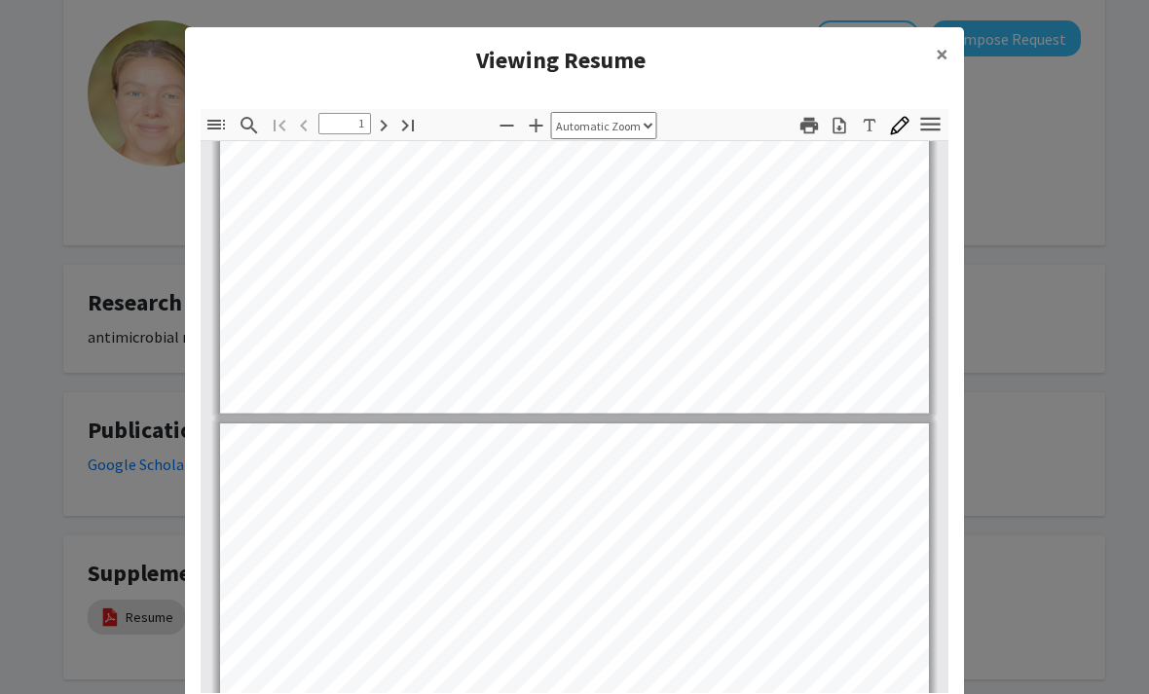
type input "2"
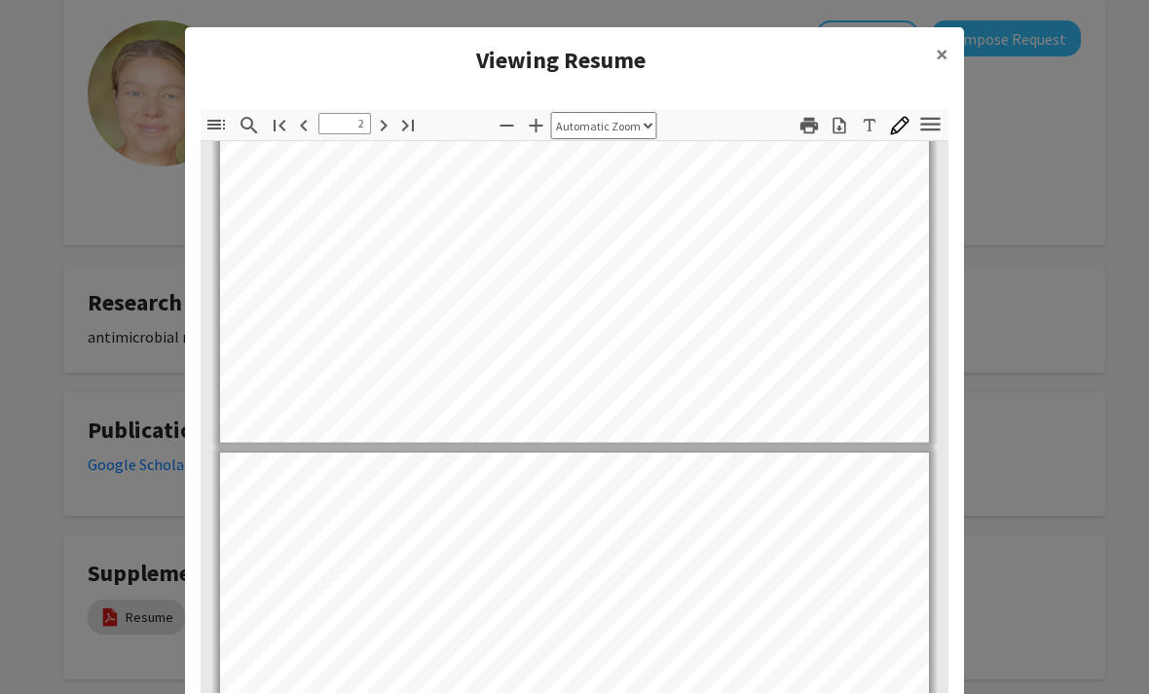
scroll to position [1556, 0]
click at [76, 249] on modal-container "Viewing Resume × Thumbnails Document Outline Attachments Layers Current Outline…" at bounding box center [574, 347] width 1149 height 694
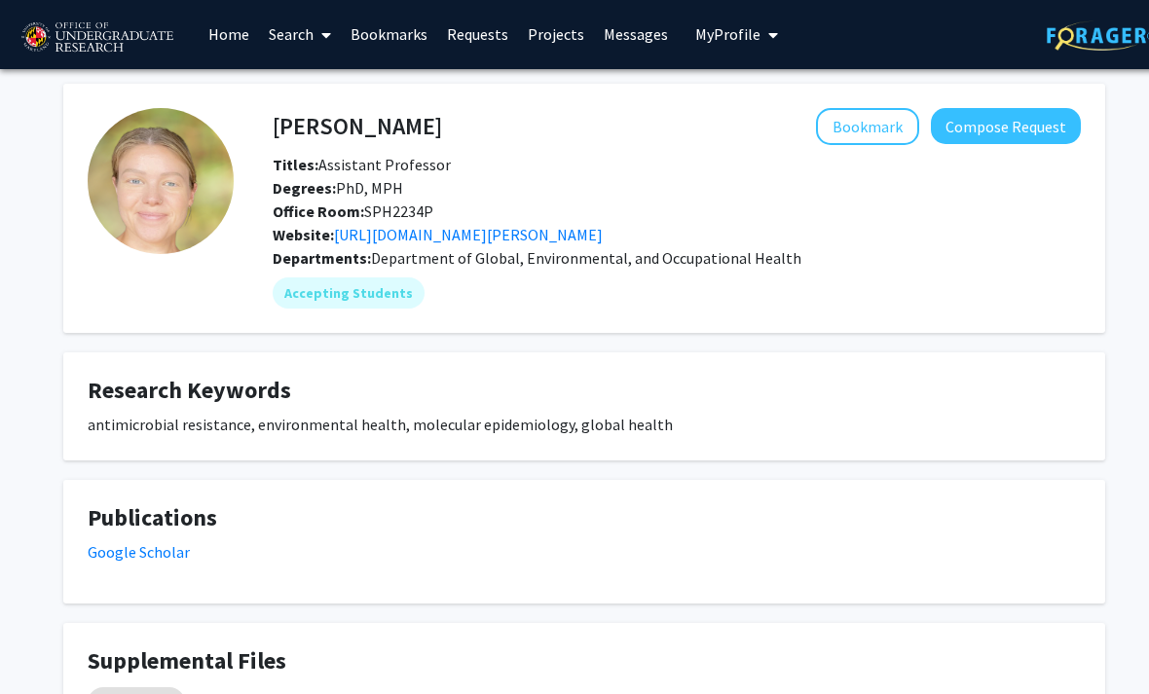
scroll to position [59, 0]
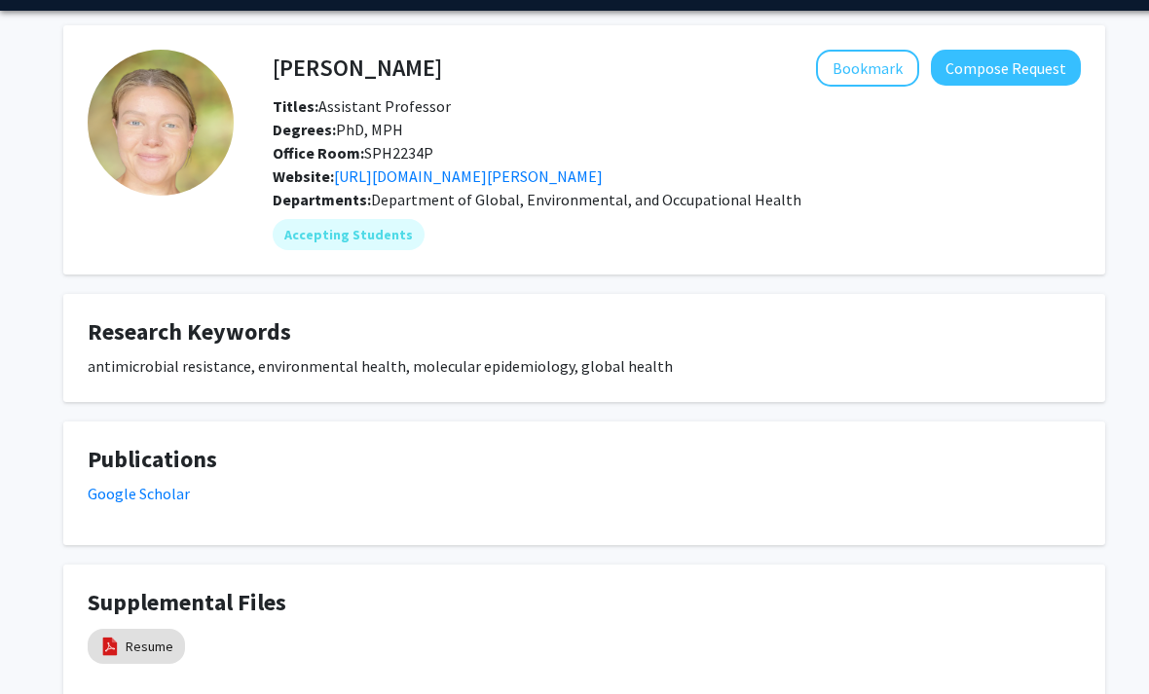
click at [382, 172] on link "https://sph.umd.edu/people/heather-k-amato" at bounding box center [468, 176] width 269 height 19
click at [328, 233] on mat-chip "Accepting Students" at bounding box center [349, 234] width 152 height 31
click at [345, 245] on mat-chip "Accepting Students" at bounding box center [349, 234] width 152 height 31
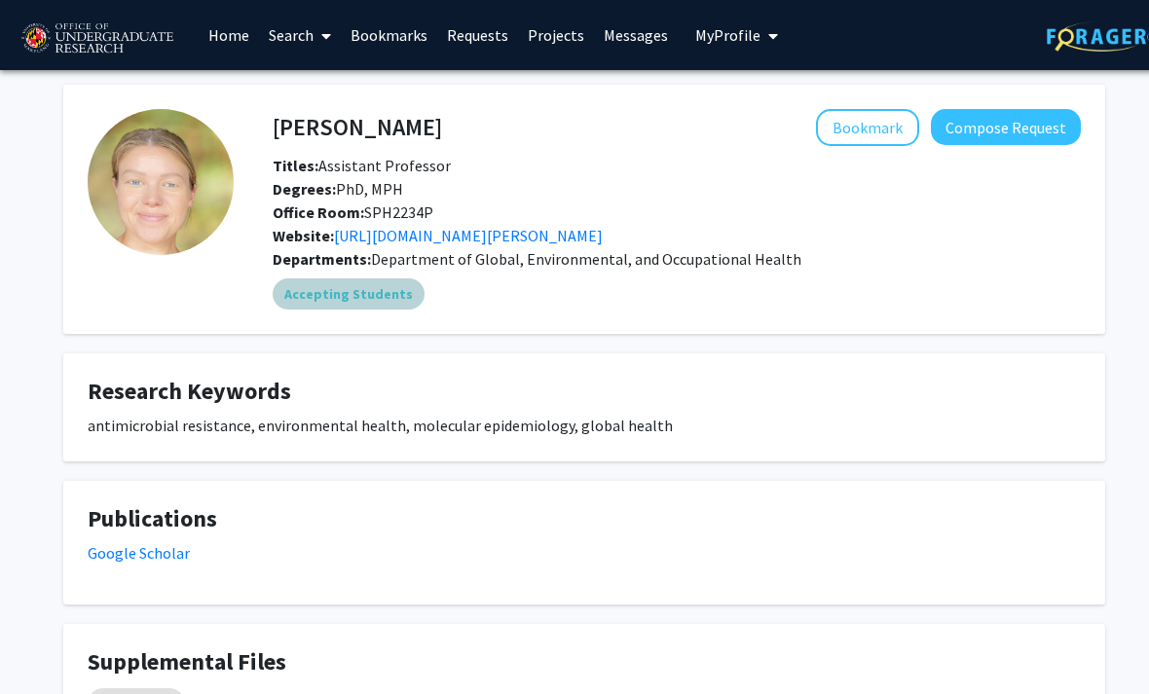
scroll to position [0, 19]
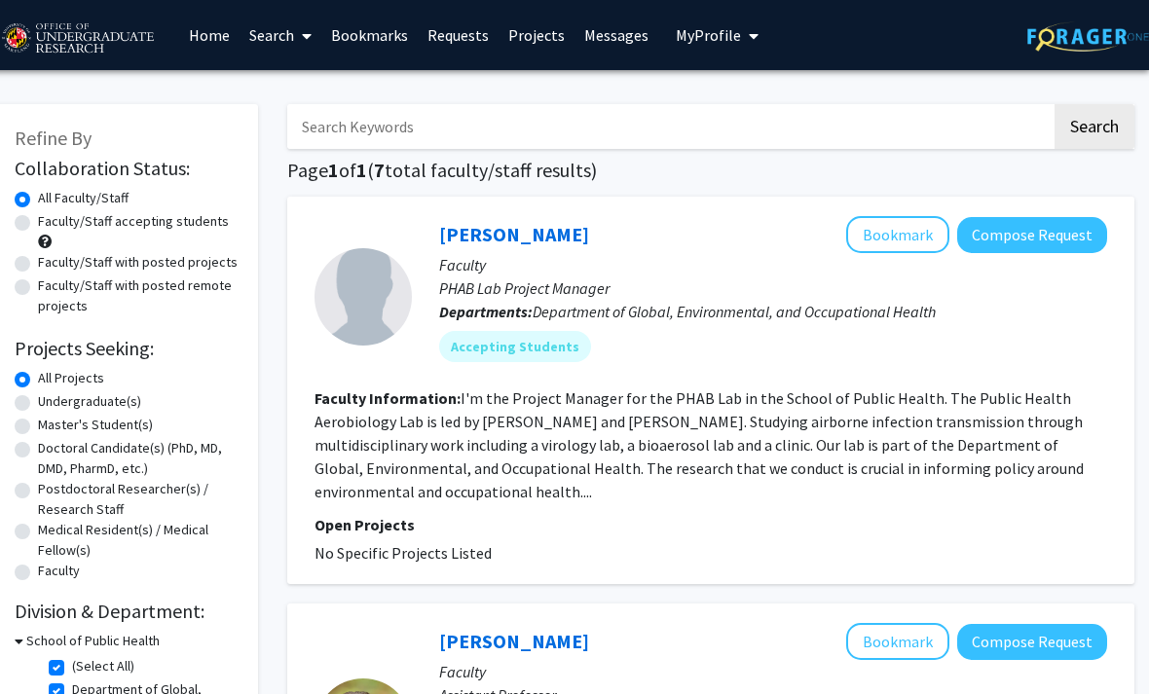
click at [38, 396] on label "Undergraduate(s)" at bounding box center [89, 402] width 103 height 20
click at [38, 396] on input "Undergraduate(s)" at bounding box center [44, 398] width 13 height 13
radio input "true"
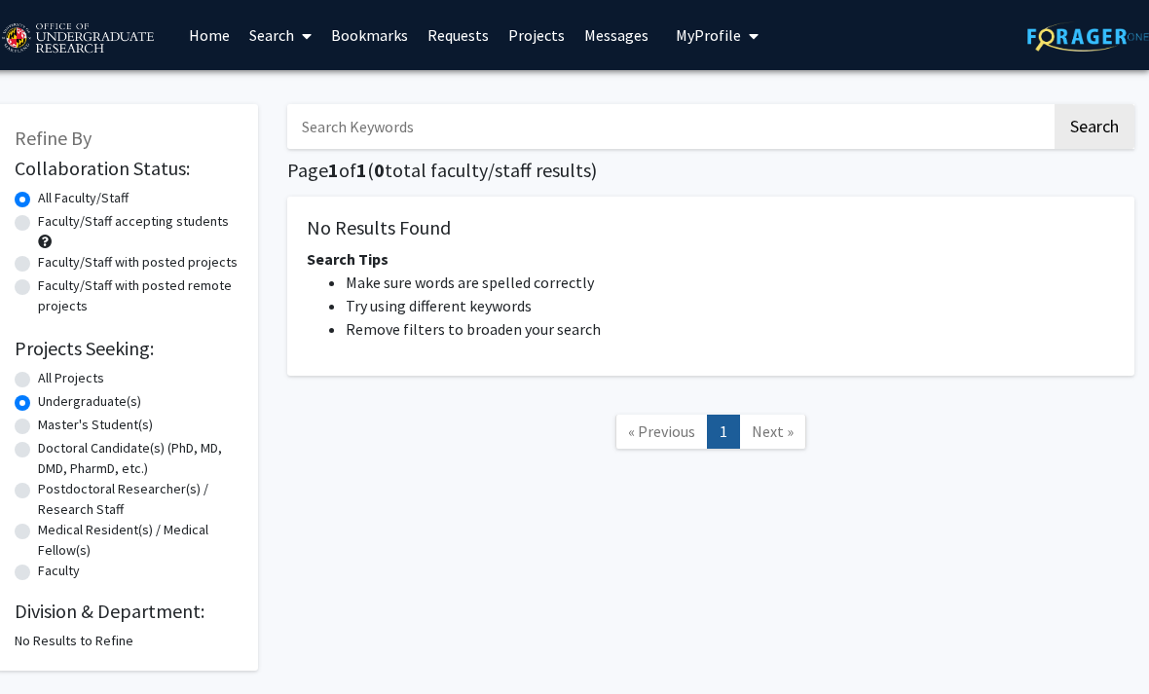
click at [38, 449] on label "Doctoral Candidate(s) (PhD, MD, DMD, PharmD, etc.)" at bounding box center [138, 458] width 201 height 41
click at [38, 449] on input "Doctoral Candidate(s) (PhD, MD, DMD, PharmD, etc.)" at bounding box center [44, 444] width 13 height 13
radio input "true"
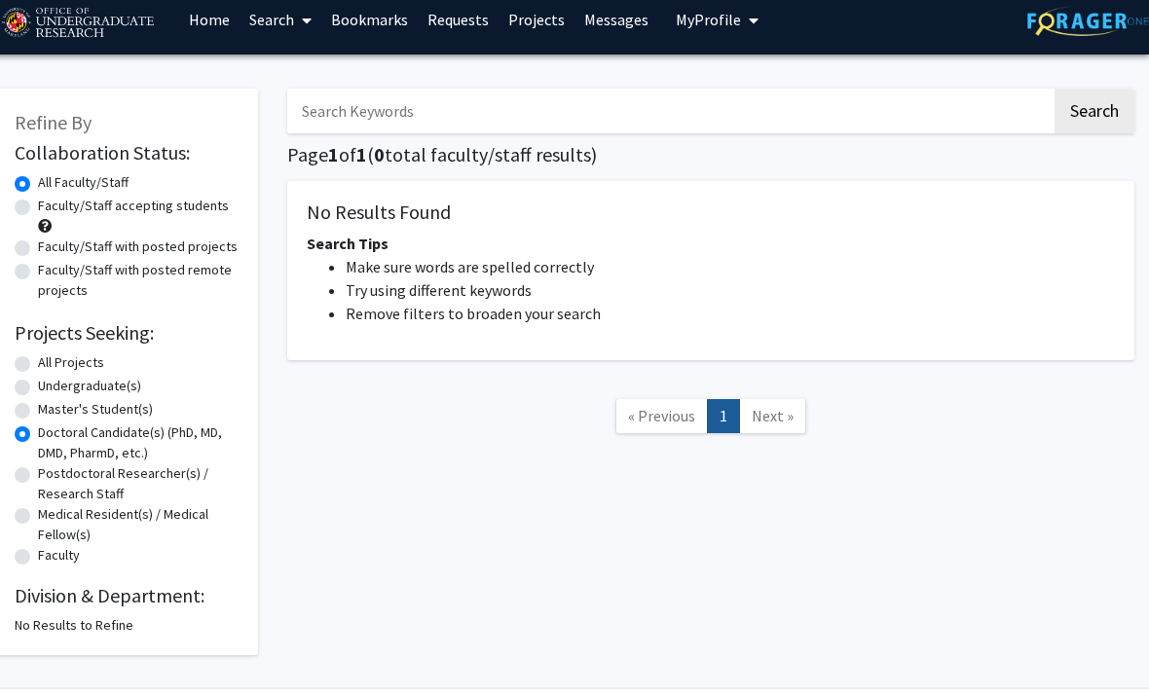
scroll to position [15, 19]
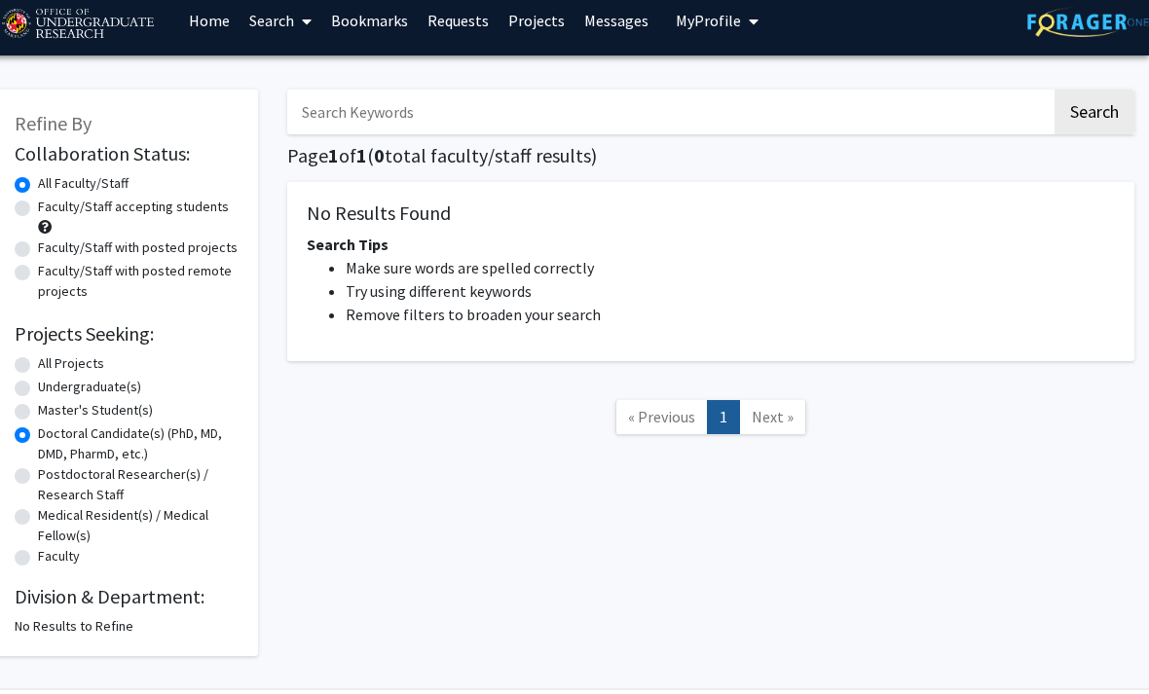
click at [38, 402] on label "Master's Student(s)" at bounding box center [95, 410] width 115 height 20
click at [38, 402] on input "Master's Student(s)" at bounding box center [44, 406] width 13 height 13
radio input "true"
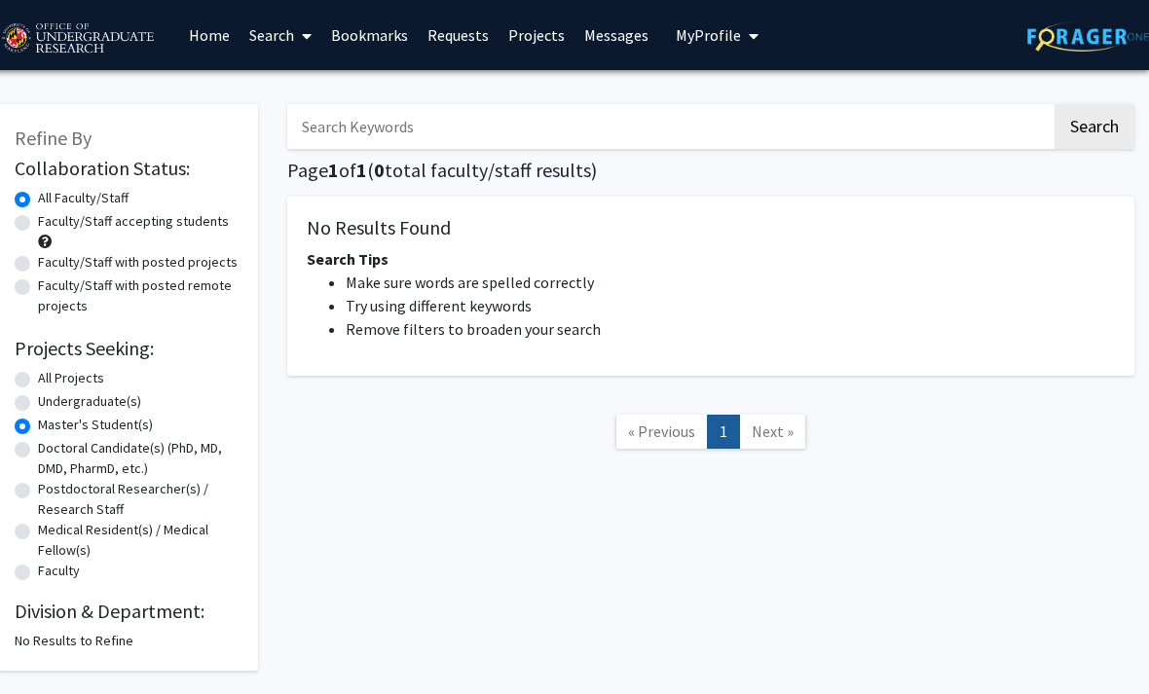
click at [38, 396] on label "Undergraduate(s)" at bounding box center [89, 402] width 103 height 20
click at [38, 396] on input "Undergraduate(s)" at bounding box center [44, 398] width 13 height 13
radio input "true"
click at [38, 384] on label "All Projects" at bounding box center [71, 378] width 66 height 20
click at [38, 381] on input "All Projects" at bounding box center [44, 374] width 13 height 13
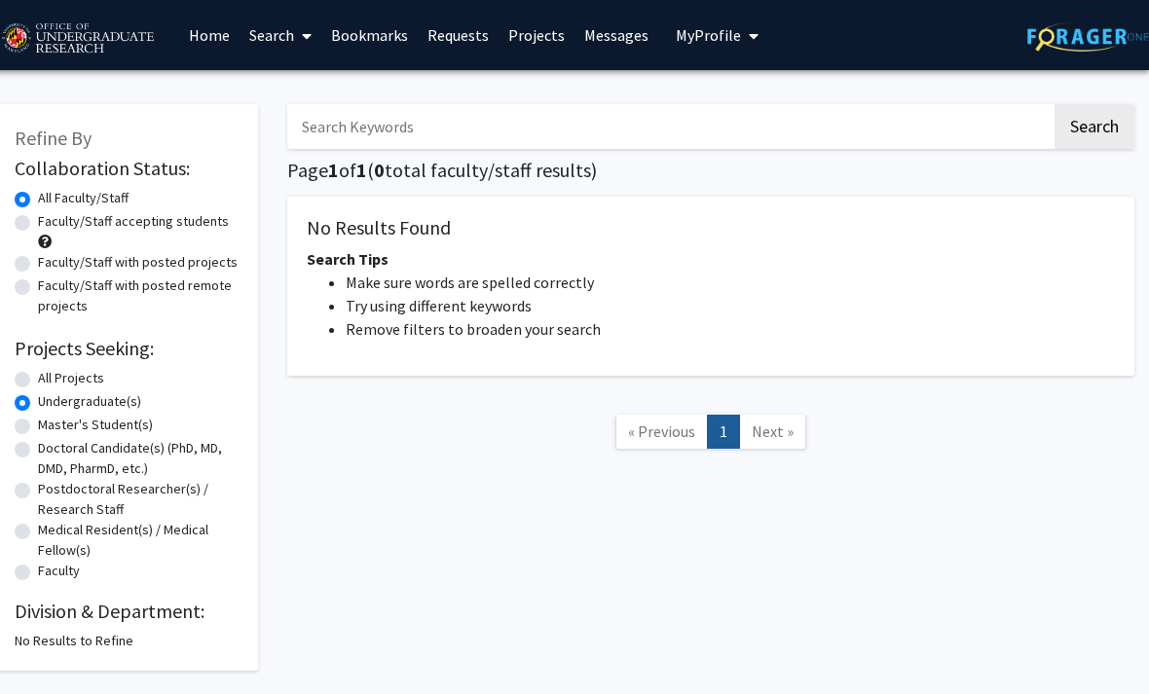
radio input "true"
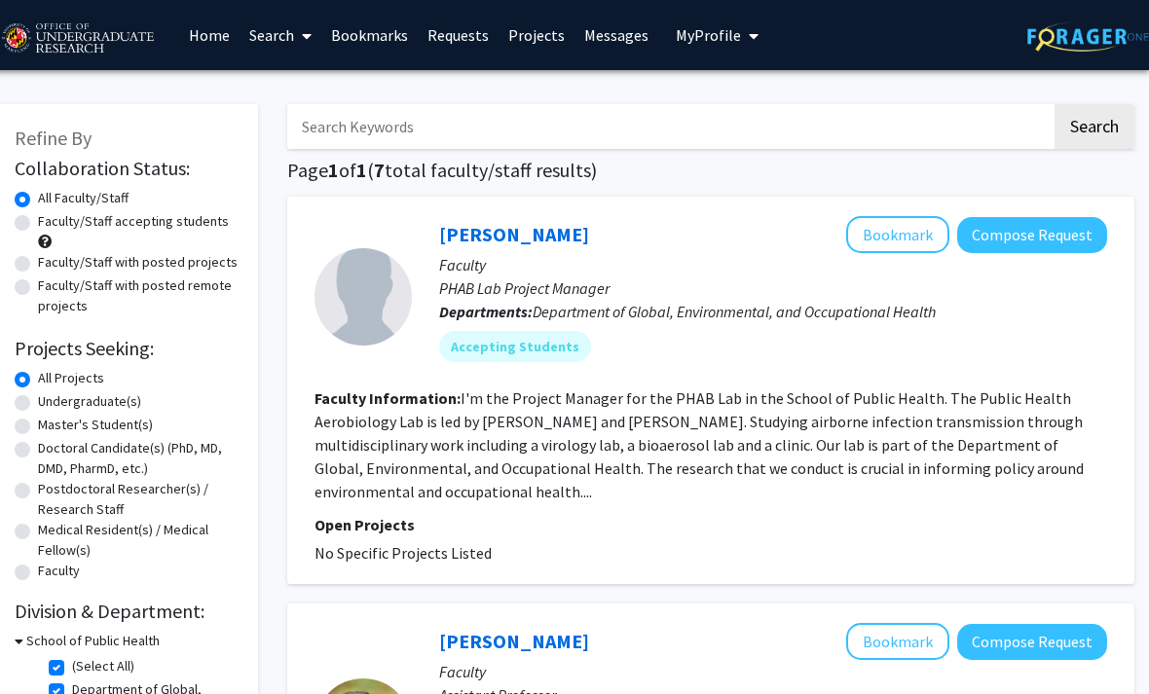
click at [38, 490] on label "Postdoctoral Researcher(s) / Research Staff" at bounding box center [138, 499] width 201 height 41
click at [38, 490] on input "Postdoctoral Researcher(s) / Research Staff" at bounding box center [44, 485] width 13 height 13
radio input "true"
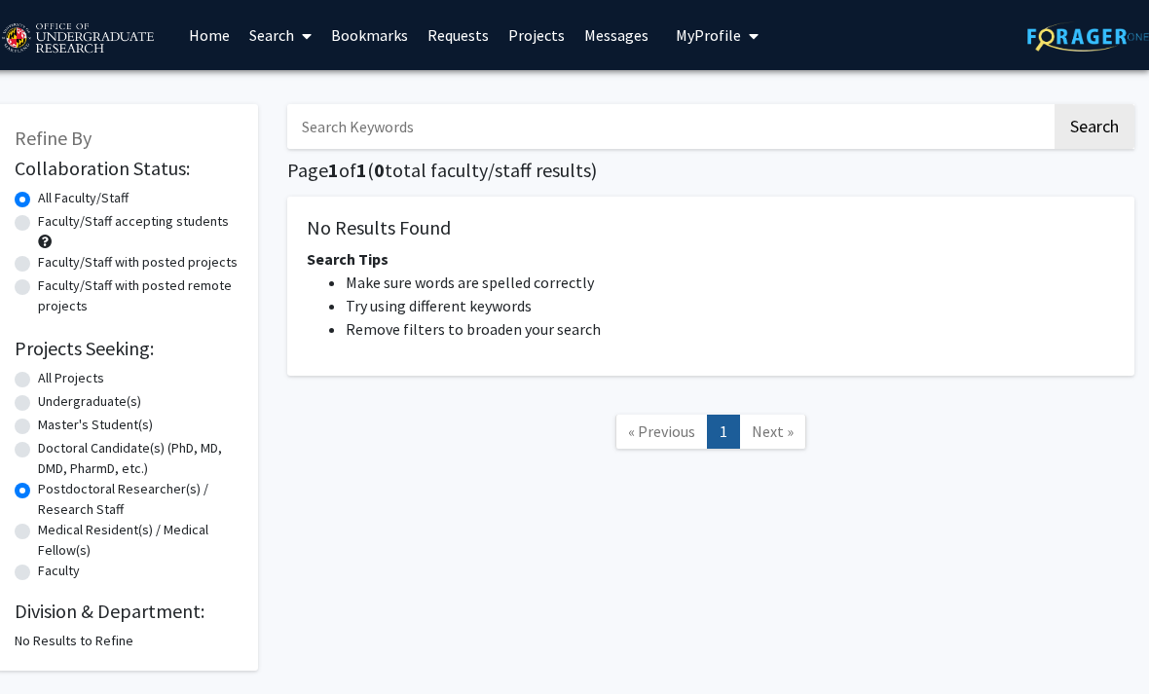
click at [38, 522] on label "Medical Resident(s) / Medical Fellow(s)" at bounding box center [138, 540] width 201 height 41
click at [38, 522] on input "Medical Resident(s) / Medical Fellow(s)" at bounding box center [44, 526] width 13 height 13
radio input "true"
click at [38, 563] on label "Faculty" at bounding box center [59, 571] width 42 height 20
click at [38, 563] on input "Faculty" at bounding box center [44, 567] width 13 height 13
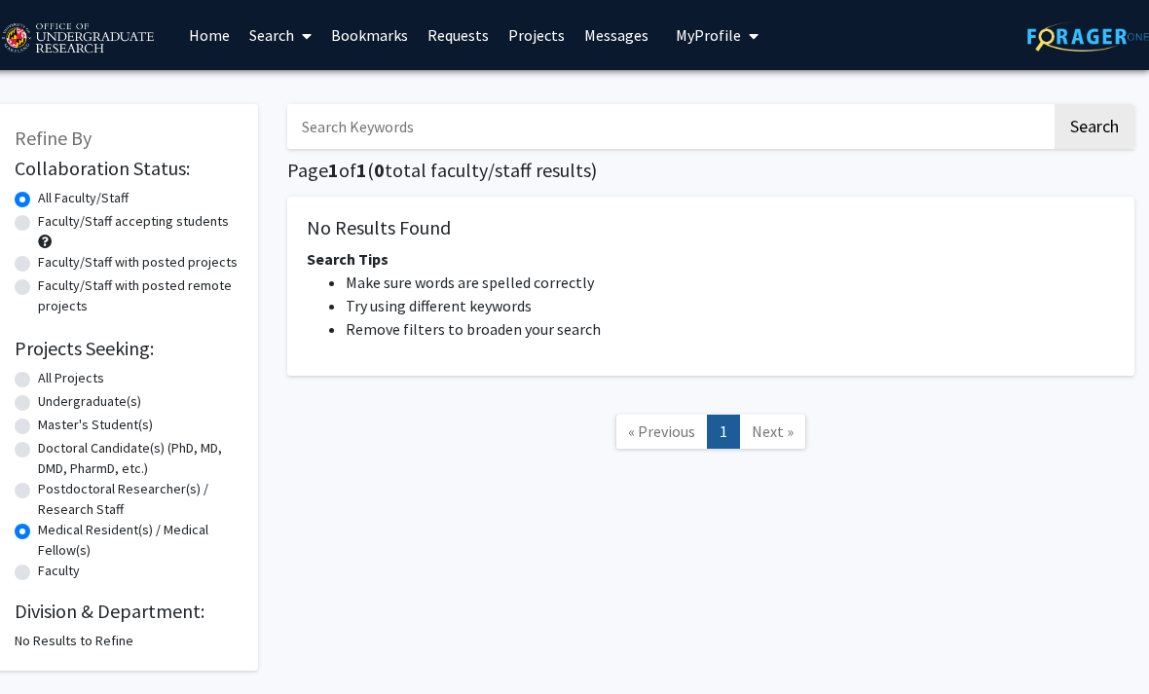
radio input "true"
click at [38, 488] on label "Postdoctoral Researcher(s) / Research Staff" at bounding box center [138, 499] width 201 height 41
click at [38, 488] on input "Postdoctoral Researcher(s) / Research Staff" at bounding box center [44, 485] width 13 height 13
radio input "true"
click at [38, 447] on label "Doctoral Candidate(s) (PhD, MD, DMD, PharmD, etc.)" at bounding box center [138, 458] width 201 height 41
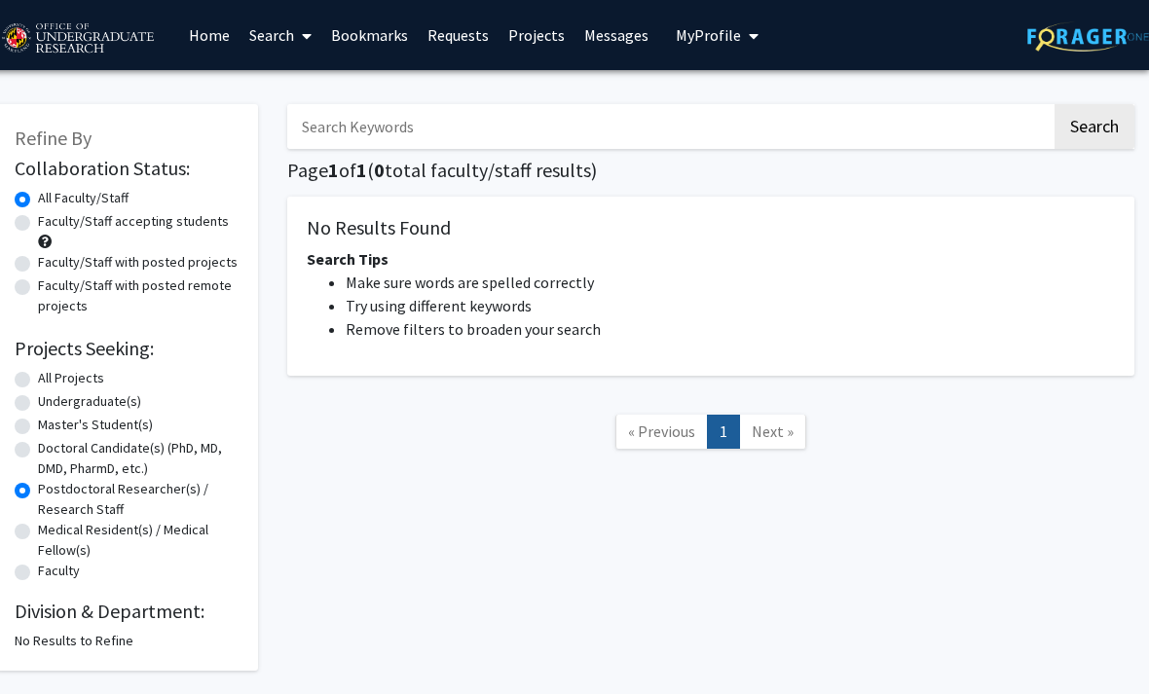
click at [38, 447] on input "Doctoral Candidate(s) (PhD, MD, DMD, PharmD, etc.)" at bounding box center [44, 444] width 13 height 13
radio input "true"
click at [38, 377] on label "All Projects" at bounding box center [71, 378] width 66 height 20
click at [38, 377] on input "All Projects" at bounding box center [44, 374] width 13 height 13
radio input "true"
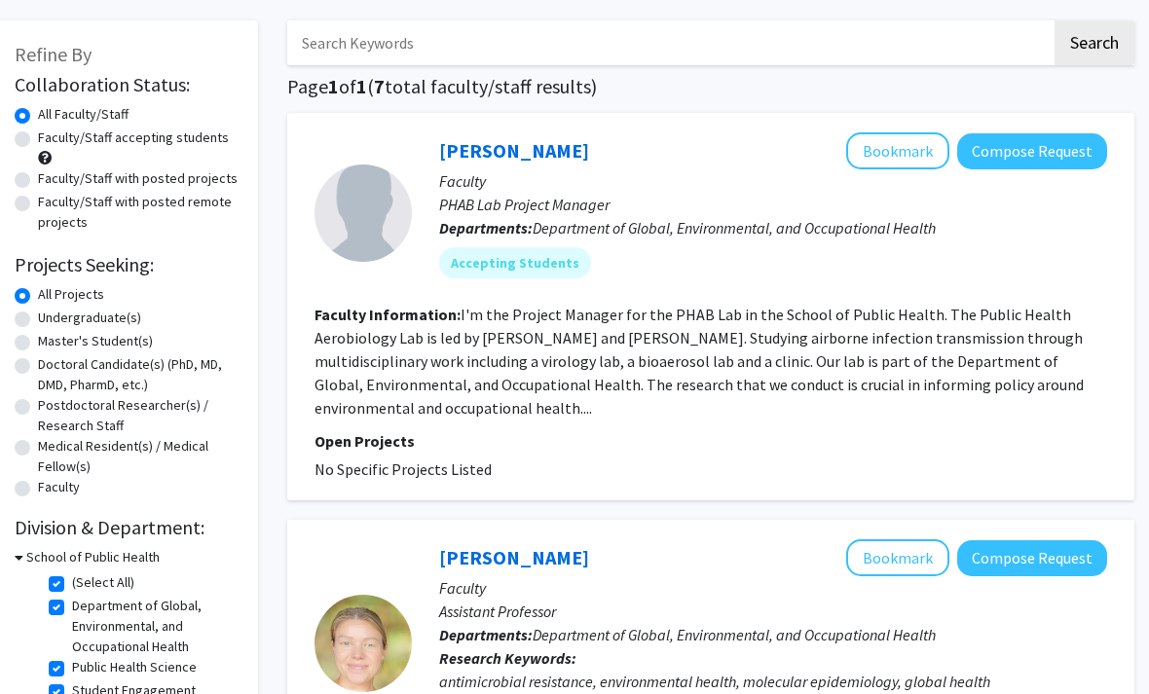
scroll to position [78, 19]
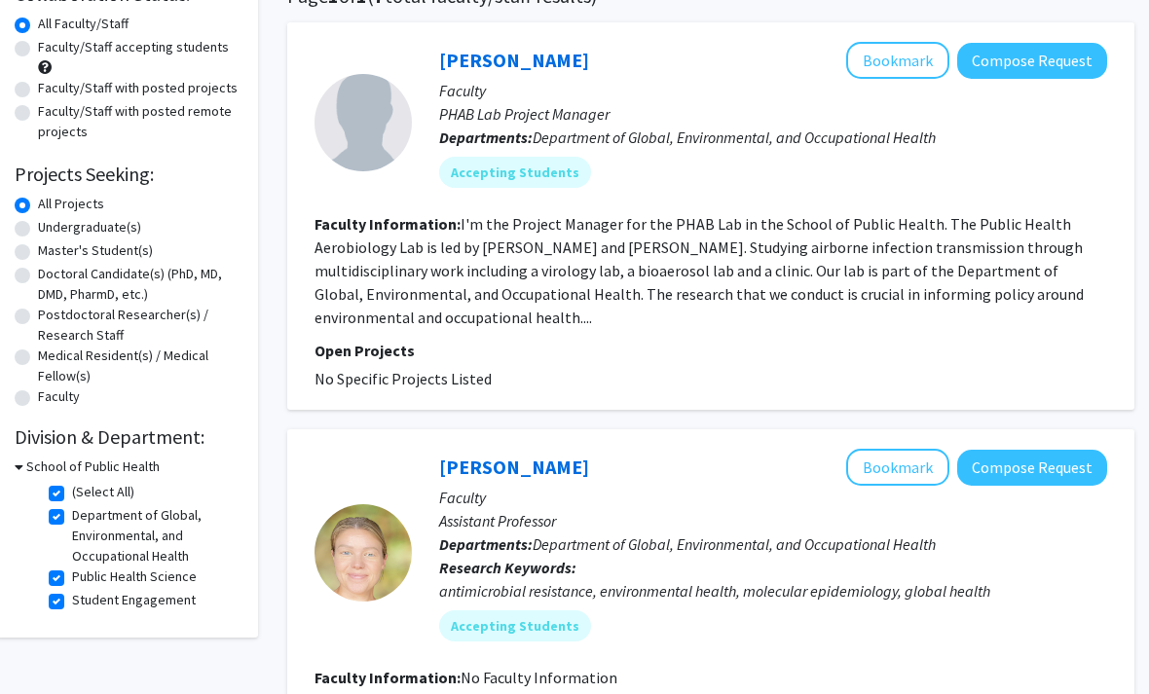
click at [73, 516] on label "Department of Global, Environmental, and Occupational Health" at bounding box center [154, 535] width 162 height 61
click at [73, 516] on input "Department of Global, Environmental, and Occupational Health" at bounding box center [79, 511] width 13 height 13
checkbox input "false"
checkbox input "true"
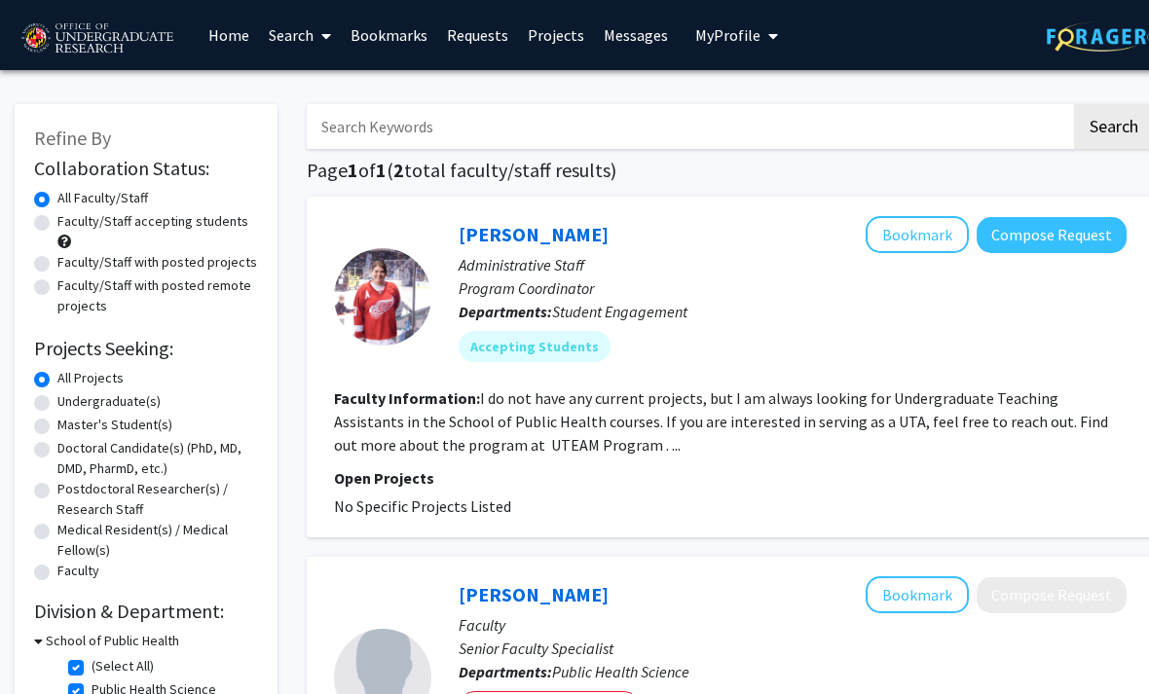
click at [57, 487] on label "Postdoctoral Researcher(s) / Research Staff" at bounding box center [157, 499] width 201 height 41
click at [57, 487] on input "Postdoctoral Researcher(s) / Research Staff" at bounding box center [63, 485] width 13 height 13
radio input "true"
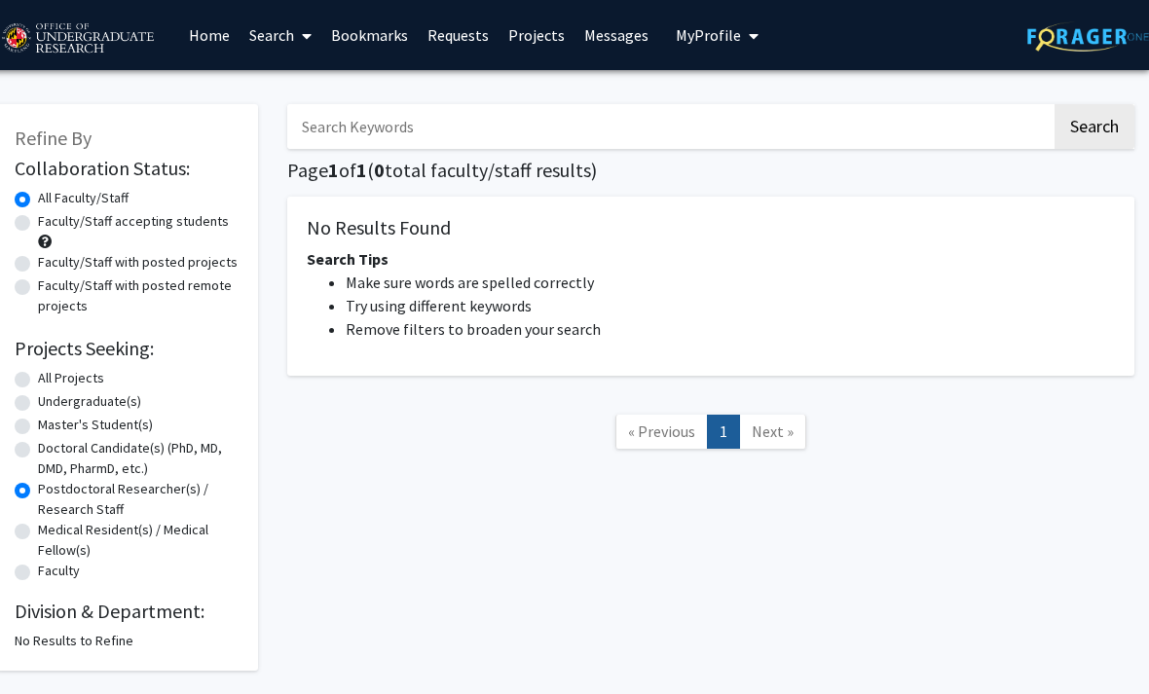
scroll to position [0, 19]
radio input "true"
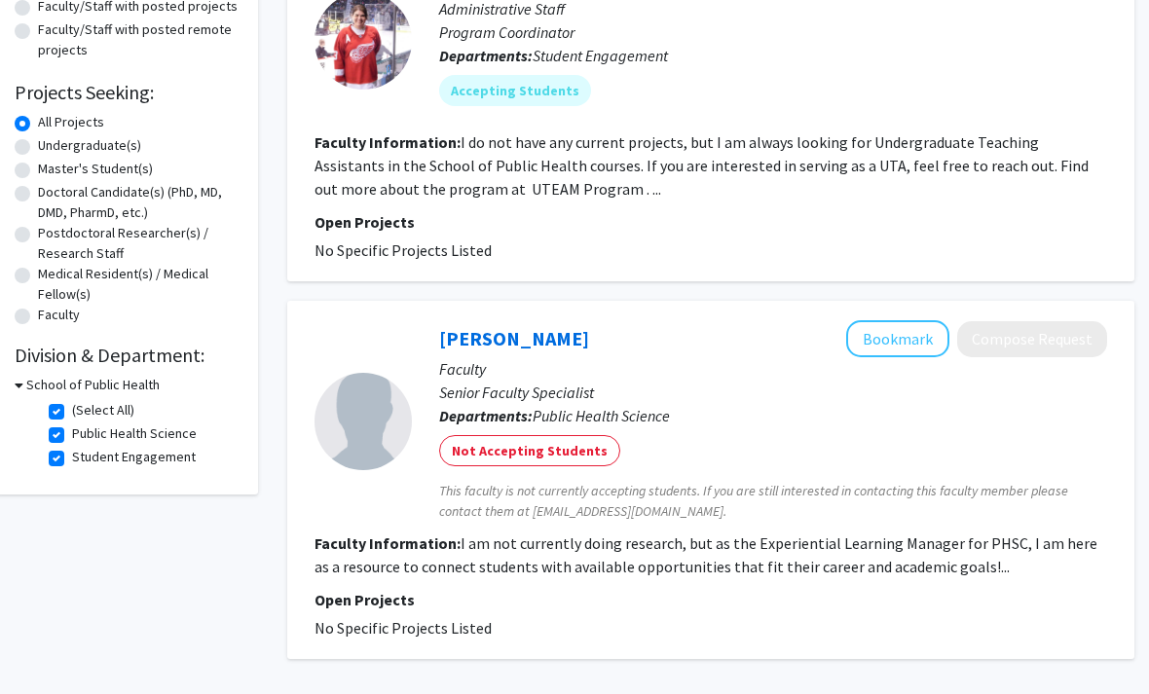
scroll to position [257, 19]
click at [798, 573] on fg-read-more "I am not currently doing research, but as the Experiential Learning Manager for…" at bounding box center [707, 554] width 783 height 43
click at [517, 562] on fg-read-more "I am not currently doing research, but as the Experiential Learning Manager for…" at bounding box center [707, 554] width 783 height 43
click at [477, 339] on link "Shannon Edward" at bounding box center [515, 337] width 150 height 24
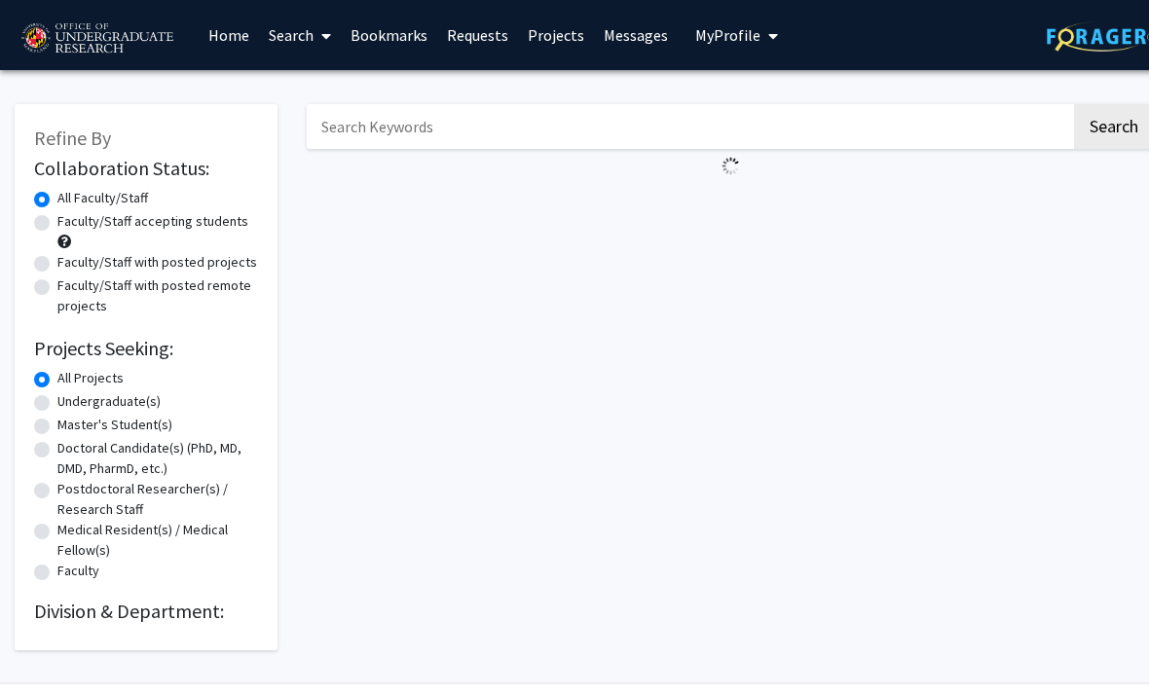
scroll to position [0, 19]
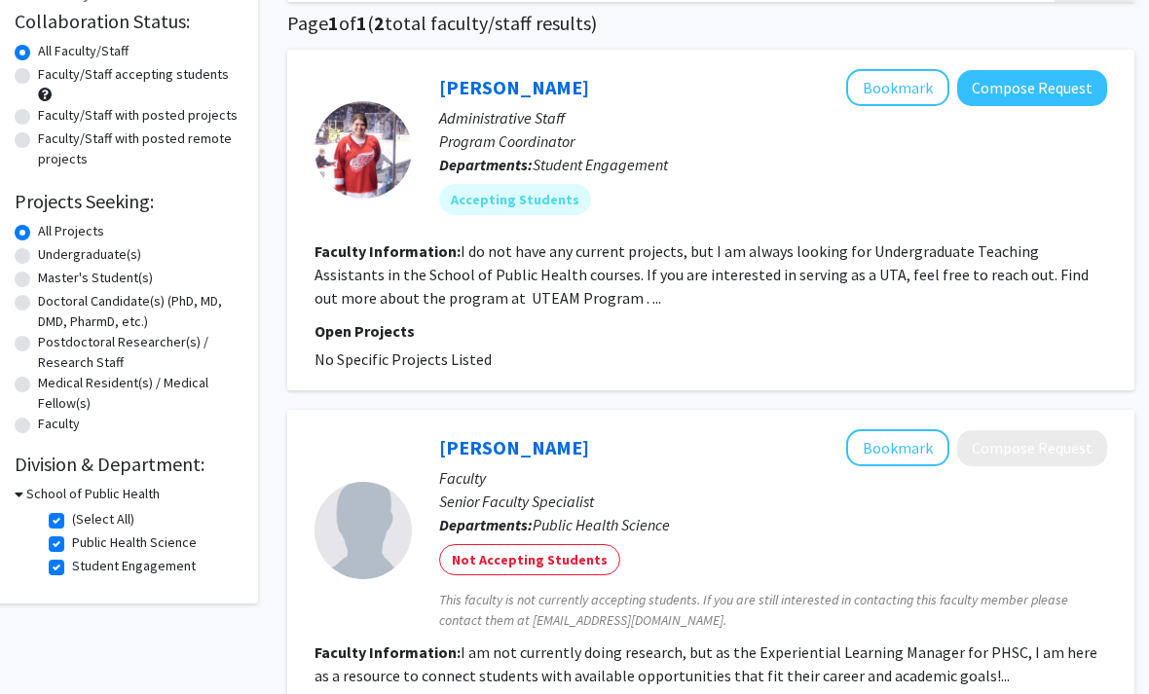
click at [27, 498] on h3 "School of Public Health" at bounding box center [93, 495] width 133 height 20
click at [25, 492] on h3 "School of Public Health" at bounding box center [88, 494] width 133 height 20
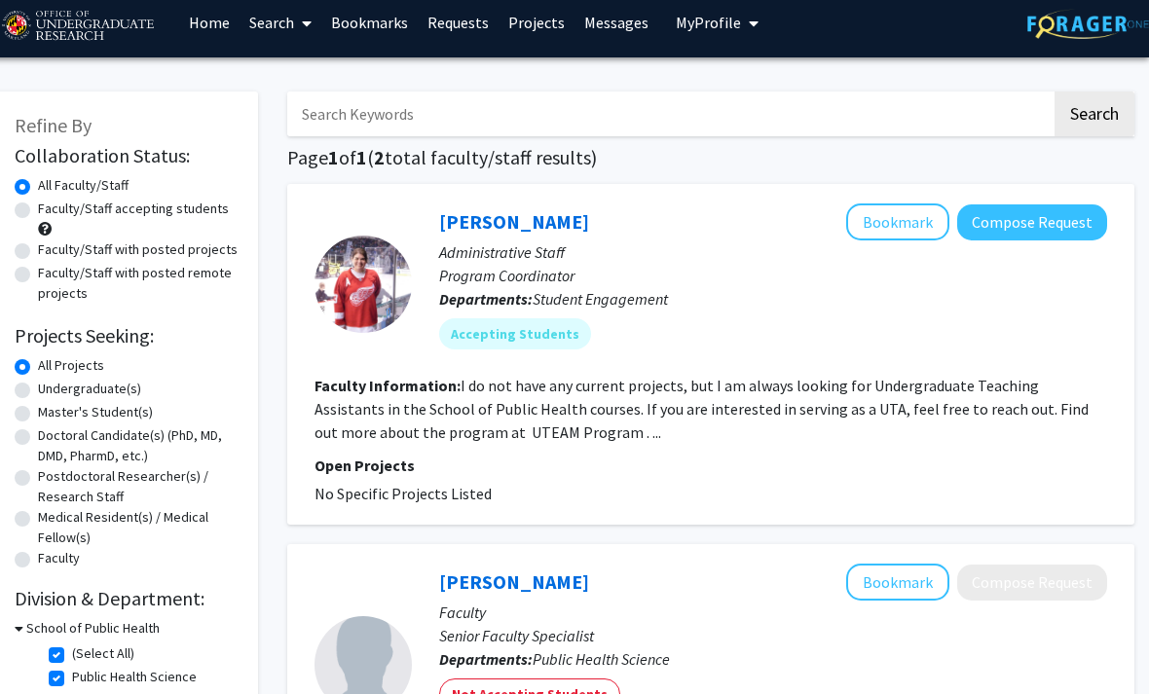
scroll to position [0, 19]
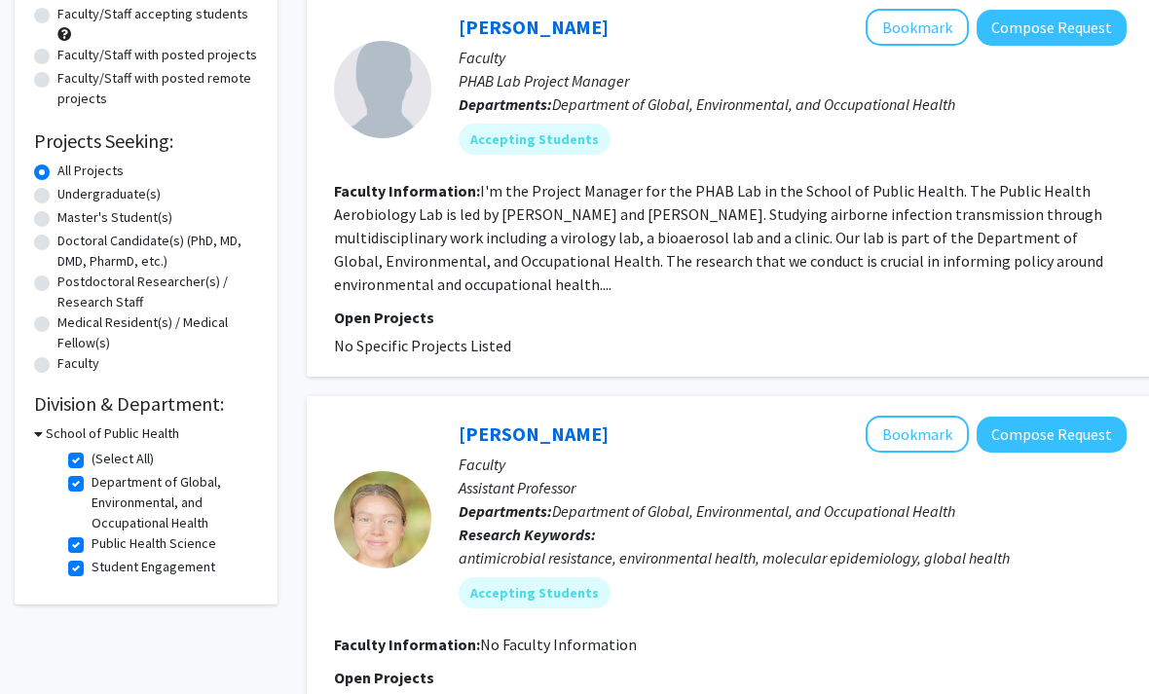
scroll to position [205, 0]
click at [798, 433] on button "Compose Request" at bounding box center [1052, 437] width 150 height 36
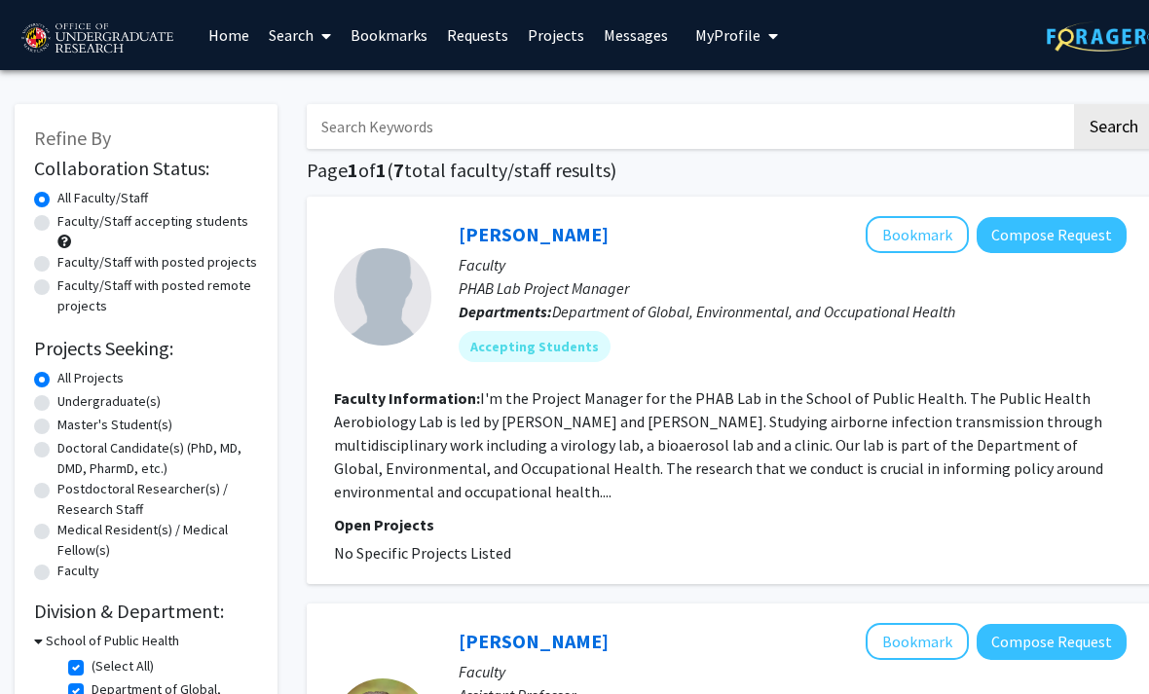
radio input "false"
radio input "true"
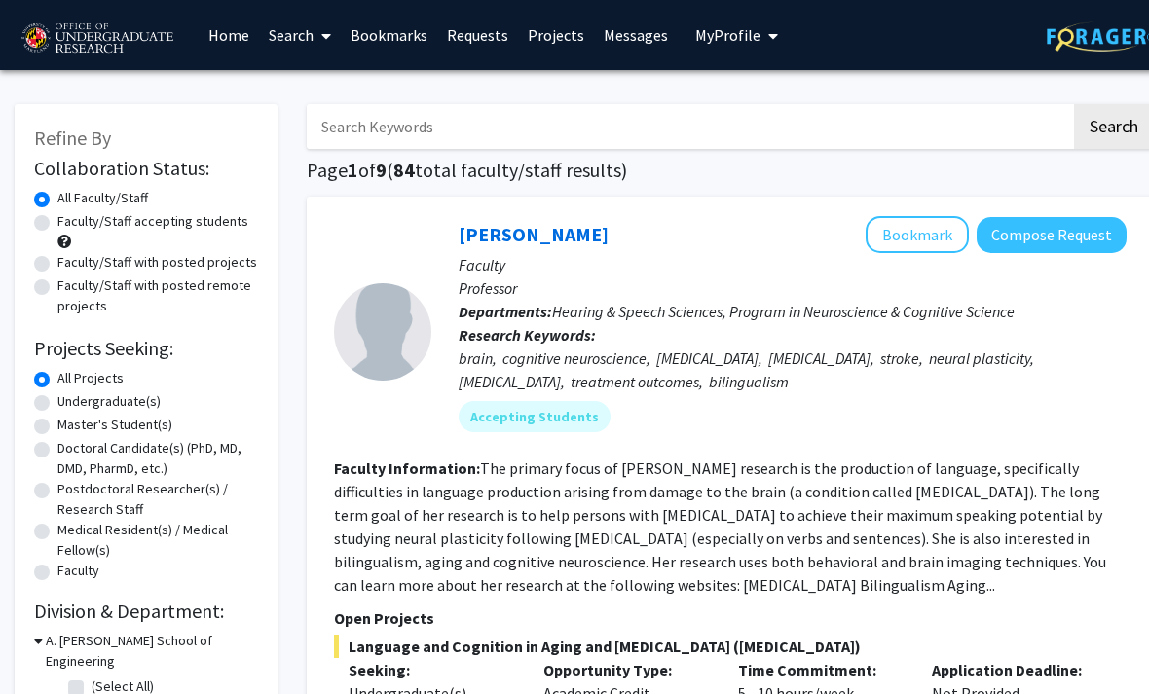
click at [328, 39] on icon at bounding box center [326, 36] width 10 height 16
click at [379, 131] on link "Students" at bounding box center [337, 128] width 156 height 29
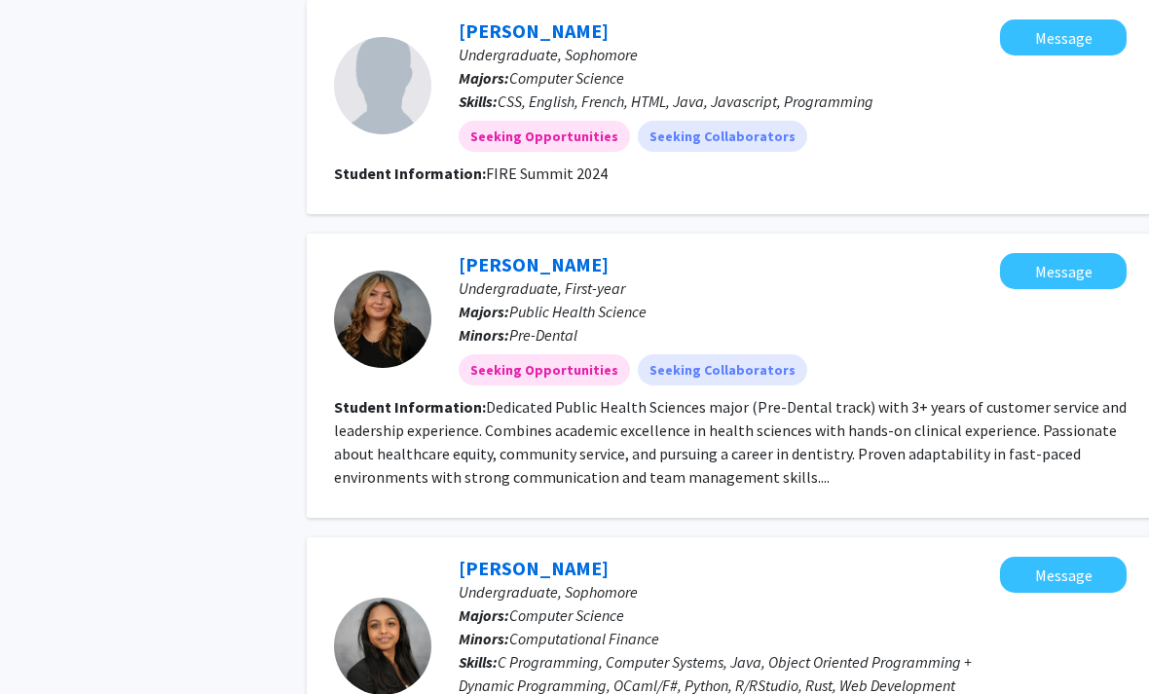
scroll to position [2696, 0]
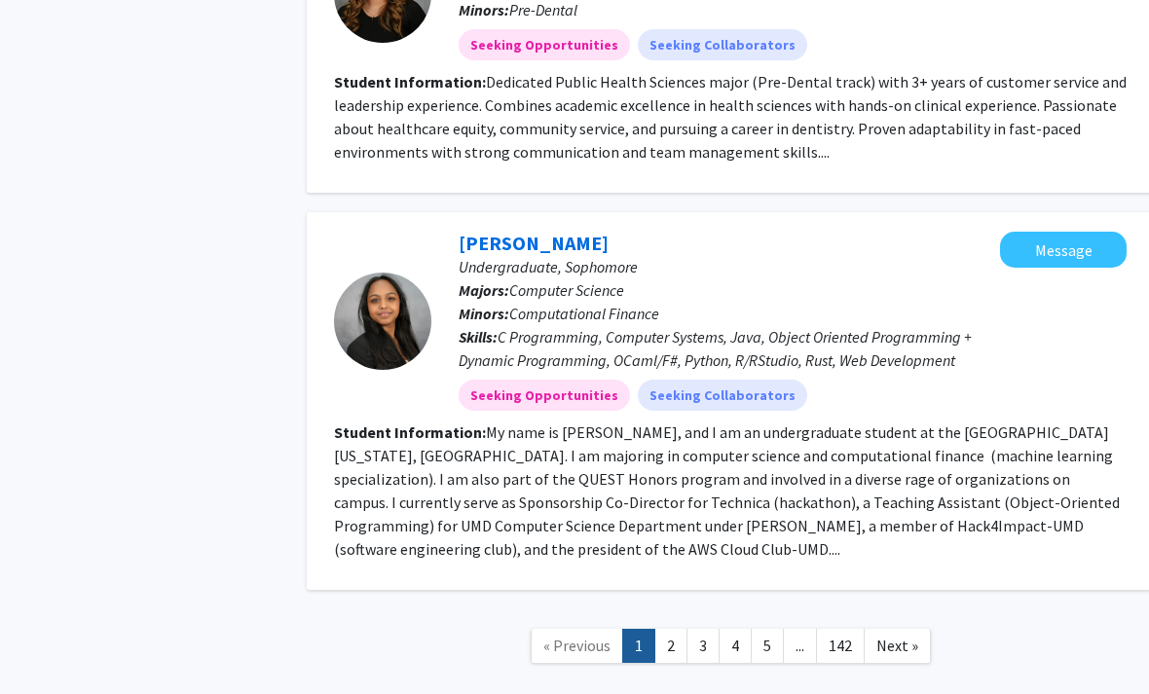
click at [677, 629] on link "2" at bounding box center [670, 646] width 33 height 34
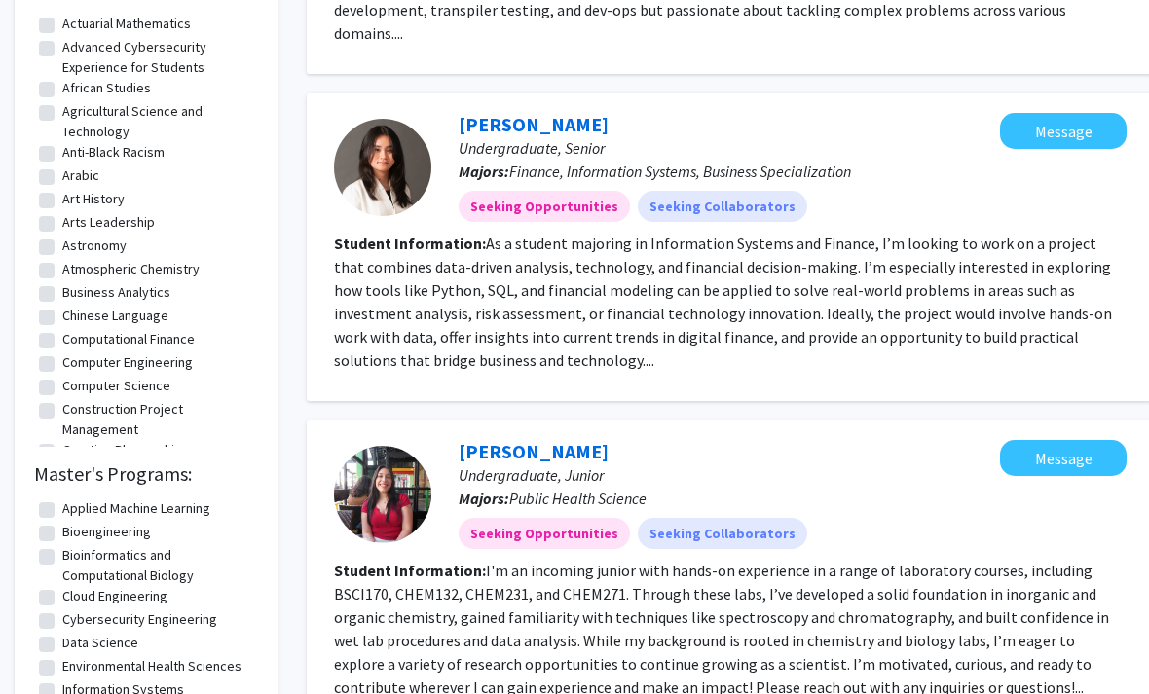
scroll to position [746, 0]
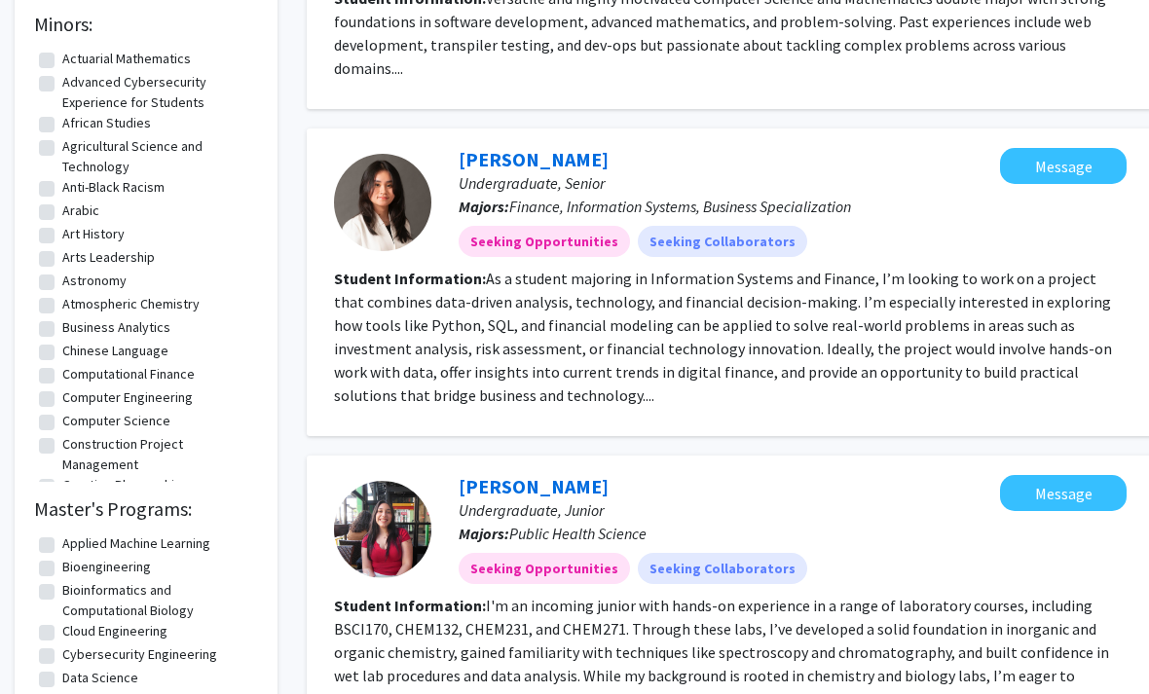
click at [698, 0] on fg-read-more "Versatile and highly motivated Computer Science and Mathematics double major wi…" at bounding box center [720, 33] width 772 height 90
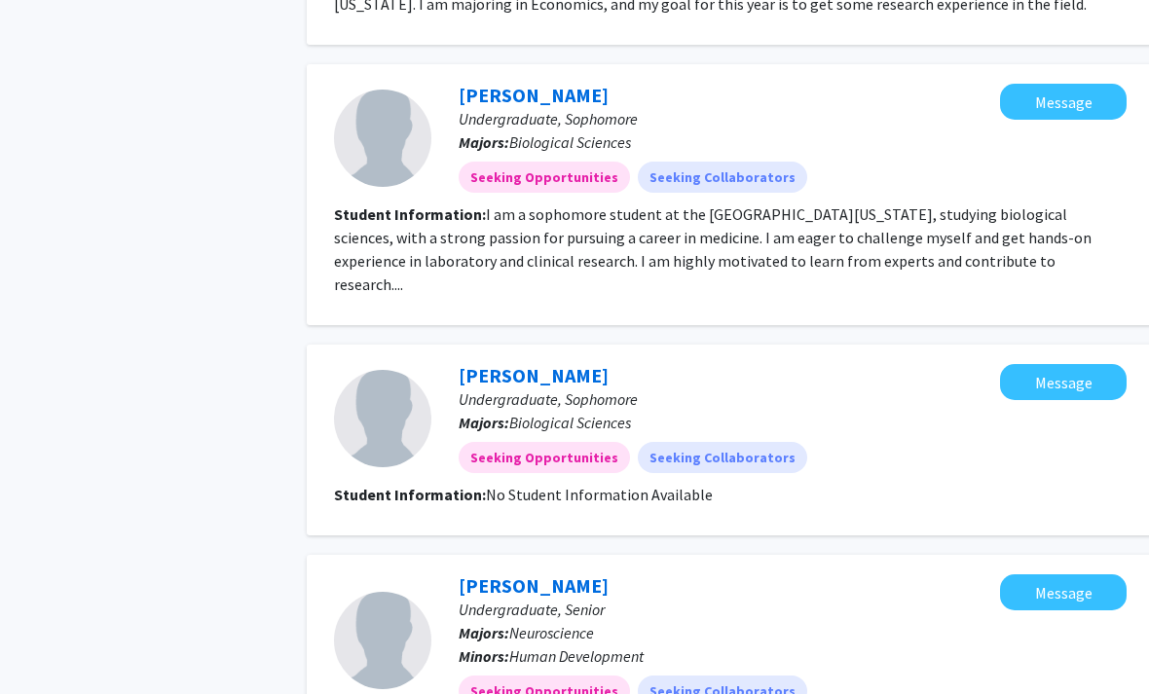
scroll to position [2485, 0]
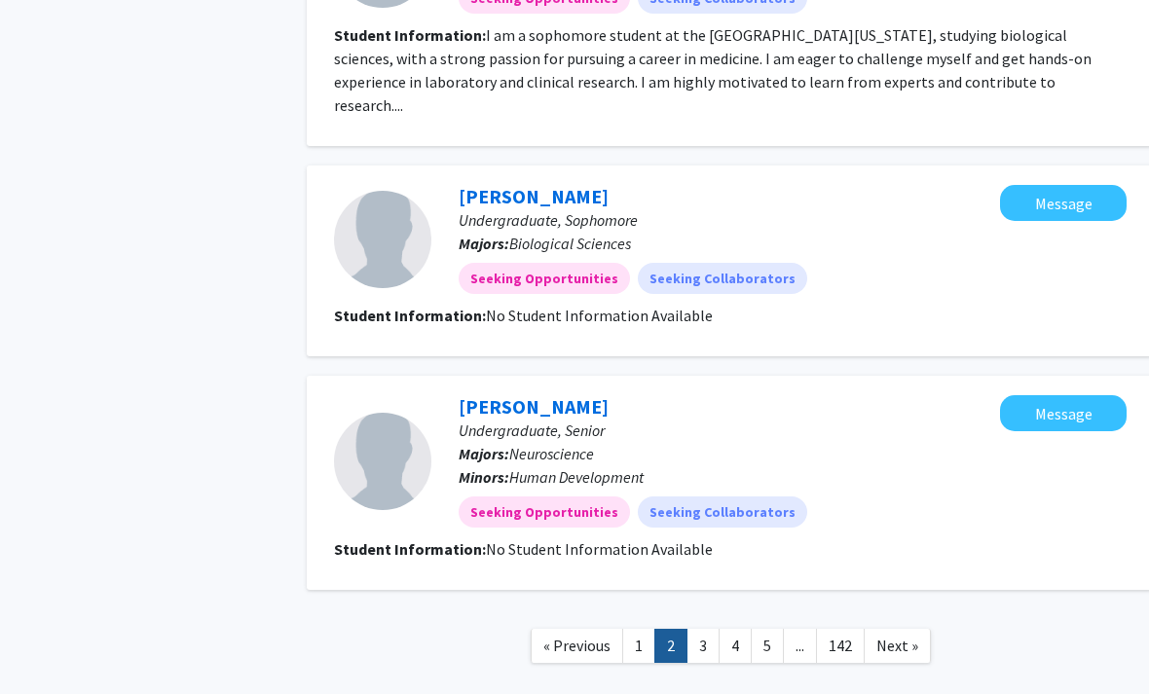
click at [717, 629] on link "3" at bounding box center [703, 646] width 33 height 34
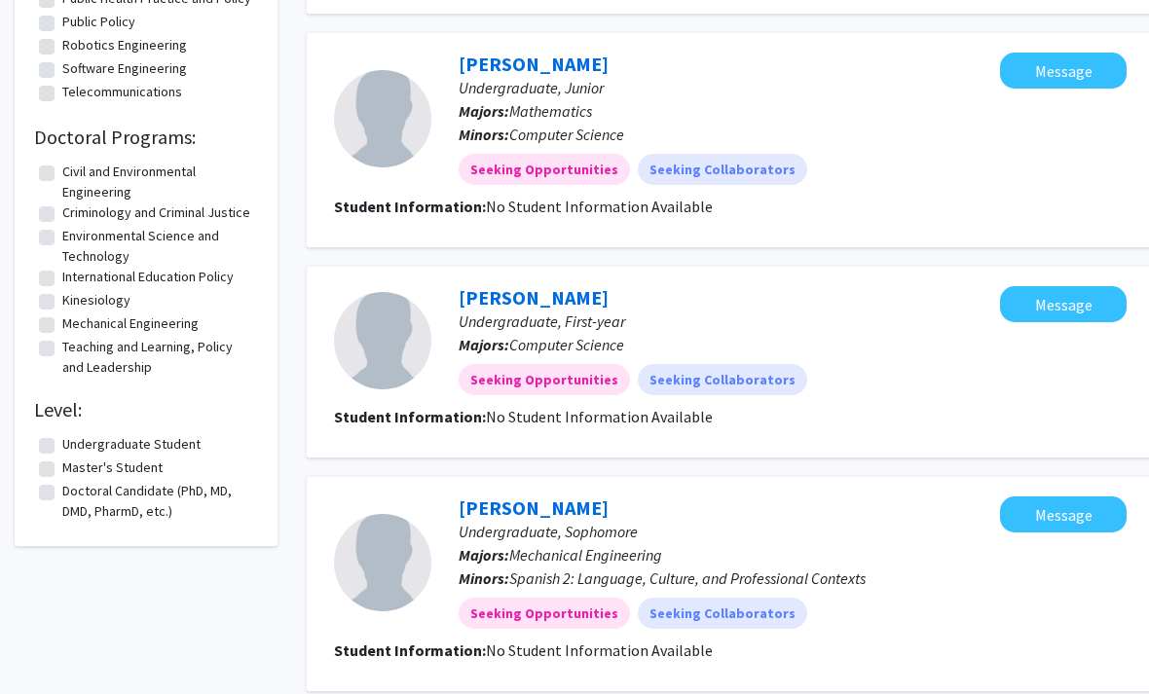
scroll to position [1878, 0]
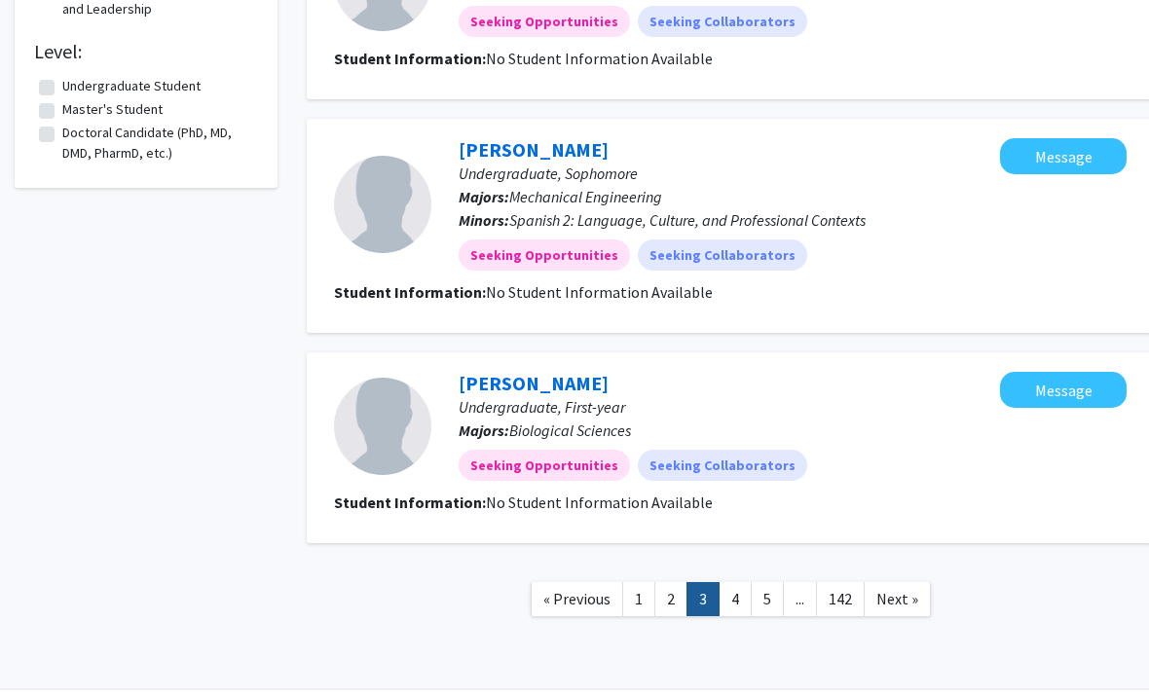
click at [746, 598] on link "4" at bounding box center [735, 599] width 33 height 34
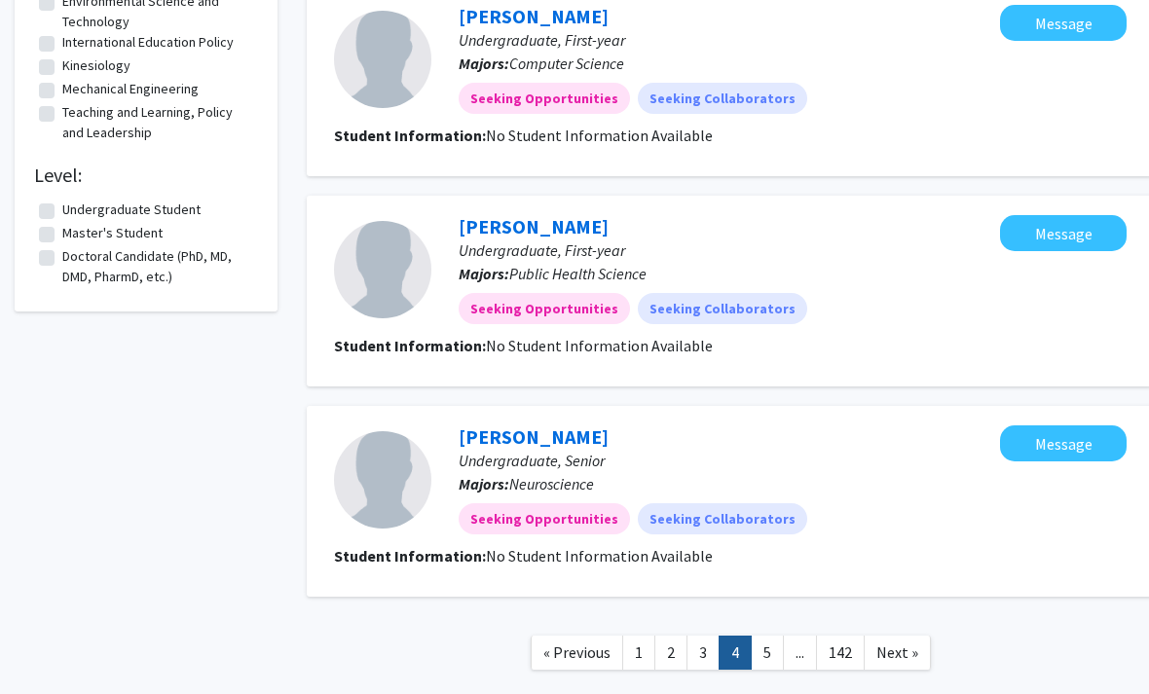
scroll to position [1808, 0]
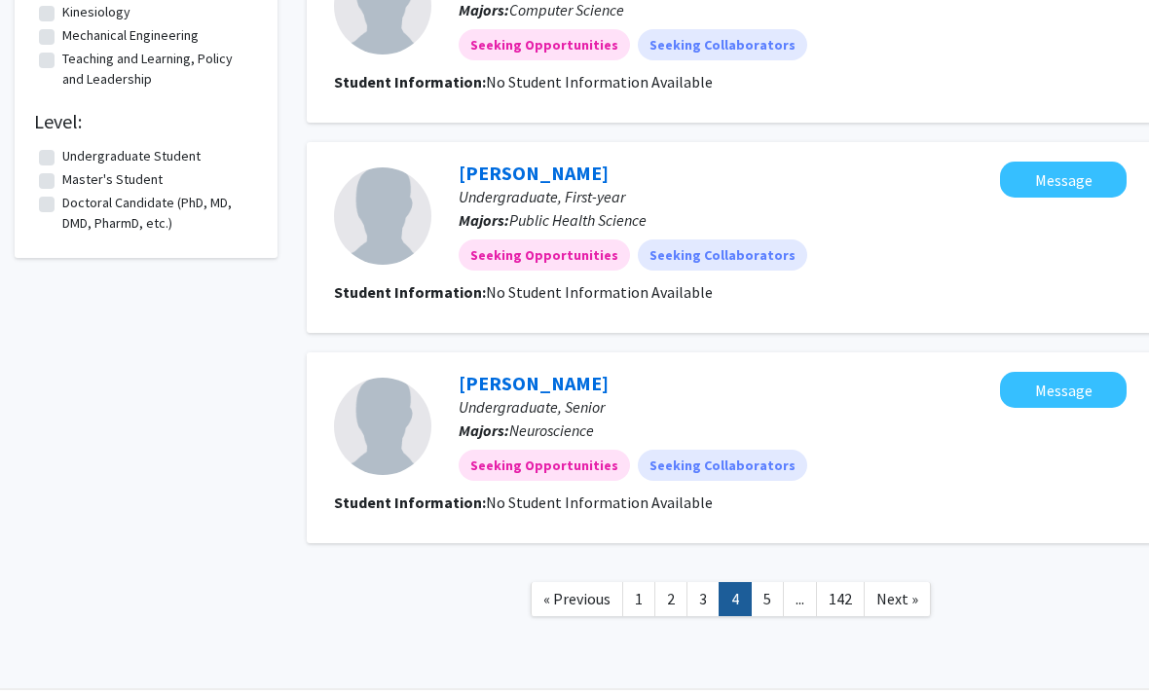
click at [767, 606] on link "5" at bounding box center [767, 599] width 33 height 34
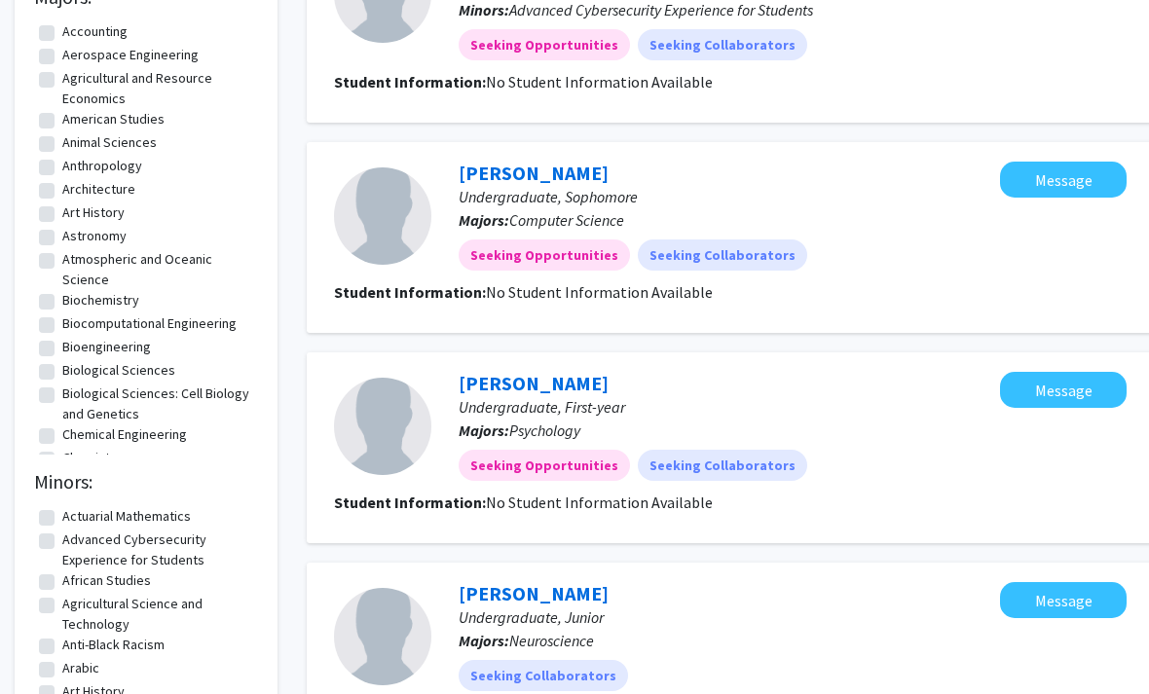
scroll to position [201, 0]
